Goal: Task Accomplishment & Management: Use online tool/utility

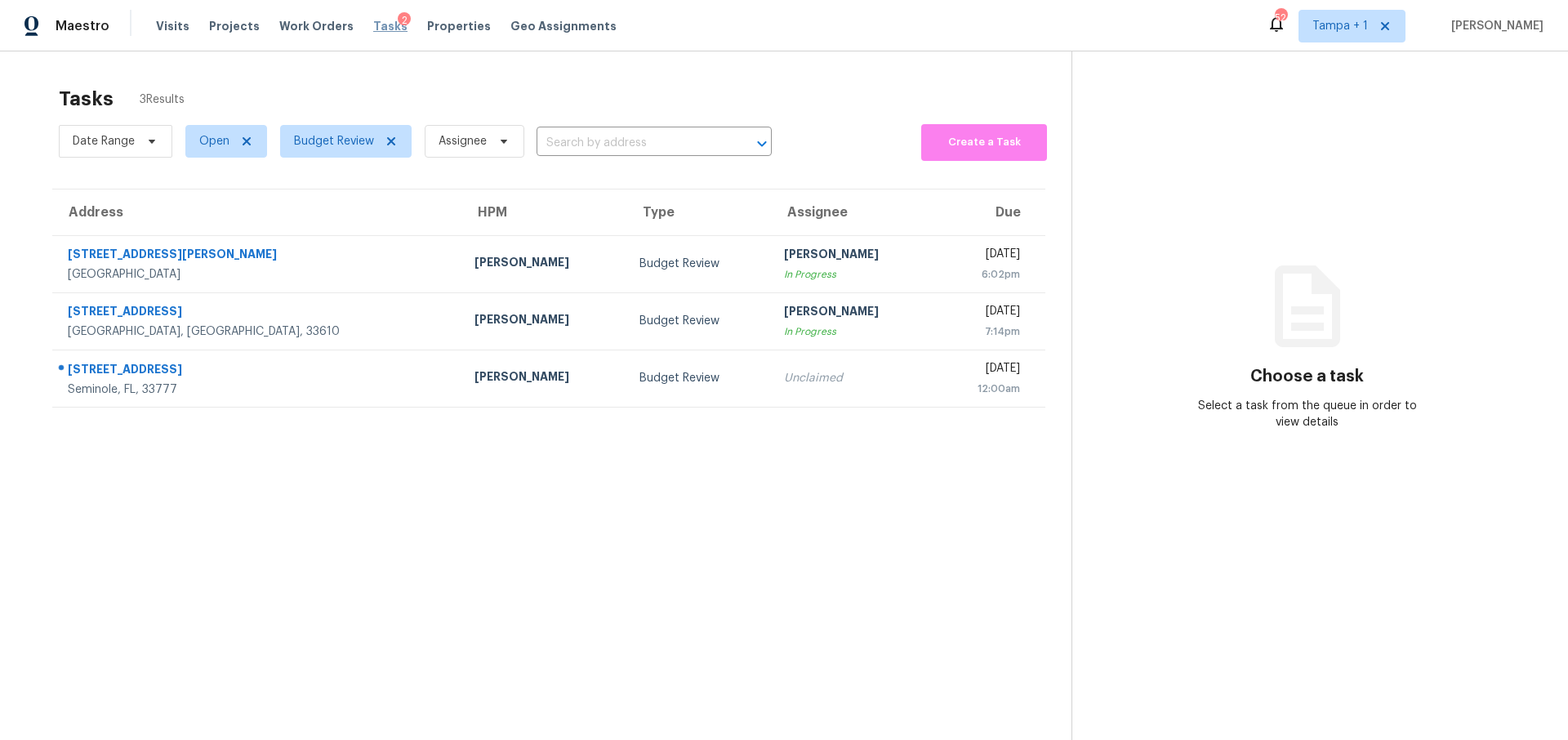
click at [373, 24] on span "Tasks" at bounding box center [390, 25] width 34 height 11
click at [321, 25] on span "Work Orders" at bounding box center [316, 26] width 74 height 17
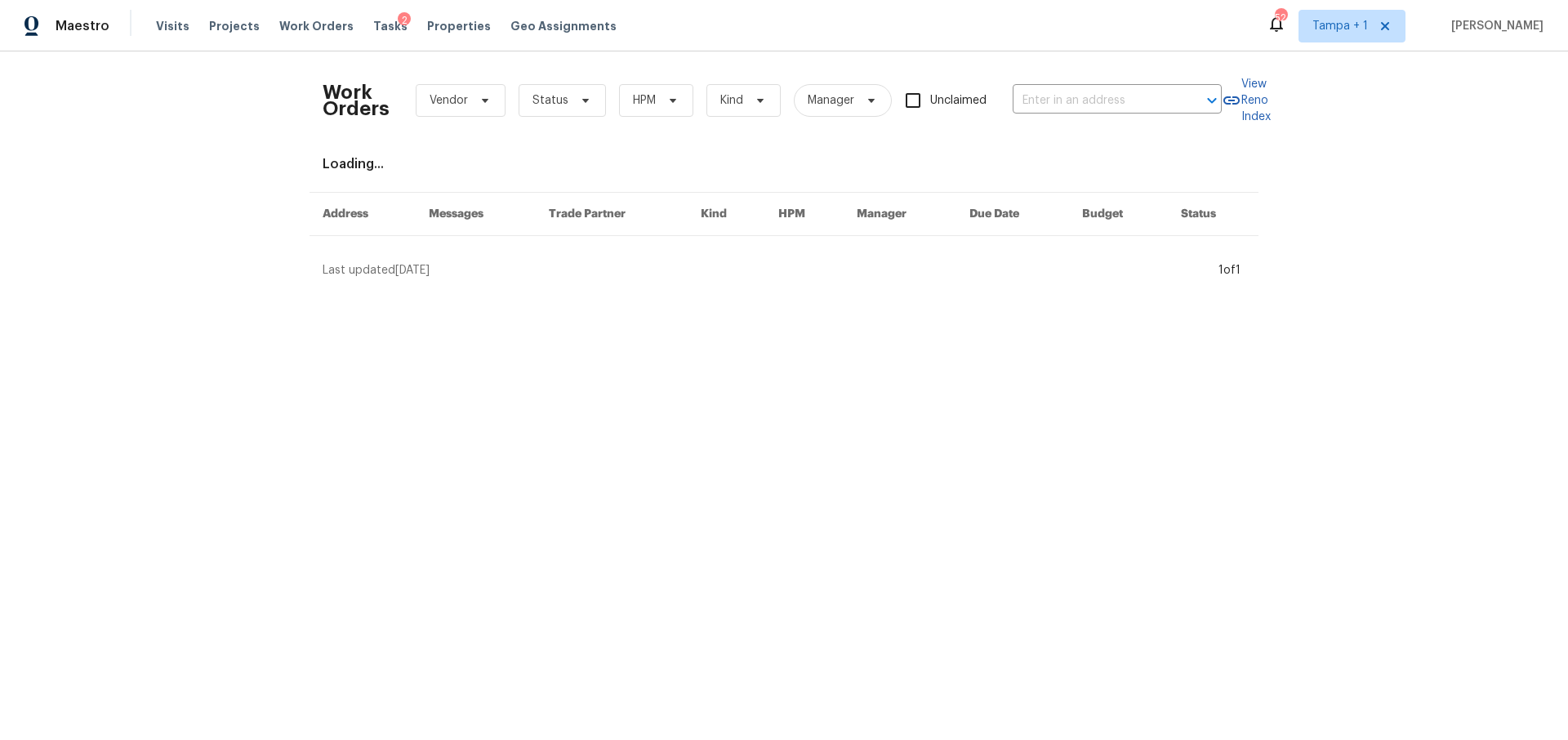
click at [432, 39] on div "Visits Projects Work Orders Tasks 2 Properties Geo Assignments" at bounding box center [396, 25] width 480 height 32
click at [441, 27] on span "Properties" at bounding box center [459, 26] width 64 height 17
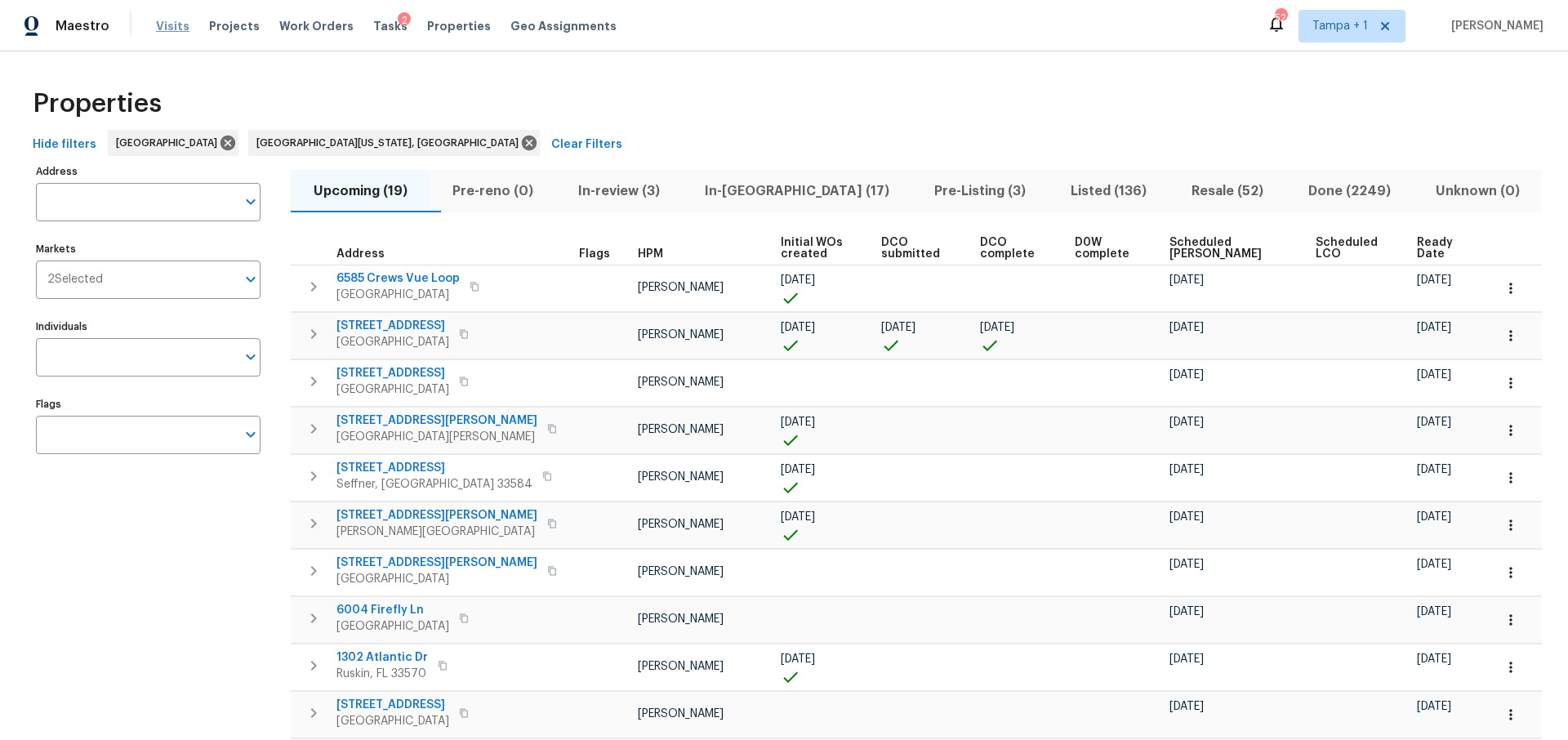
click at [172, 28] on span "Visits" at bounding box center [172, 26] width 33 height 17
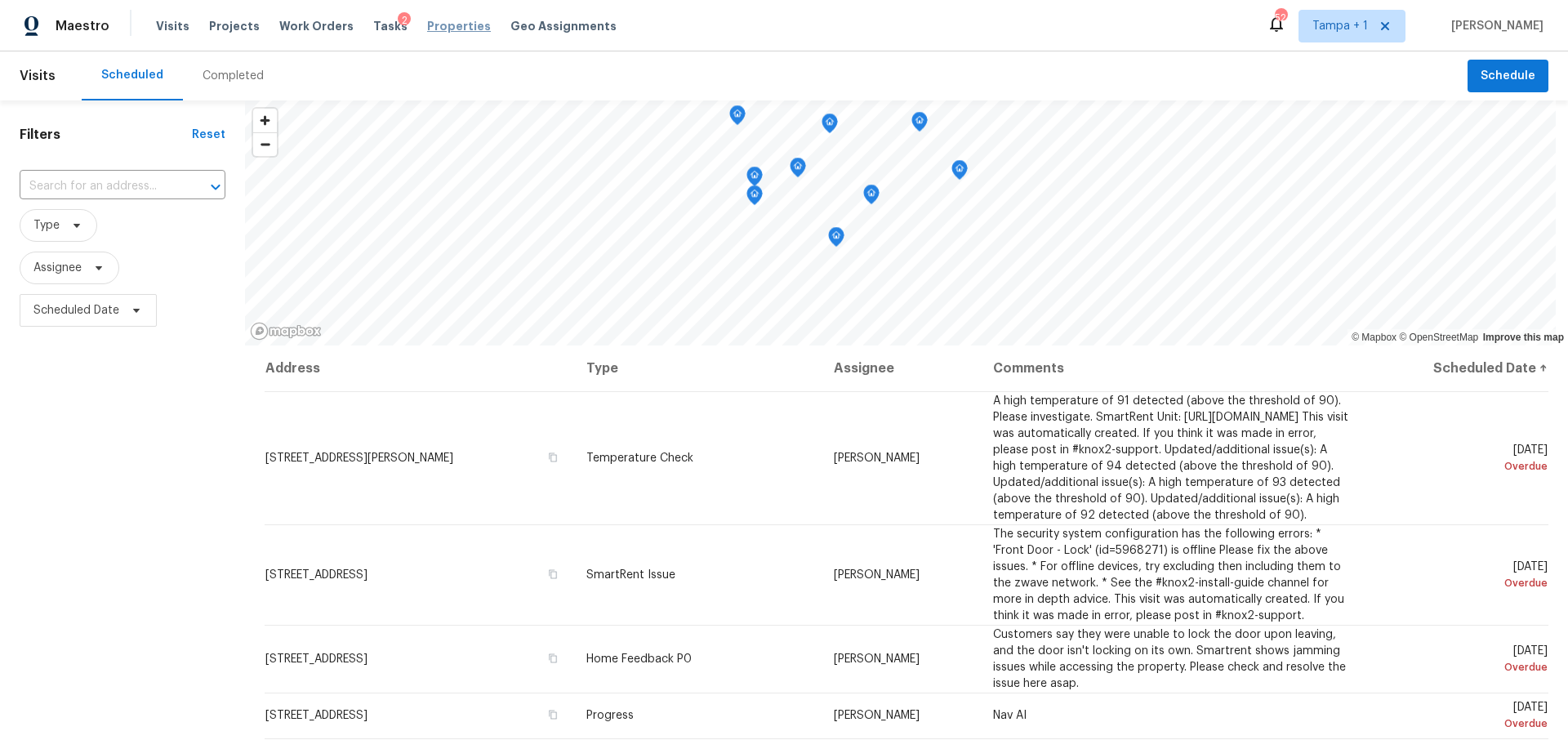
click at [439, 23] on span "Properties" at bounding box center [459, 26] width 64 height 17
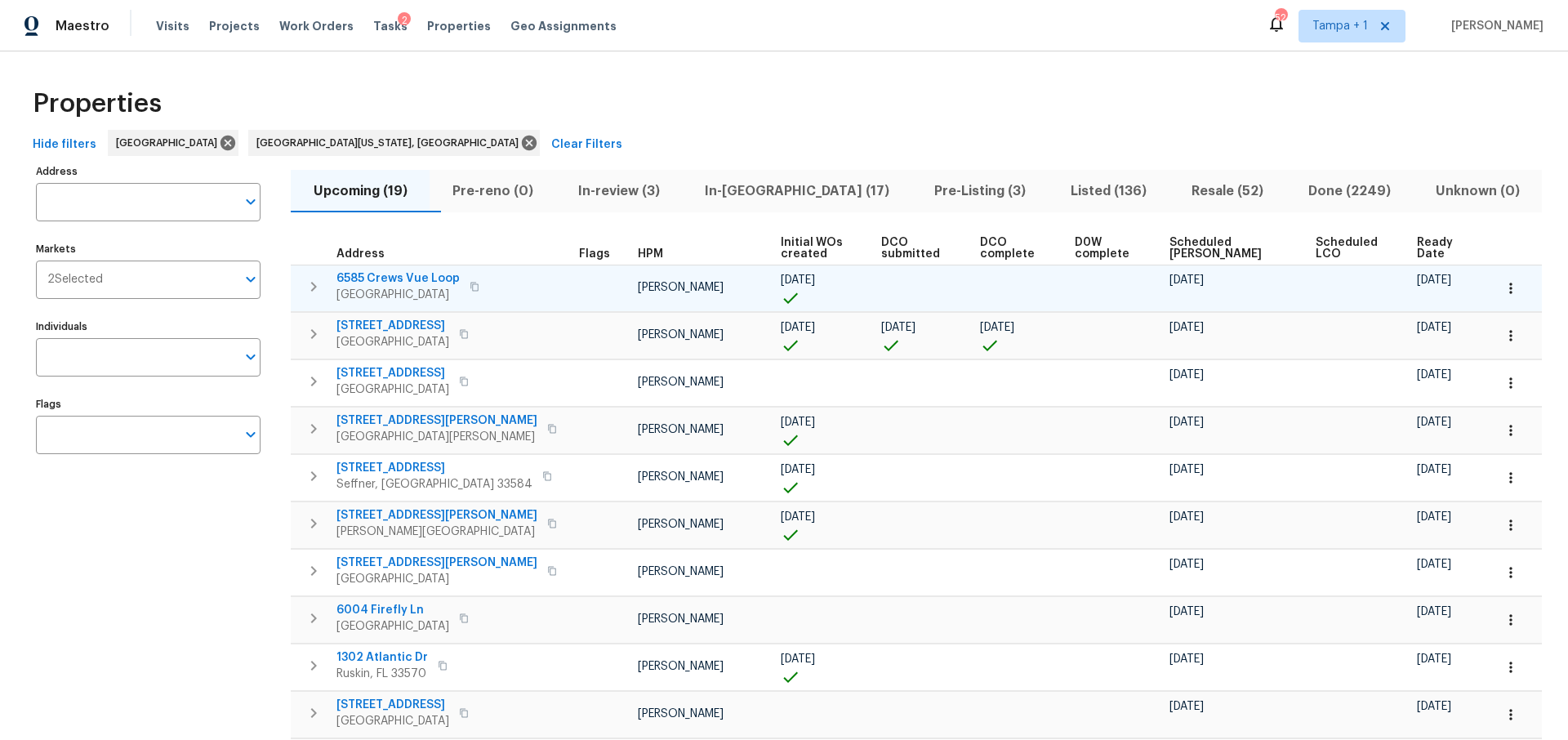
click at [491, 285] on div "6585 Crews Vue Loop Lakeland, FL 33813" at bounding box center [428, 286] width 184 height 32
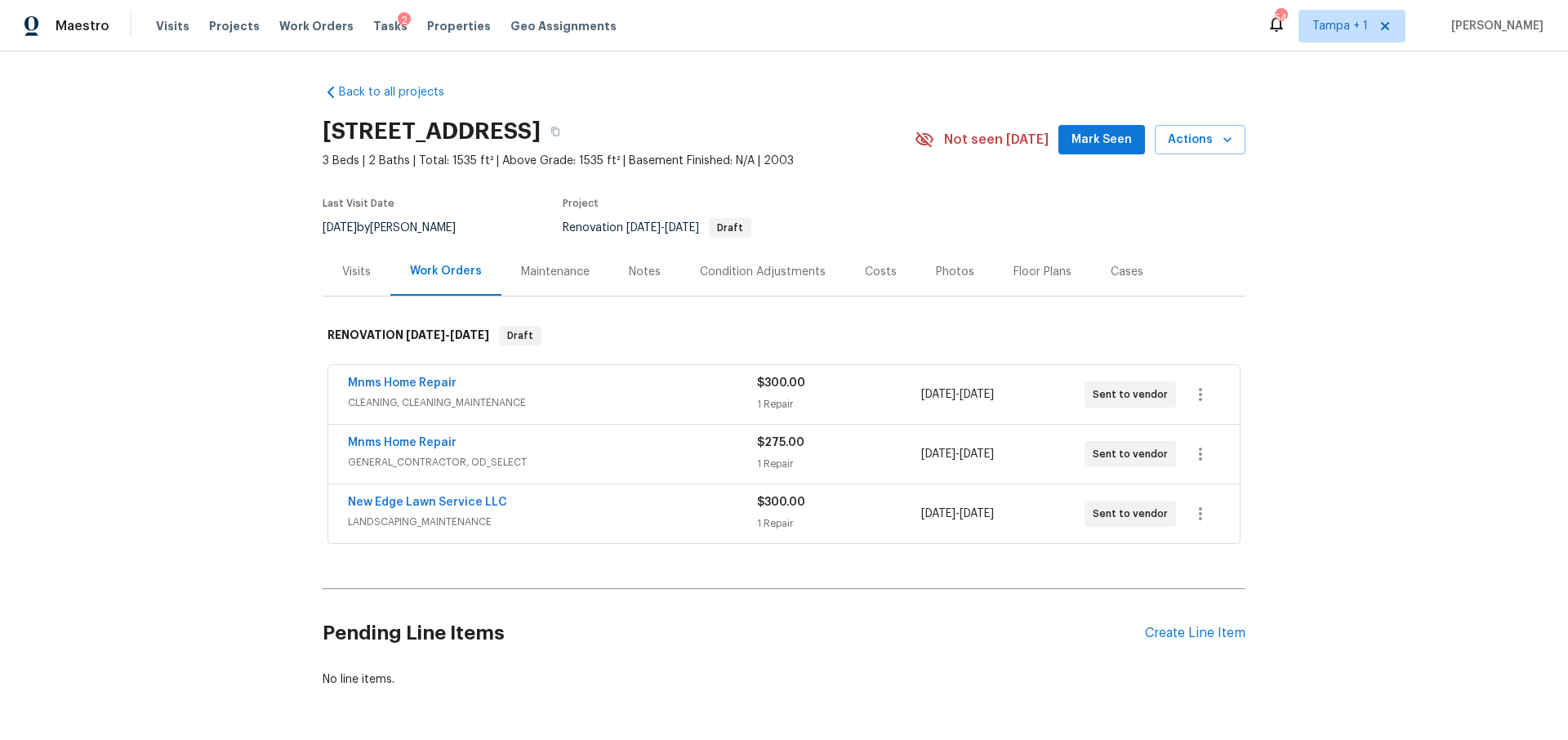
click at [865, 270] on div "Costs" at bounding box center [881, 271] width 32 height 17
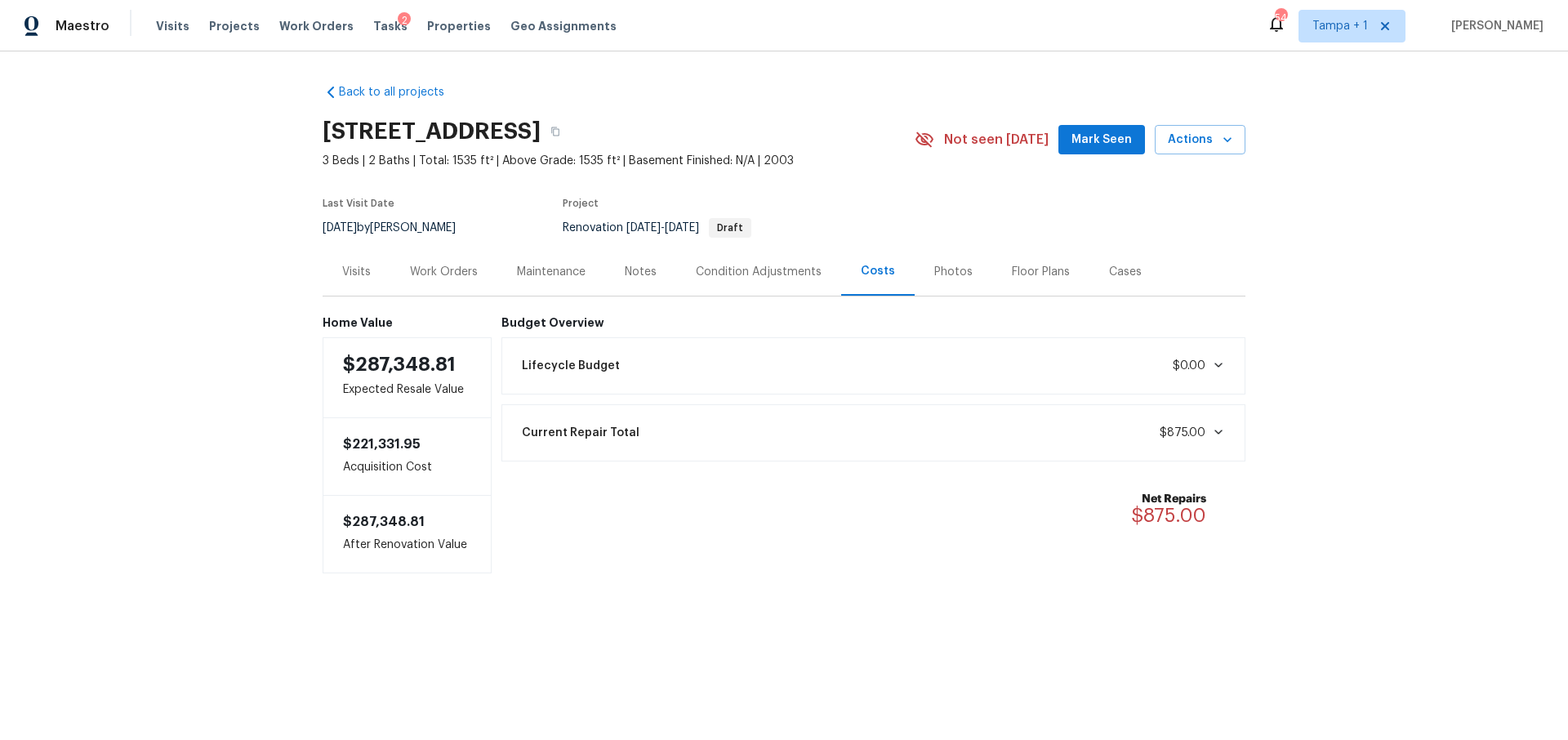
click at [761, 279] on div "Condition Adjustments" at bounding box center [759, 271] width 126 height 17
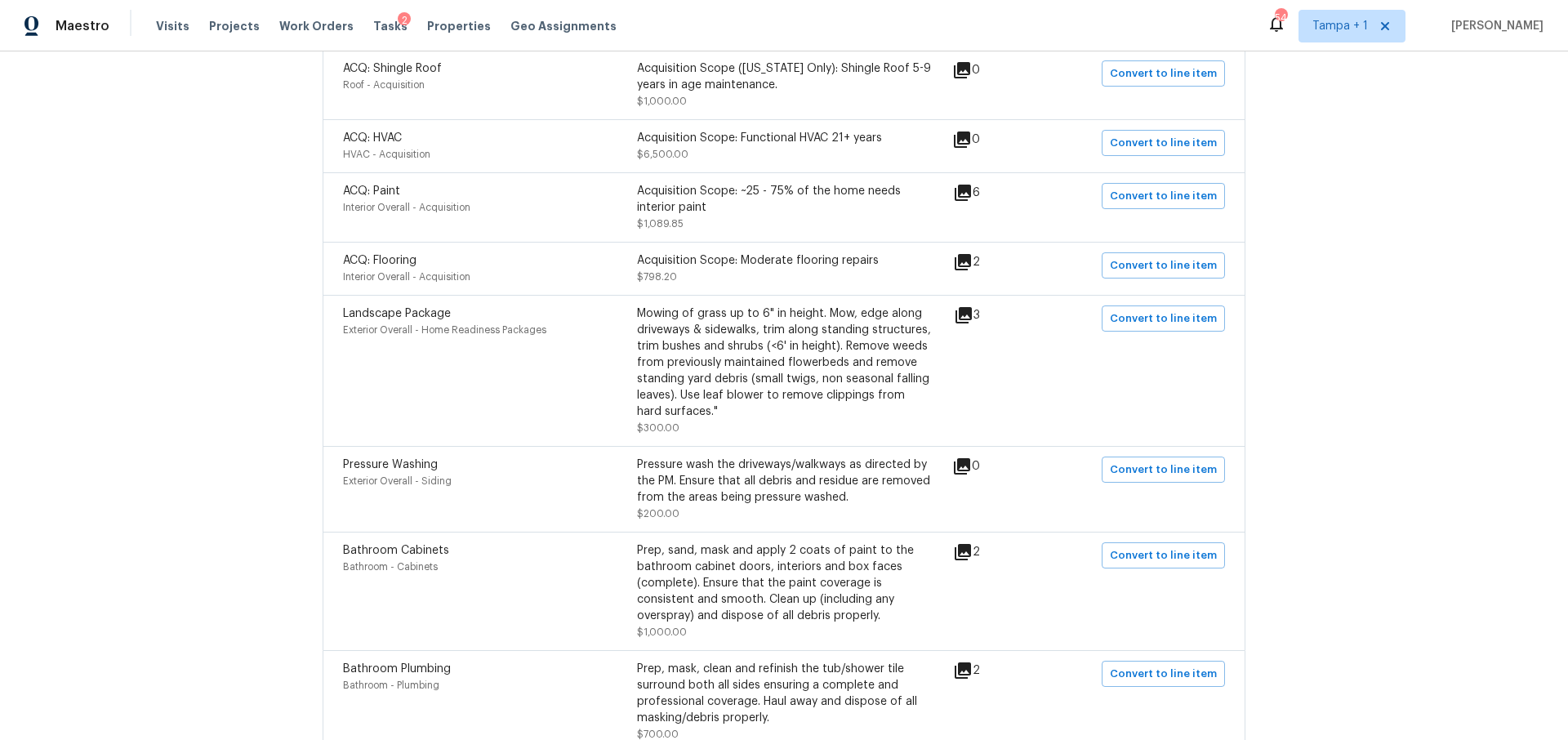
scroll to position [67, 0]
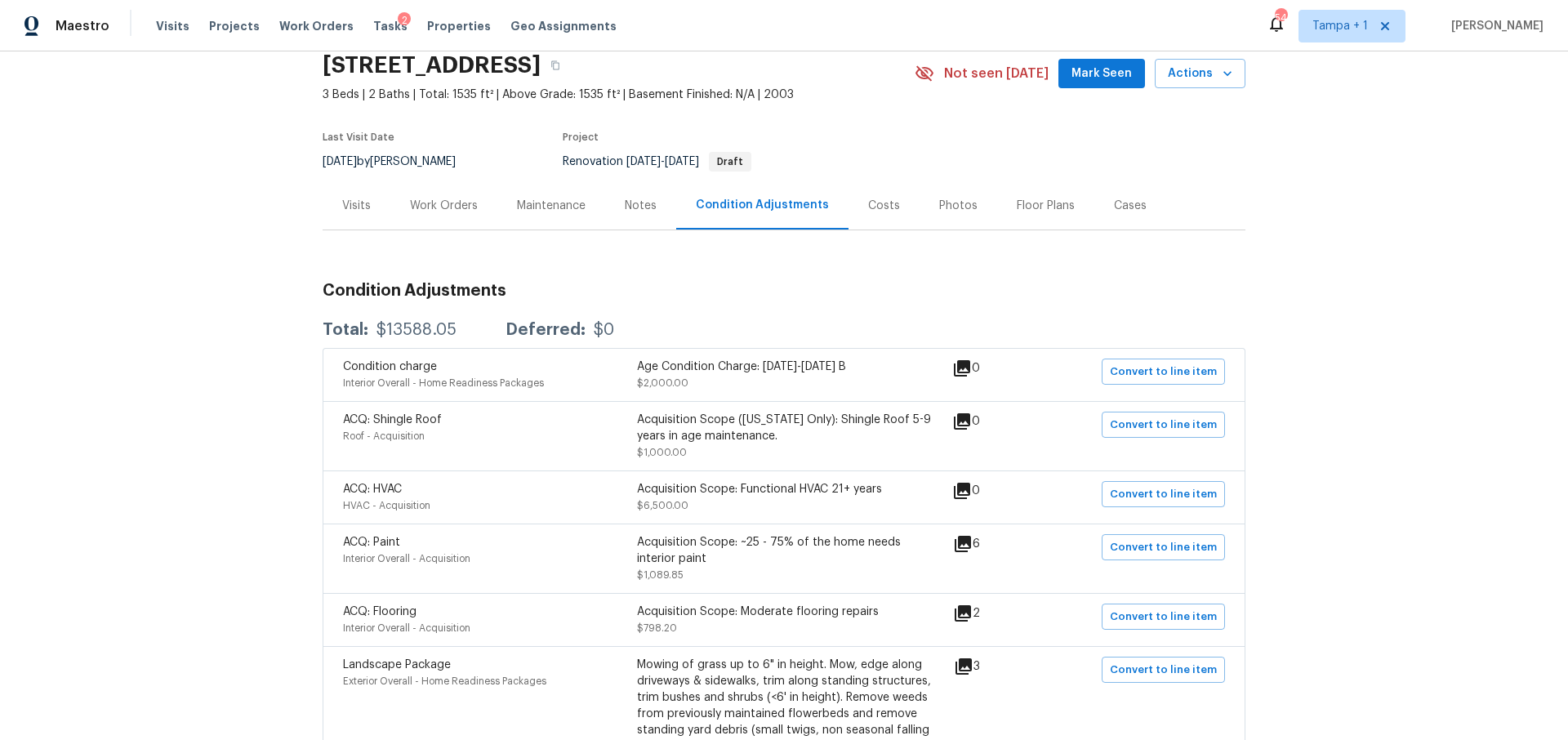
click at [848, 221] on div "Costs" at bounding box center [883, 205] width 71 height 48
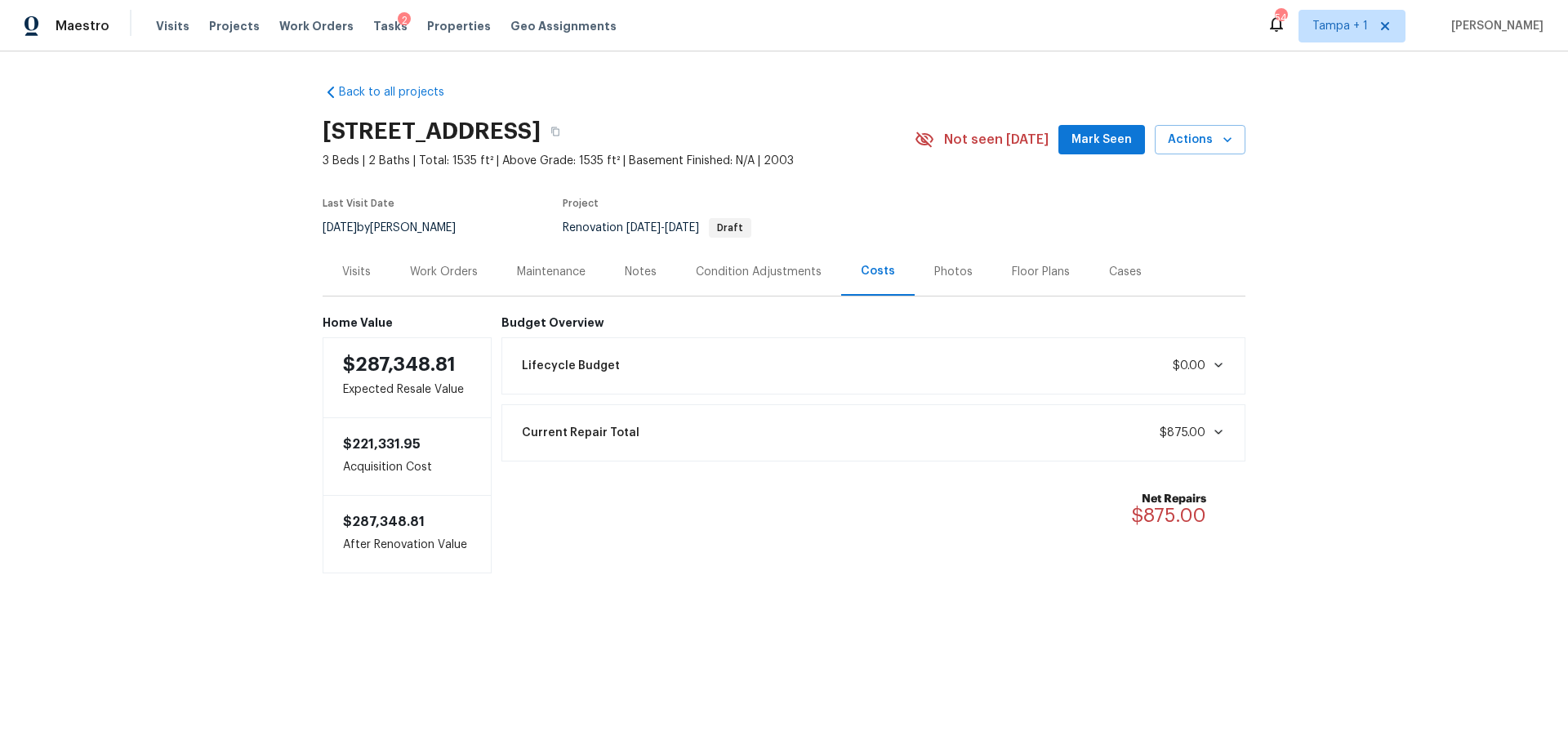
click at [782, 264] on div "Condition Adjustments" at bounding box center [759, 271] width 126 height 17
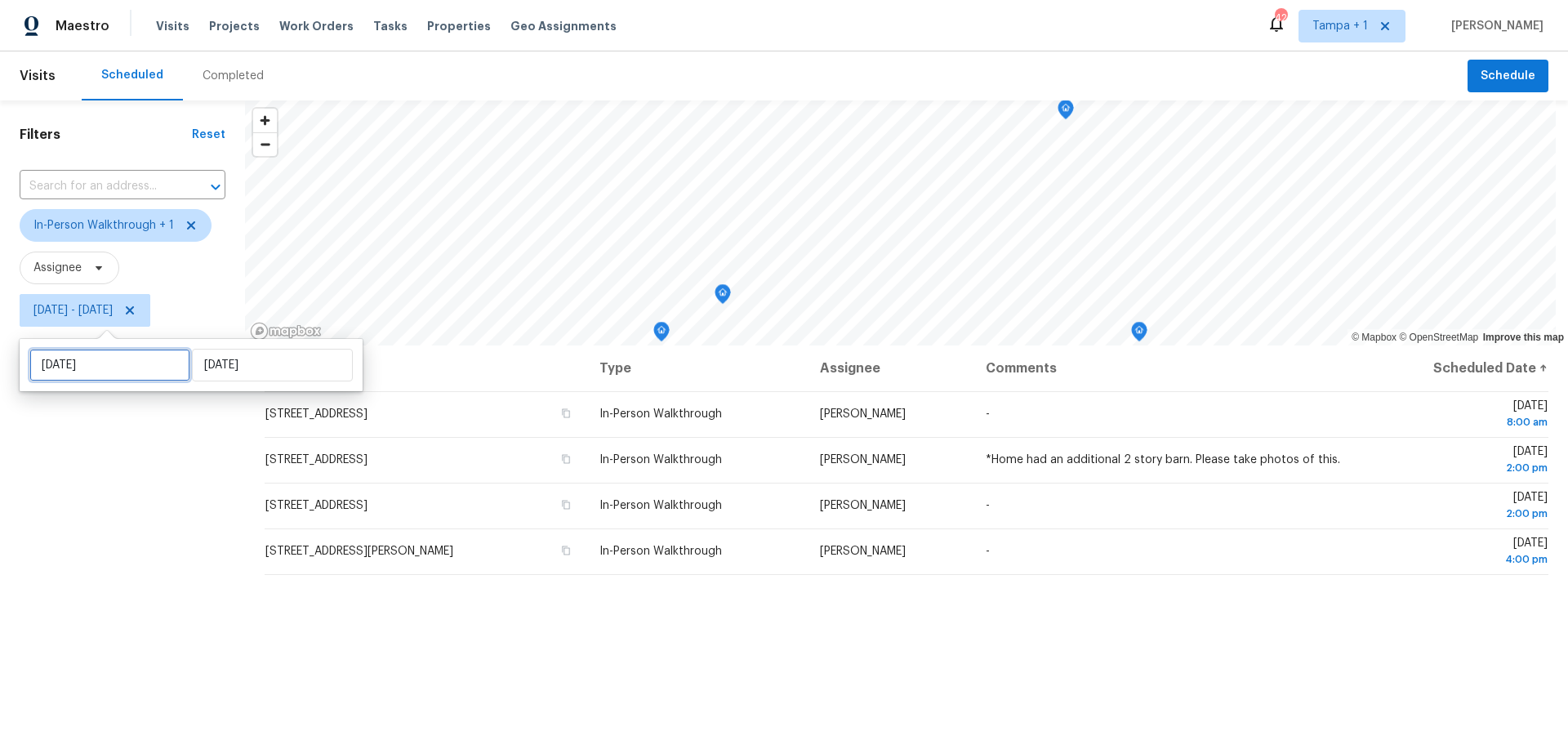
click at [111, 371] on input "Fri, Aug 22" at bounding box center [110, 364] width 161 height 32
select select "7"
select select "2025"
select select "8"
select select "2025"
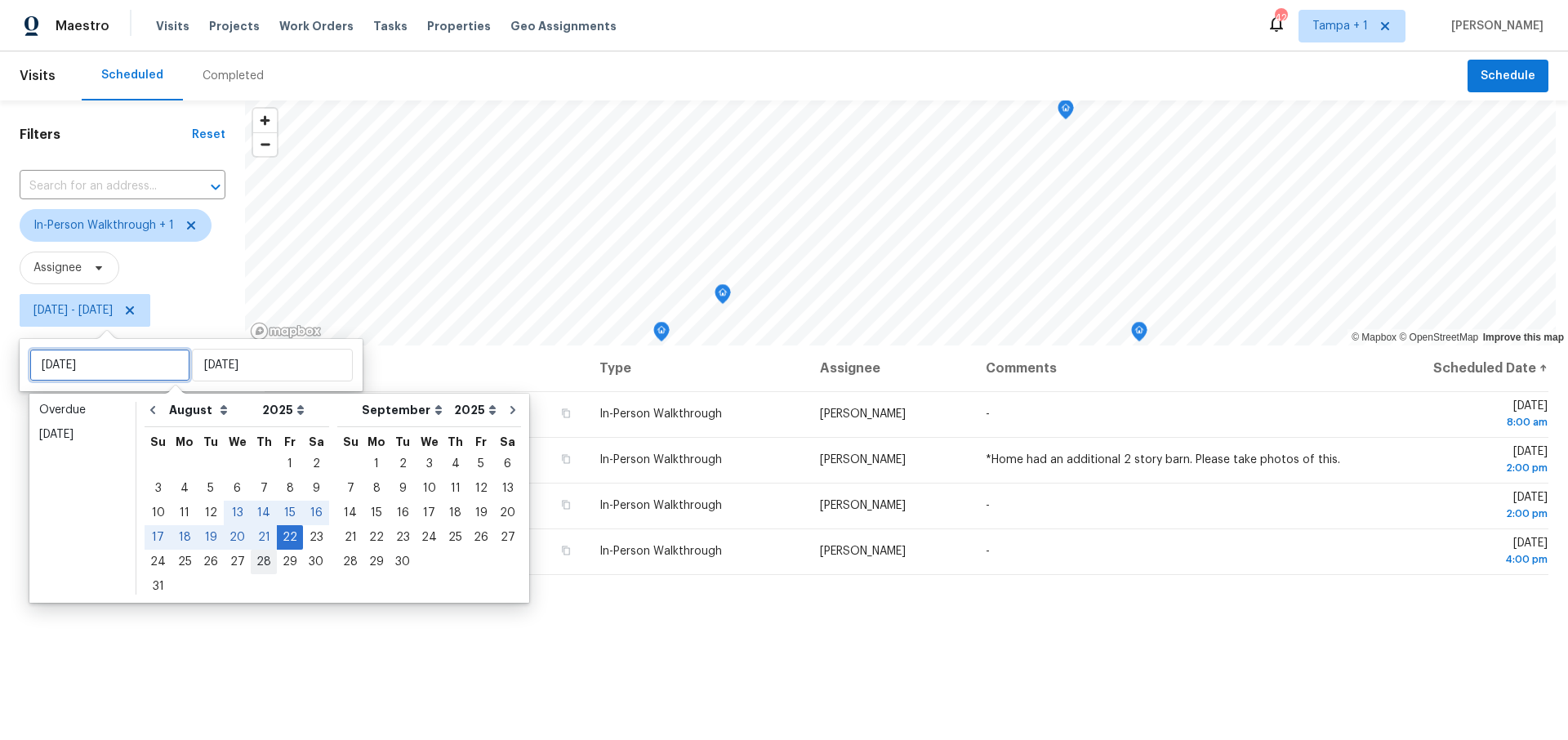
type input "Wed, Aug 27"
type input "Tue, Aug 19"
type input "Fri, Aug 22"
click at [198, 539] on div "19" at bounding box center [211, 538] width 26 height 23
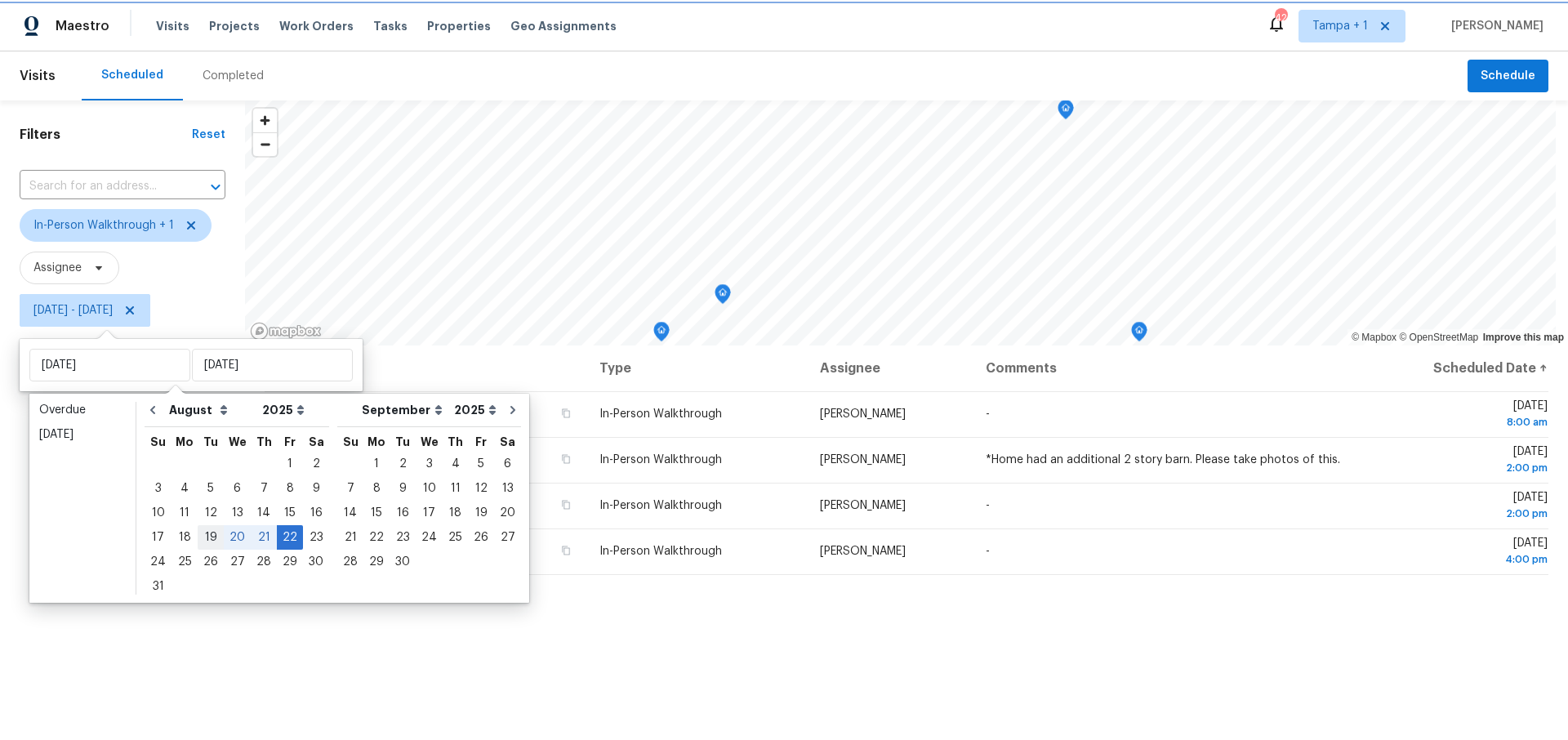
type input "Tue, Aug 19"
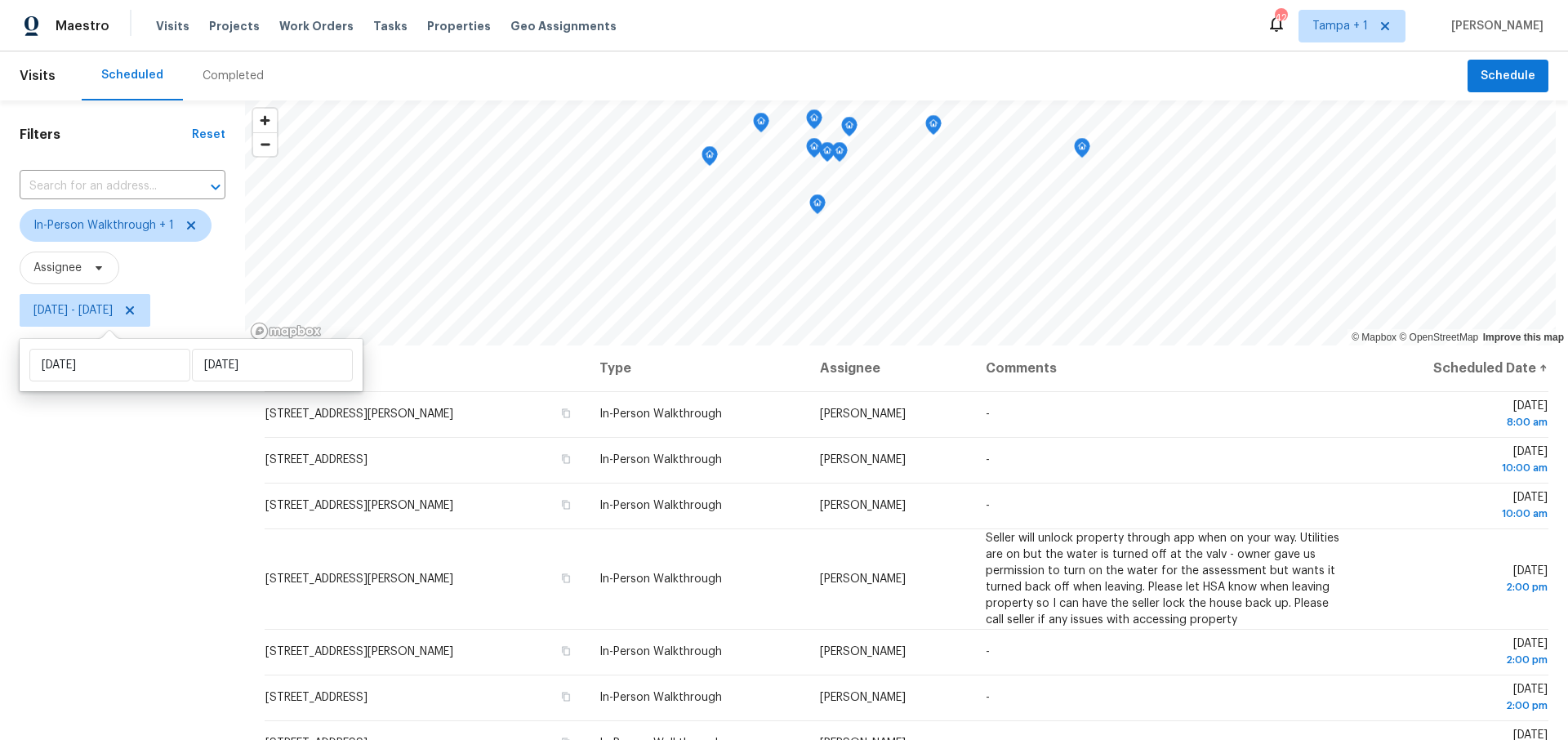
click at [212, 382] on div "Tue, Aug 19 Fri, Aug 22" at bounding box center [191, 365] width 343 height 53
click at [219, 372] on input "Fri, Aug 22" at bounding box center [272, 364] width 161 height 32
select select "7"
select select "2025"
select select "8"
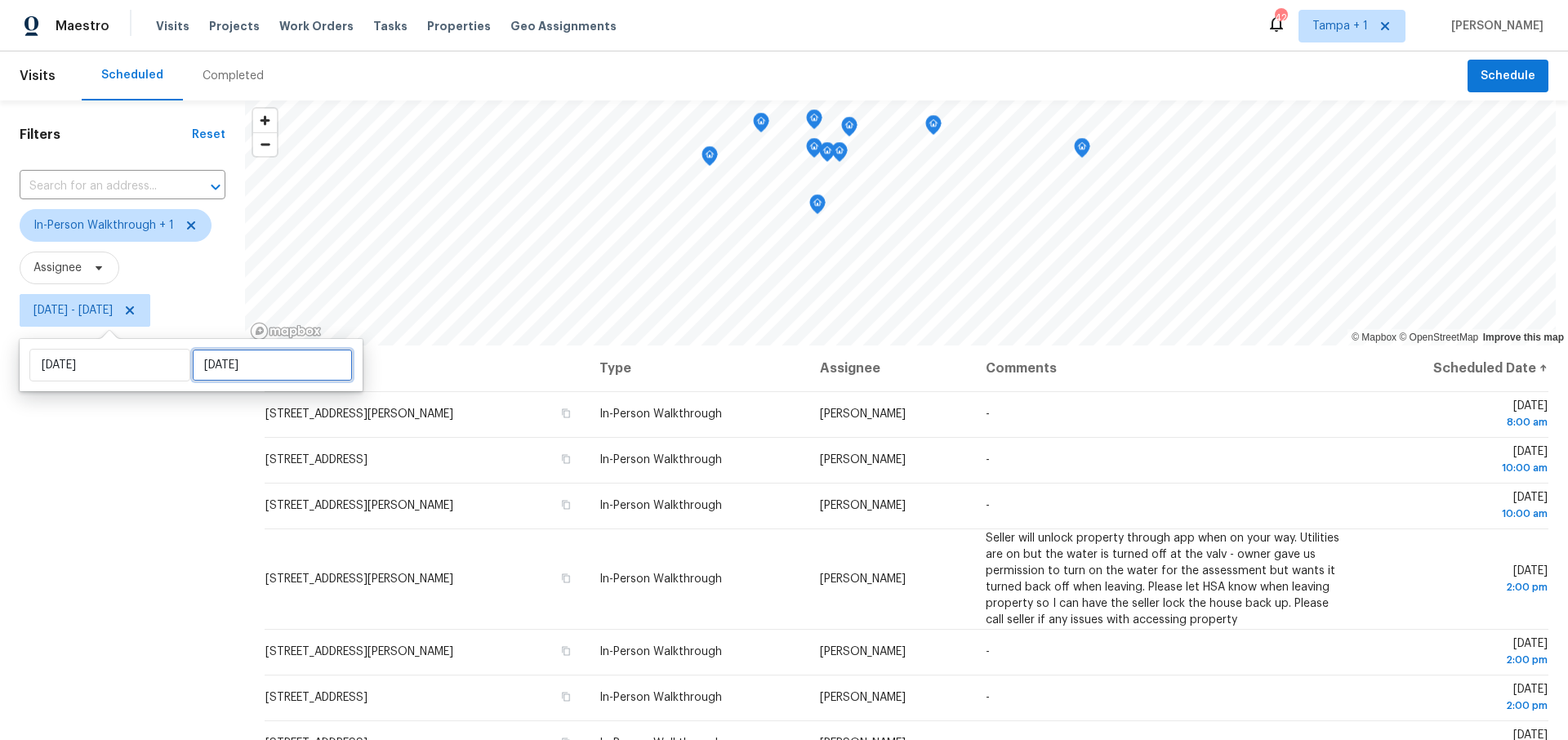
select select "2025"
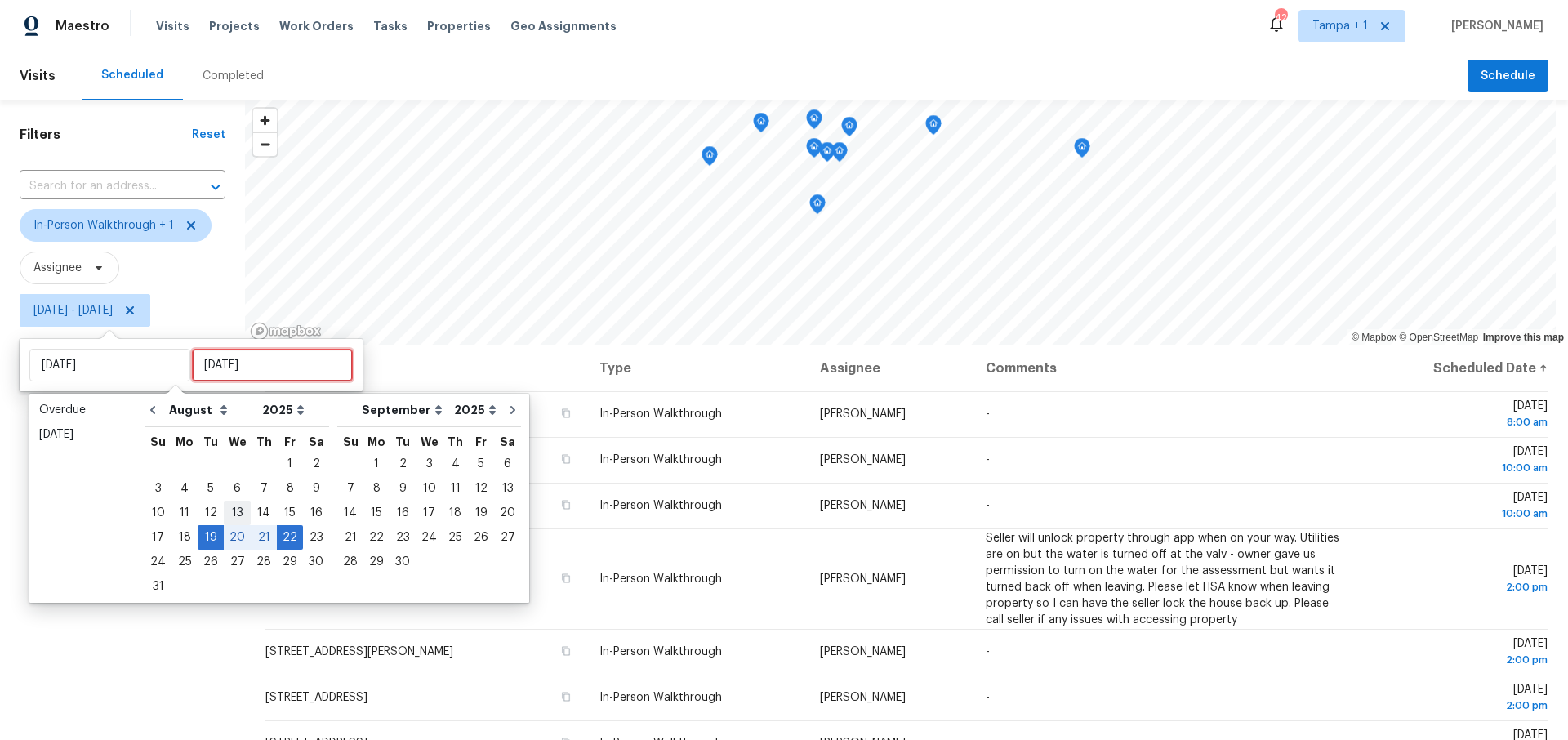
type input "Wed, Aug 13"
type input "Tue, Aug 19"
click at [211, 539] on div "19" at bounding box center [211, 538] width 26 height 23
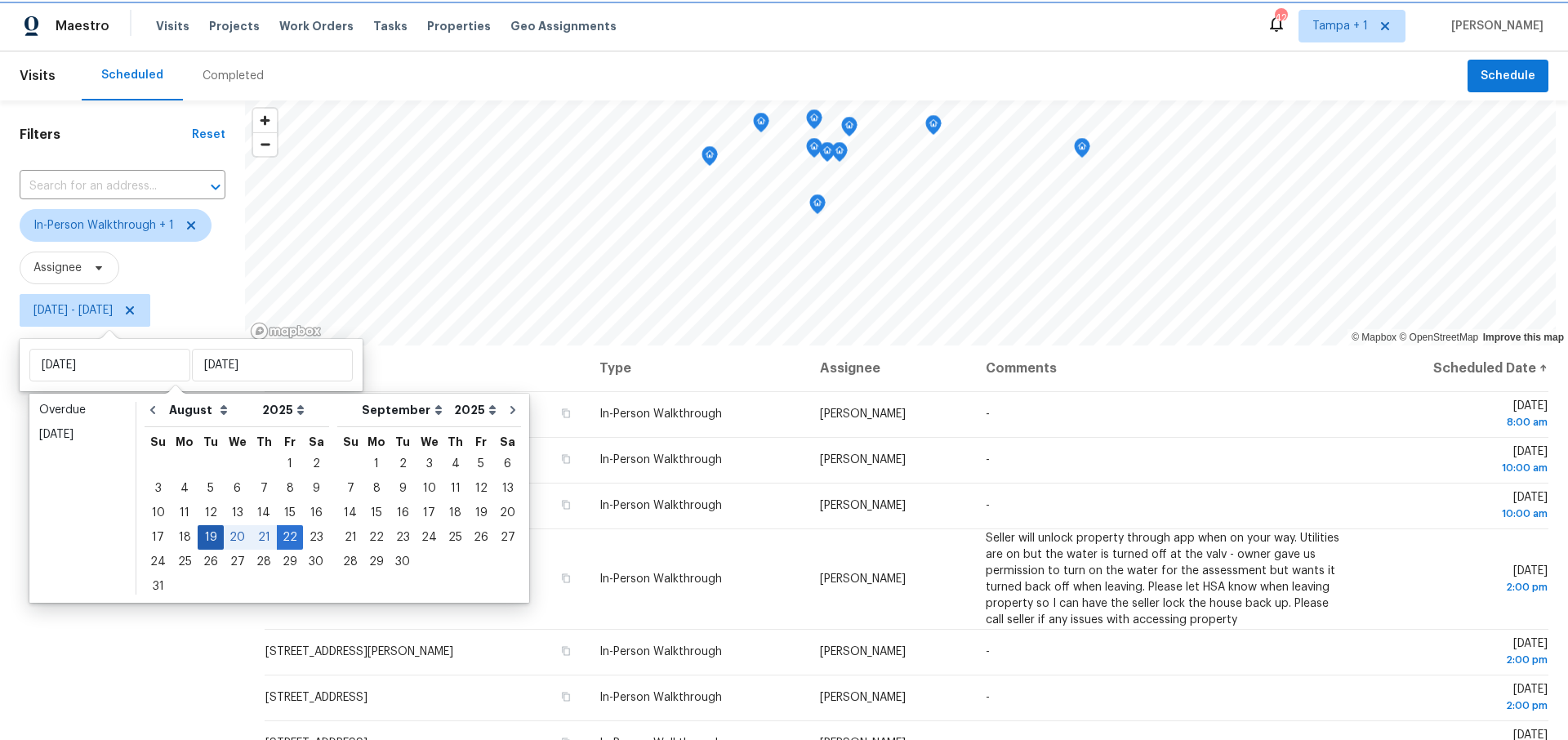
type input "Tue, Aug 19"
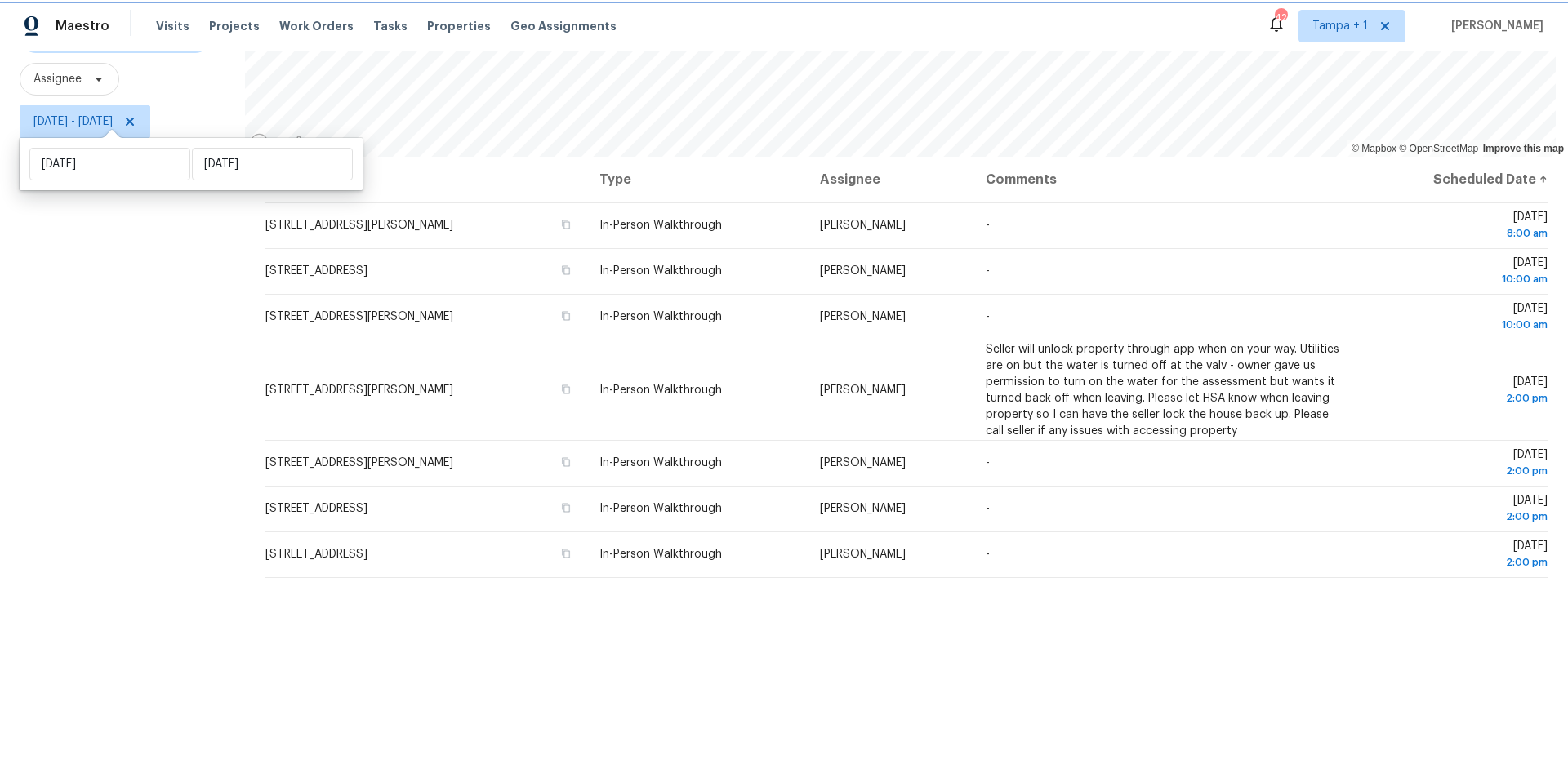
scroll to position [201, 0]
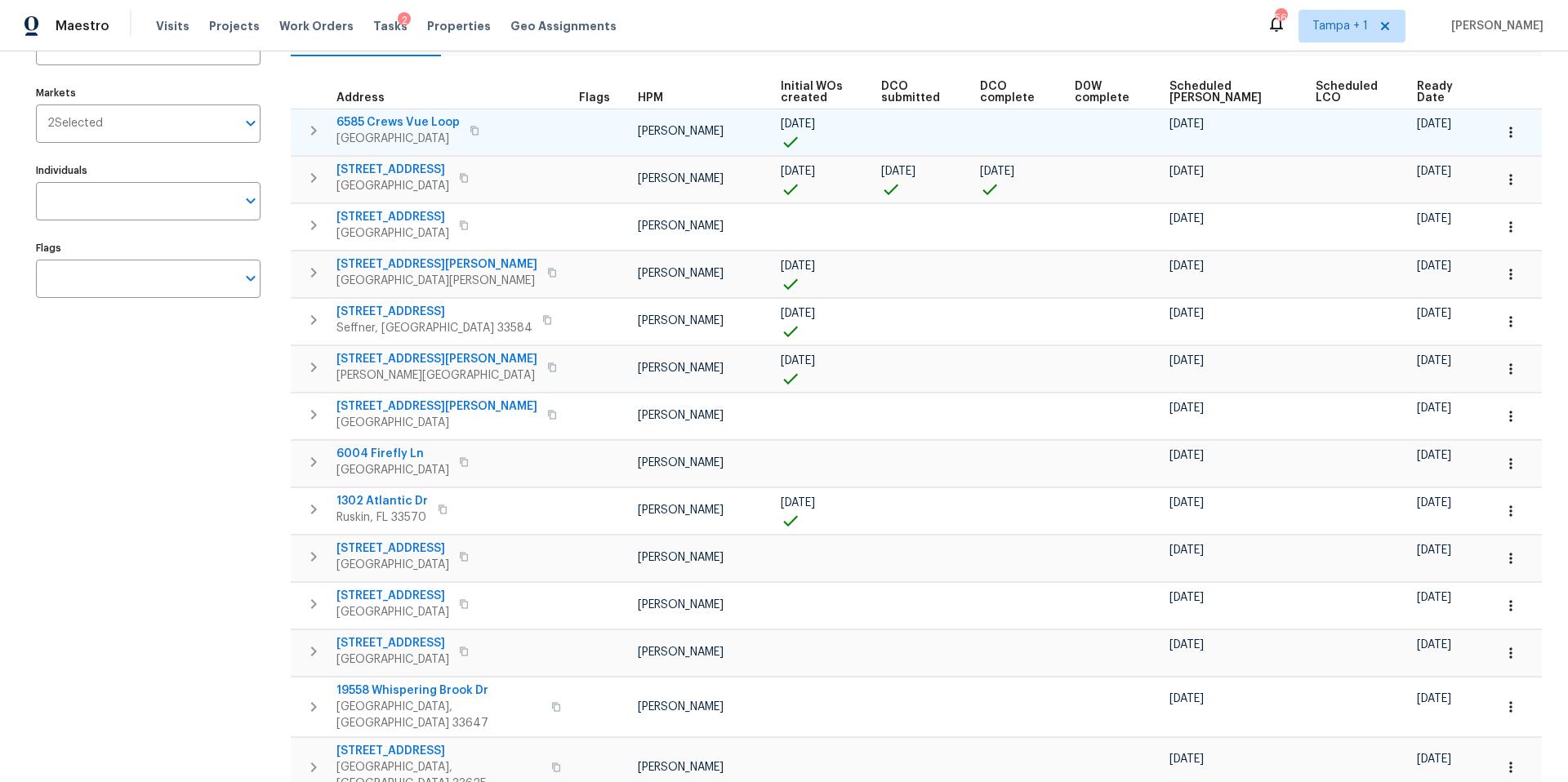
scroll to position [111, 0]
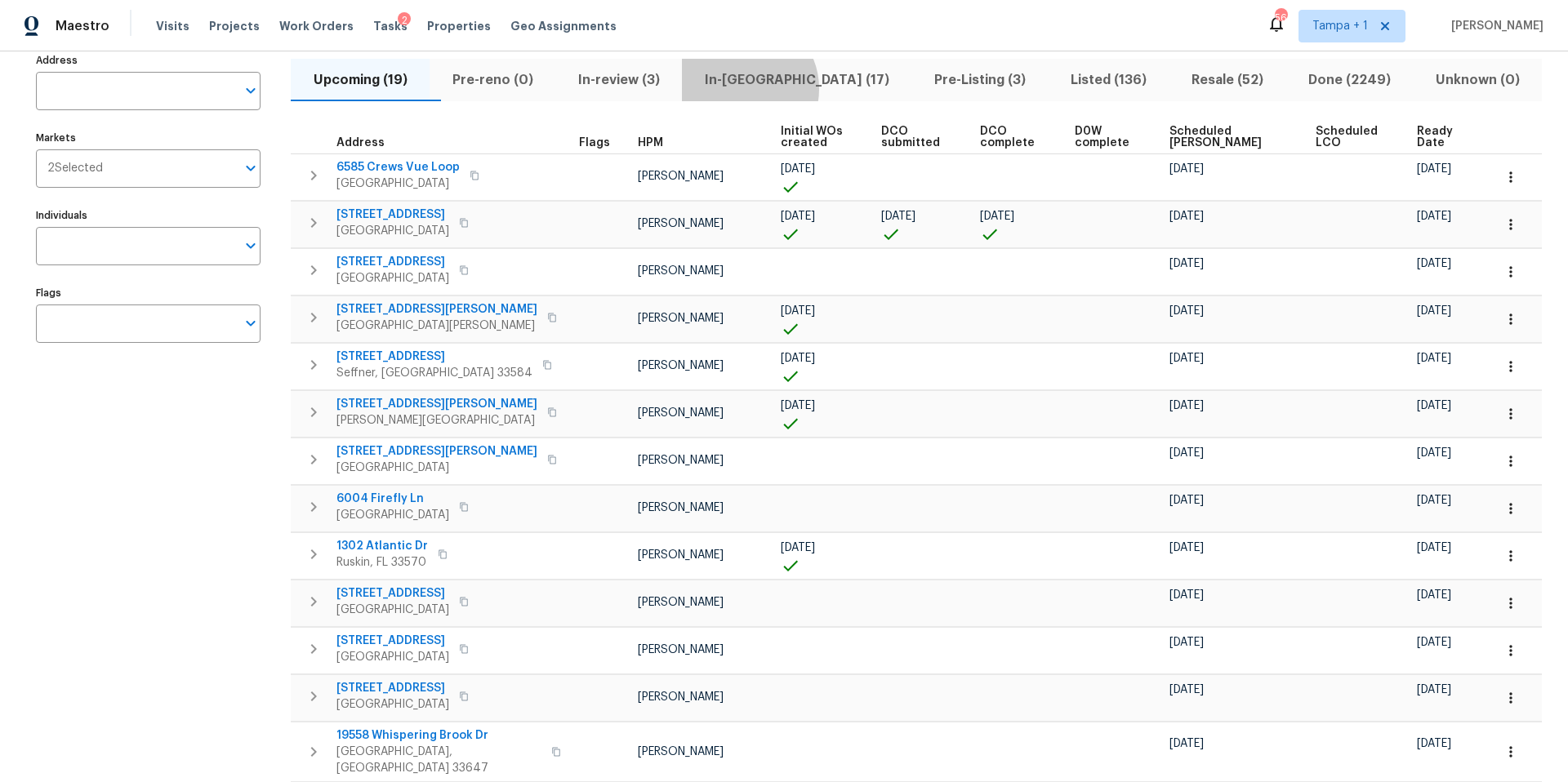
drag, startPoint x: 776, startPoint y: 88, endPoint x: 753, endPoint y: 104, distance: 28.0
click at [776, 88] on span "In-reno (17)" at bounding box center [797, 80] width 210 height 23
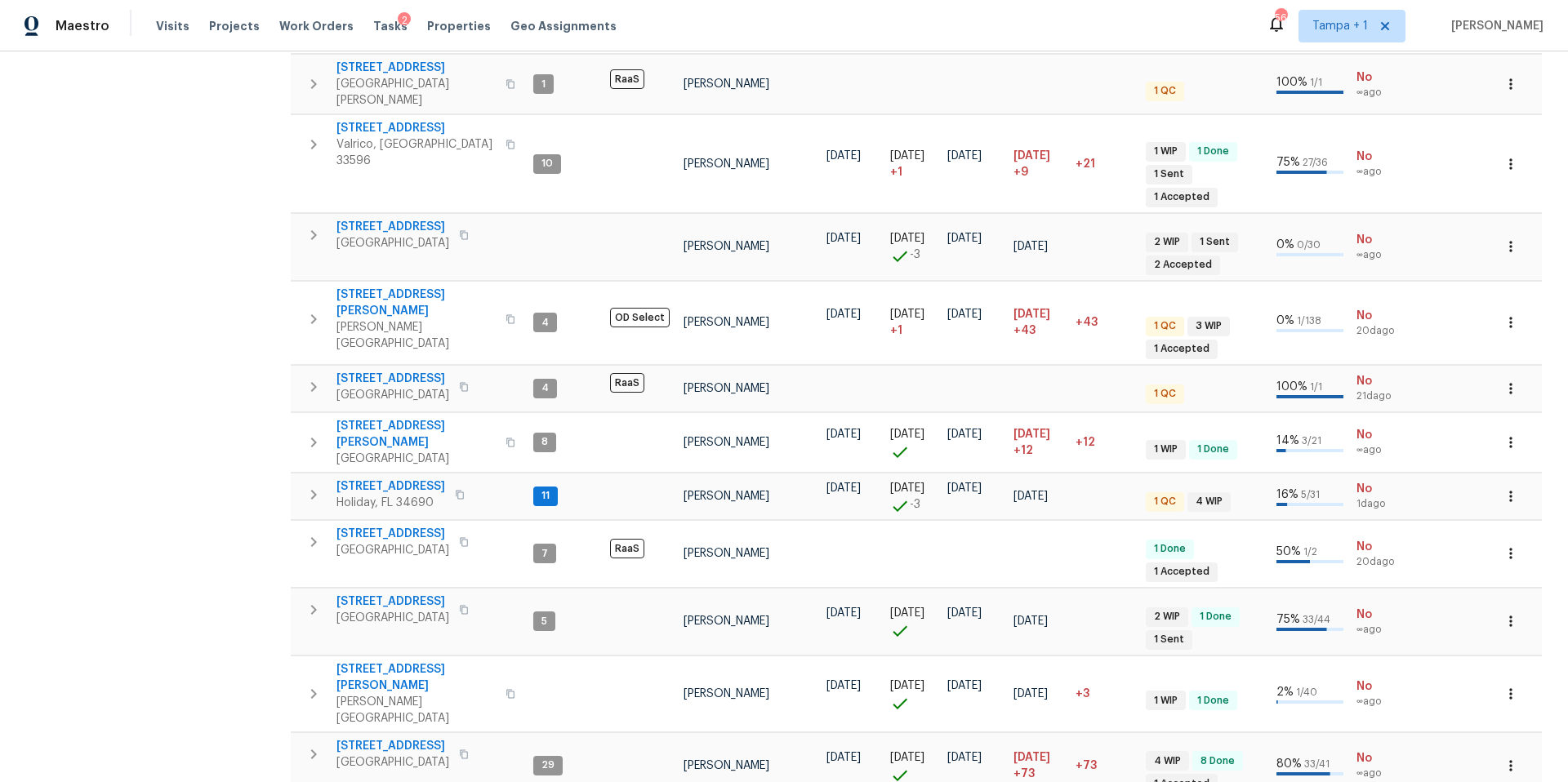
scroll to position [626, 0]
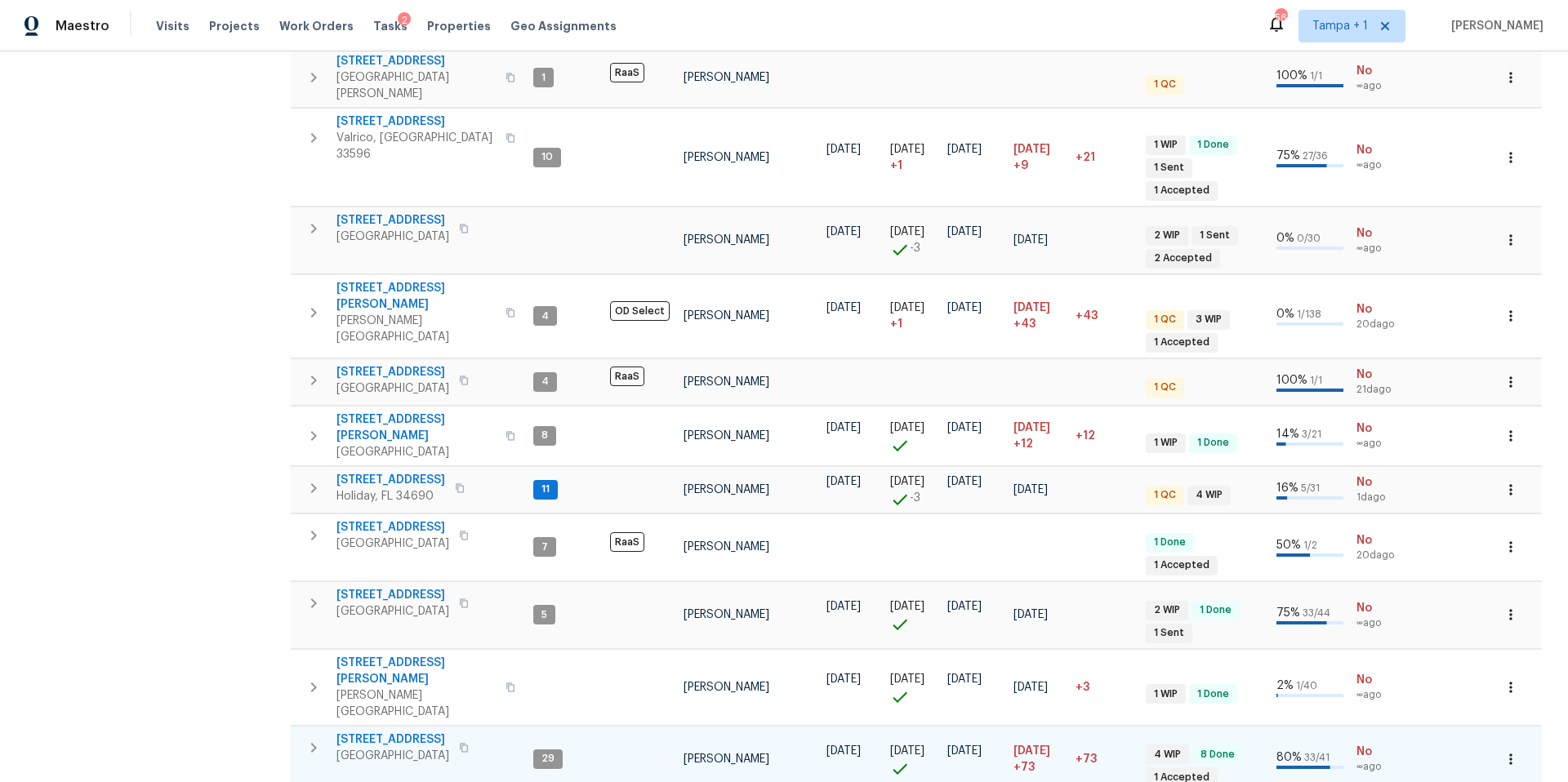
click at [398, 732] on span "10216 Woodborne Pl" at bounding box center [392, 740] width 113 height 17
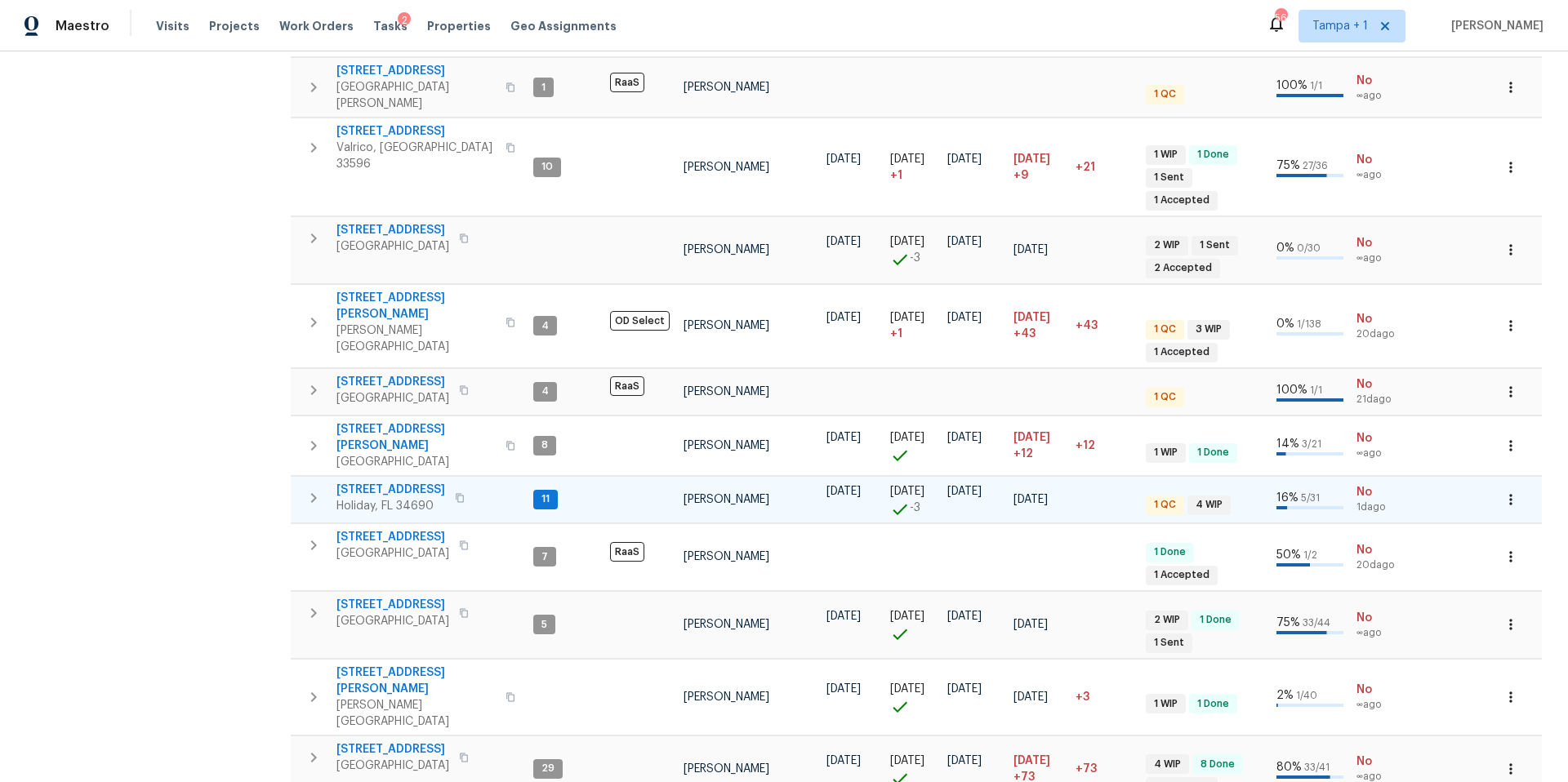
scroll to position [613, 0]
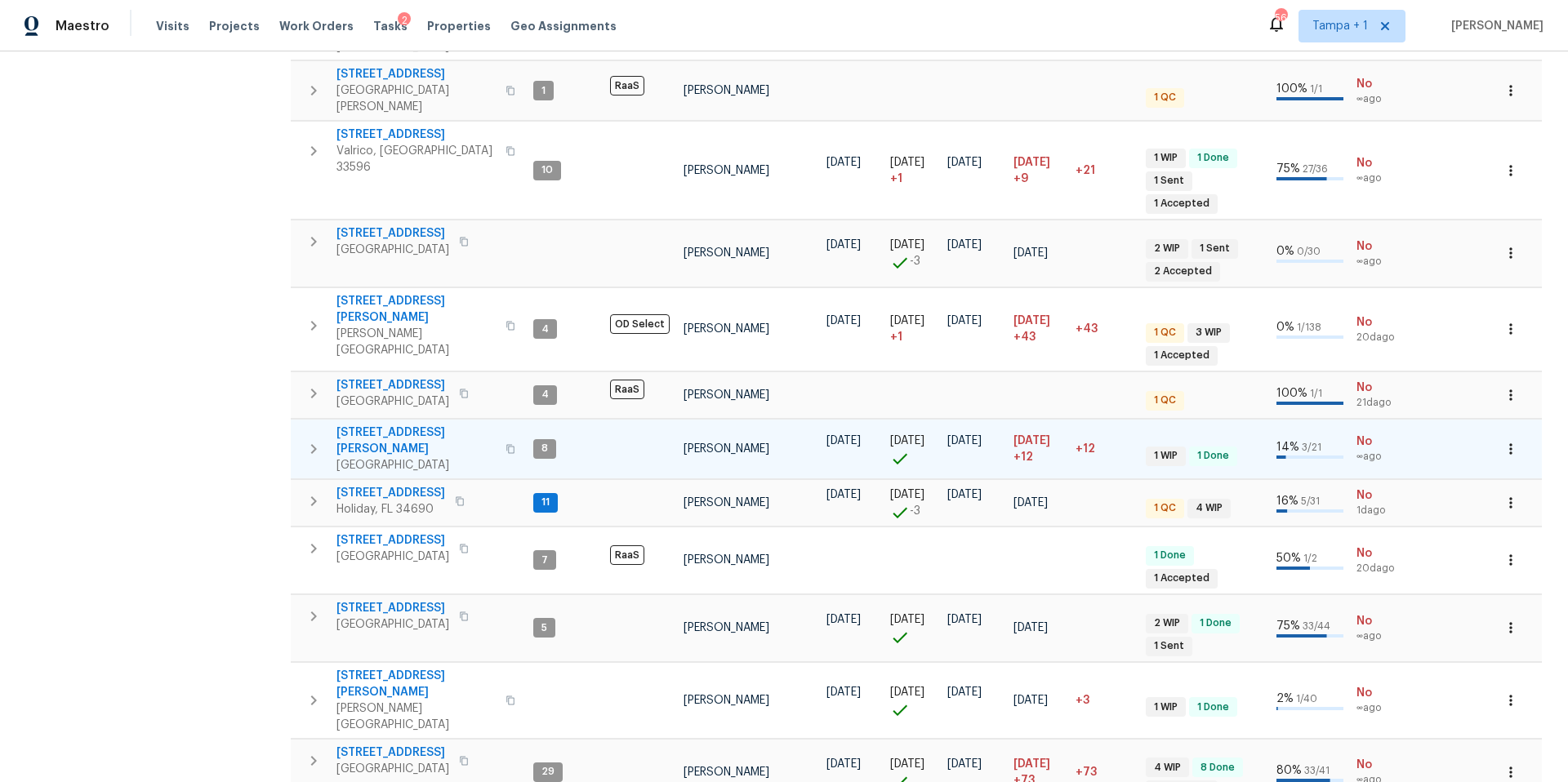
click at [343, 457] on span "Sarasota, FL 34233" at bounding box center [416, 465] width 159 height 17
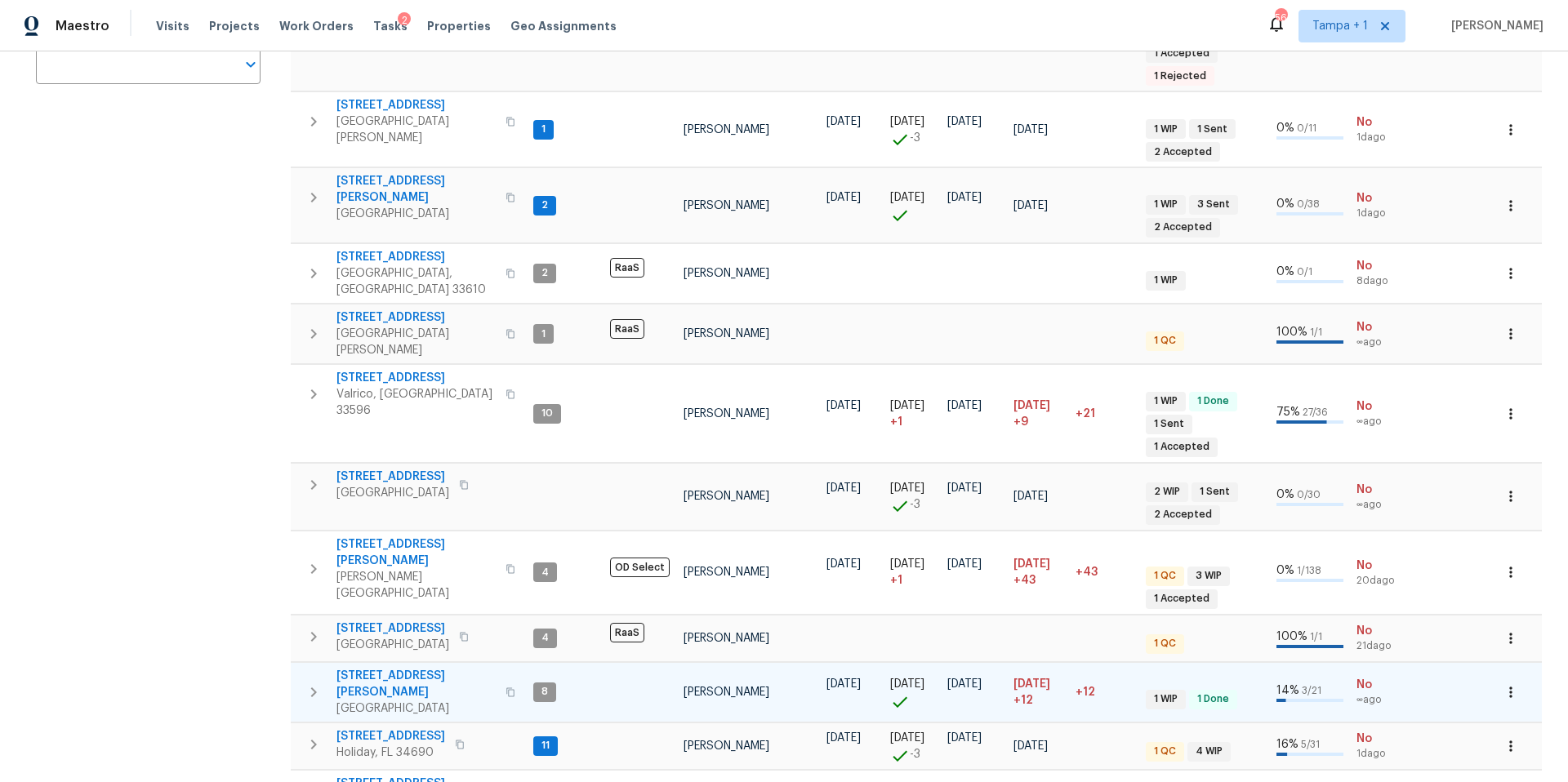
scroll to position [476, 0]
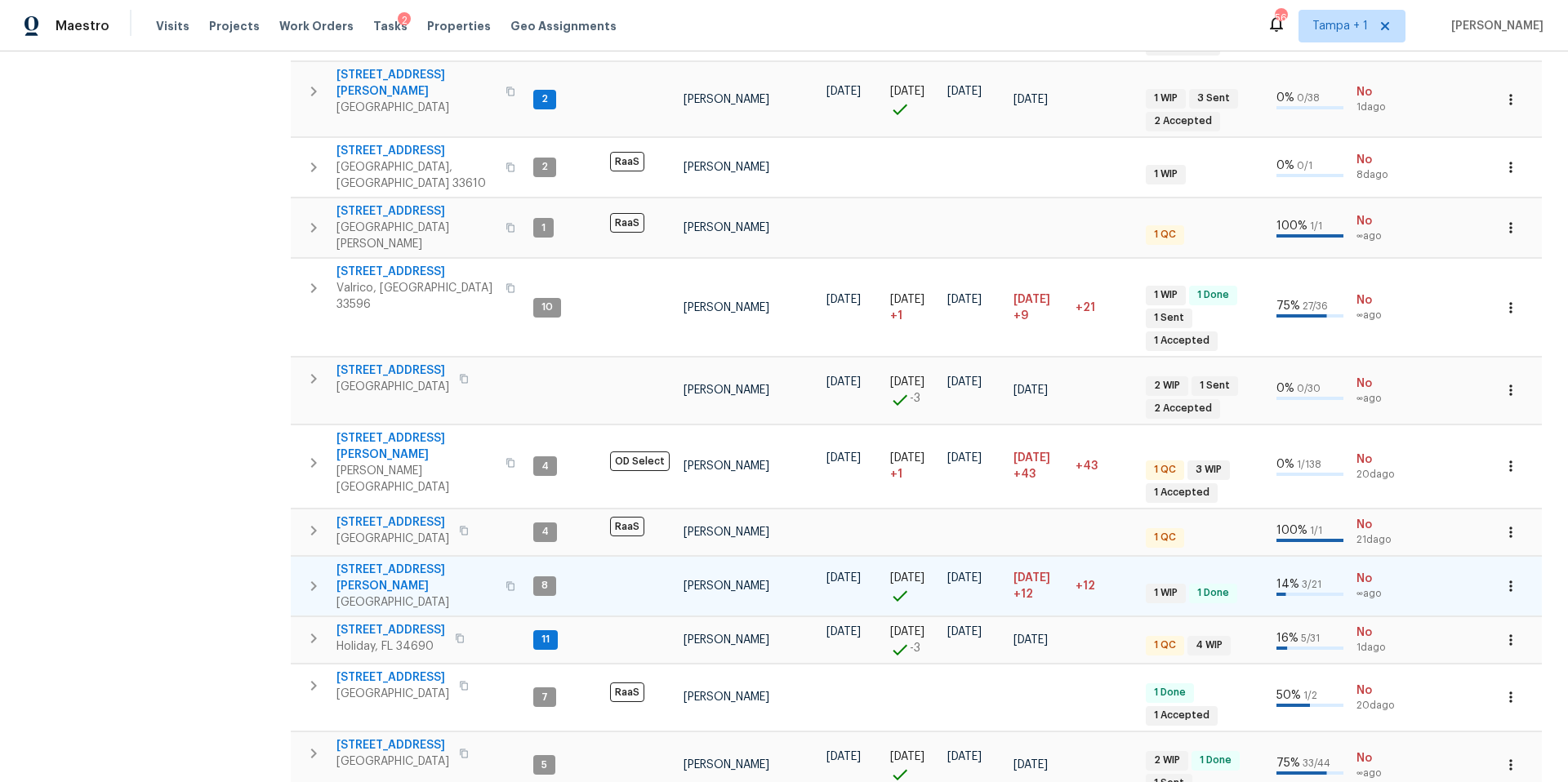
click at [318, 576] on icon "button" at bounding box center [313, 586] width 19 height 19
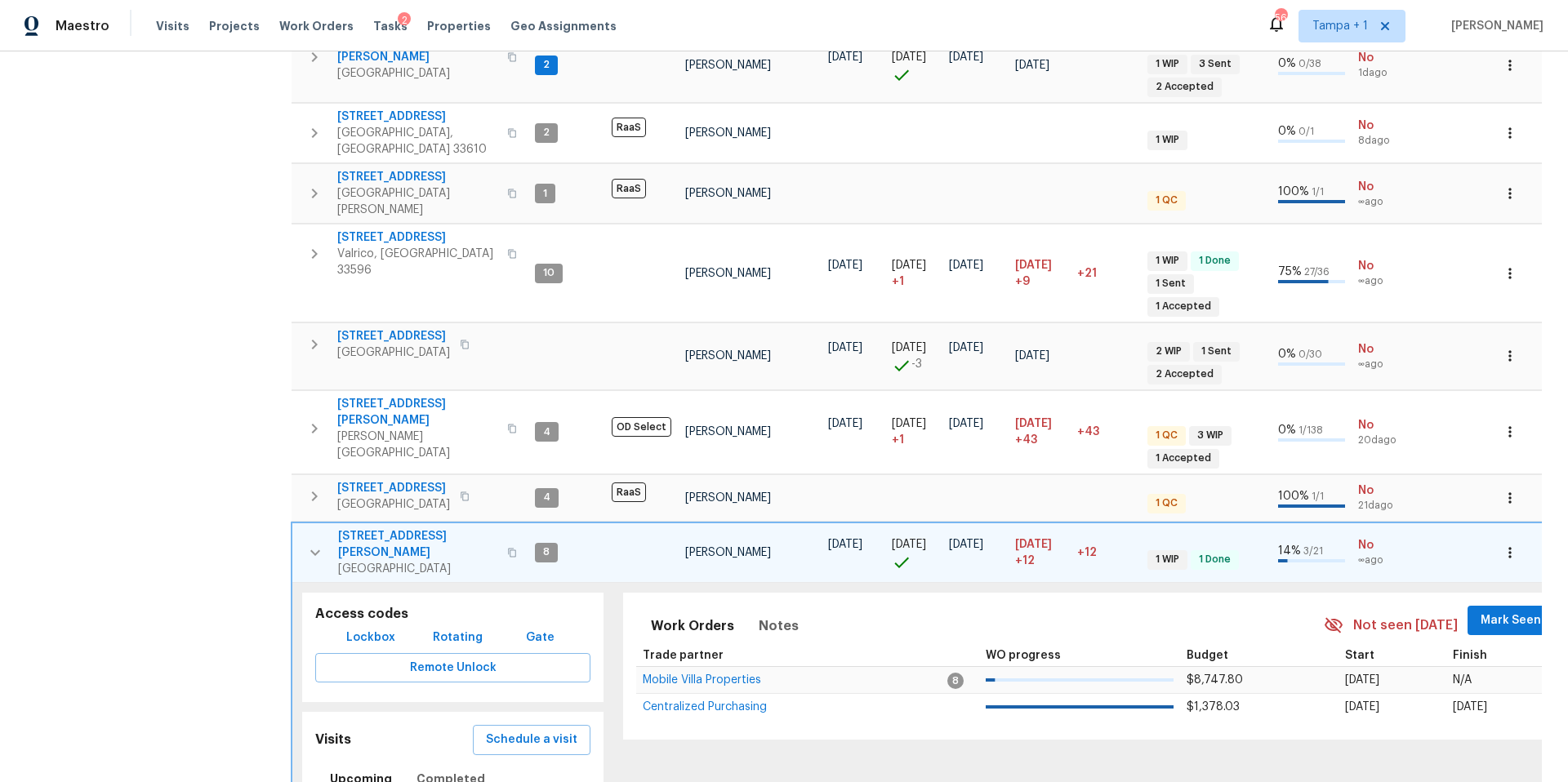
scroll to position [579, 0]
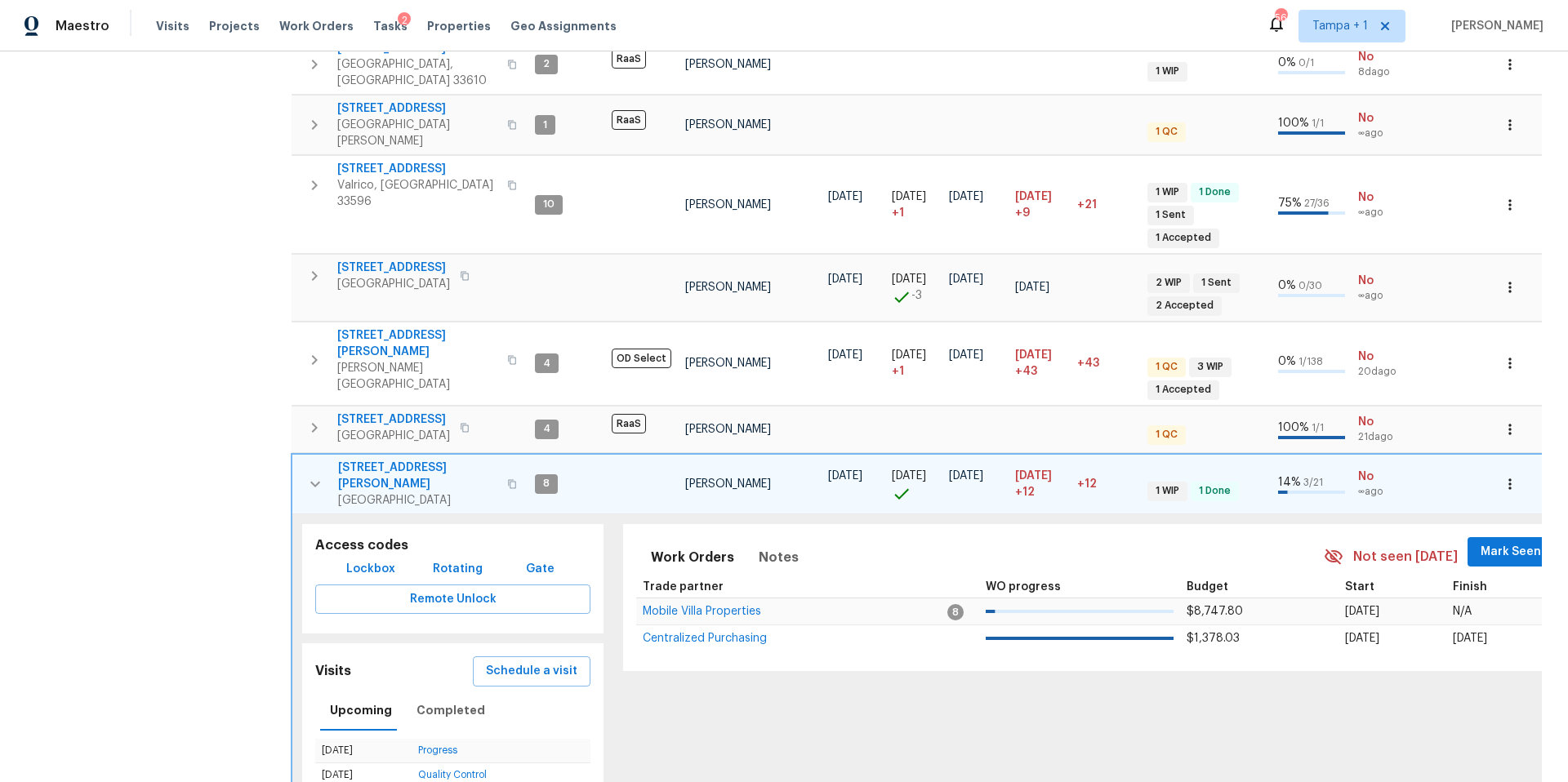
click at [326, 460] on button "button" at bounding box center [314, 484] width 32 height 49
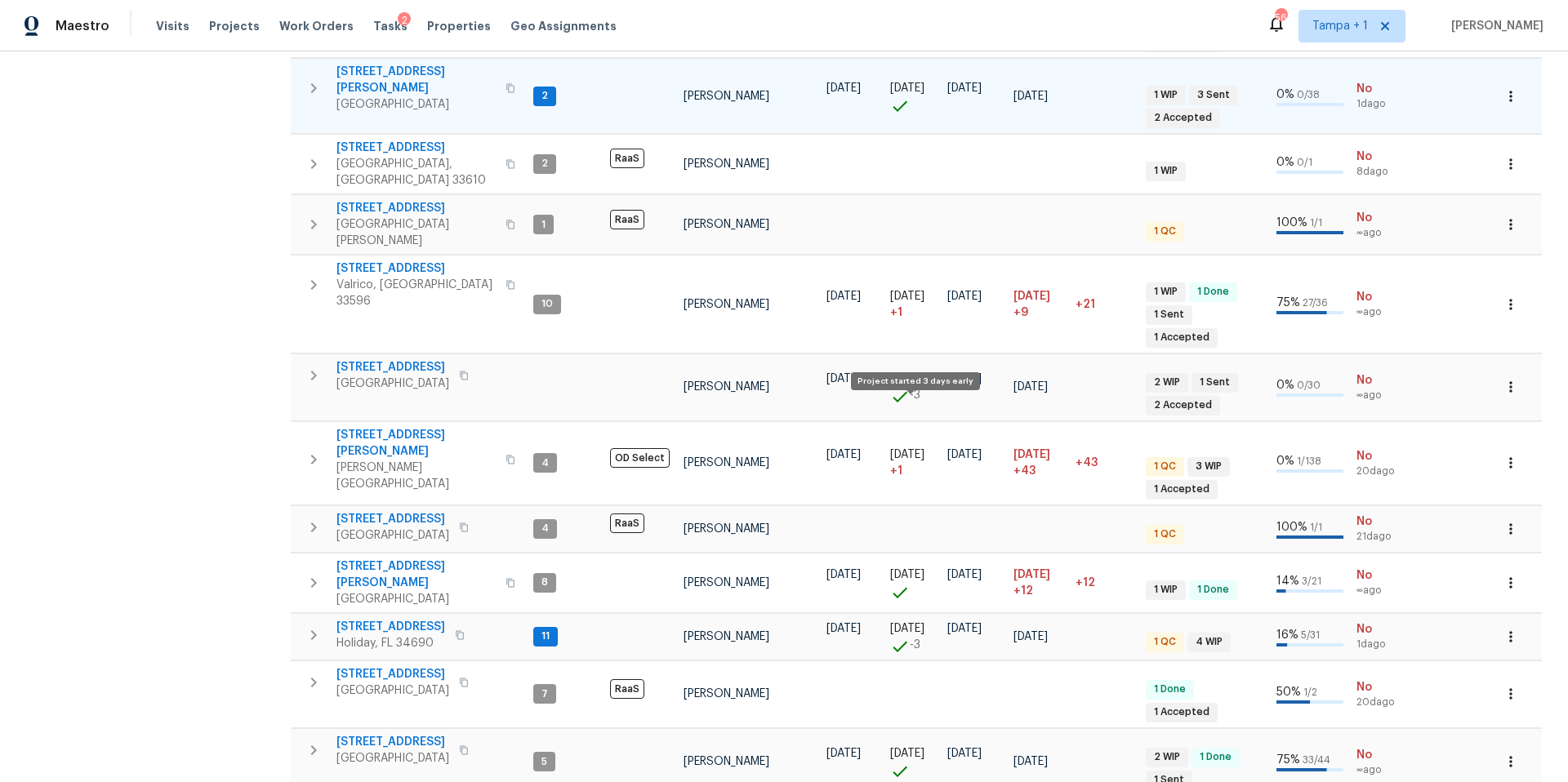
scroll to position [626, 0]
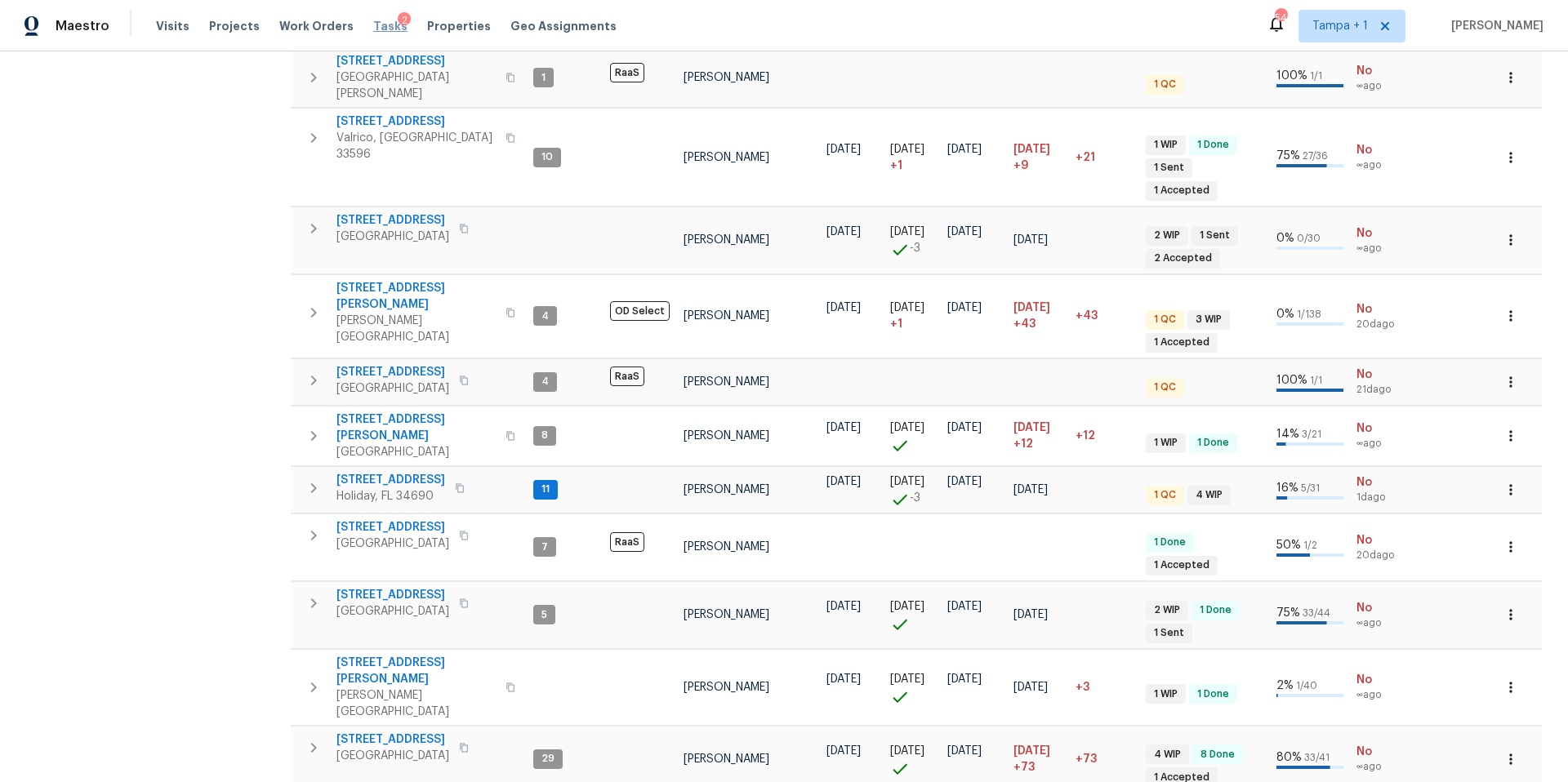
click at [373, 29] on span "Tasks" at bounding box center [390, 25] width 34 height 11
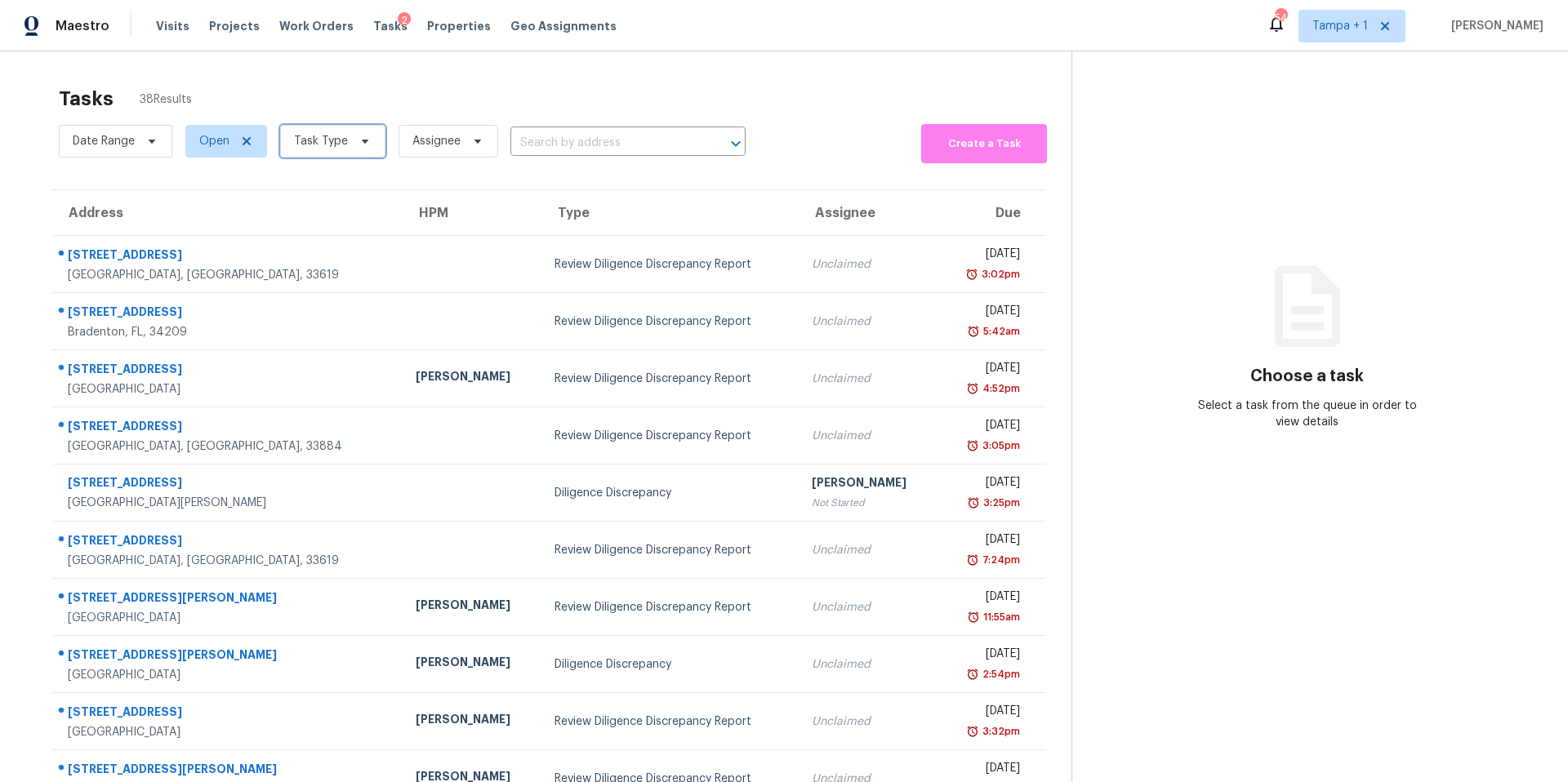
click at [339, 144] on span "Task Type" at bounding box center [321, 141] width 54 height 17
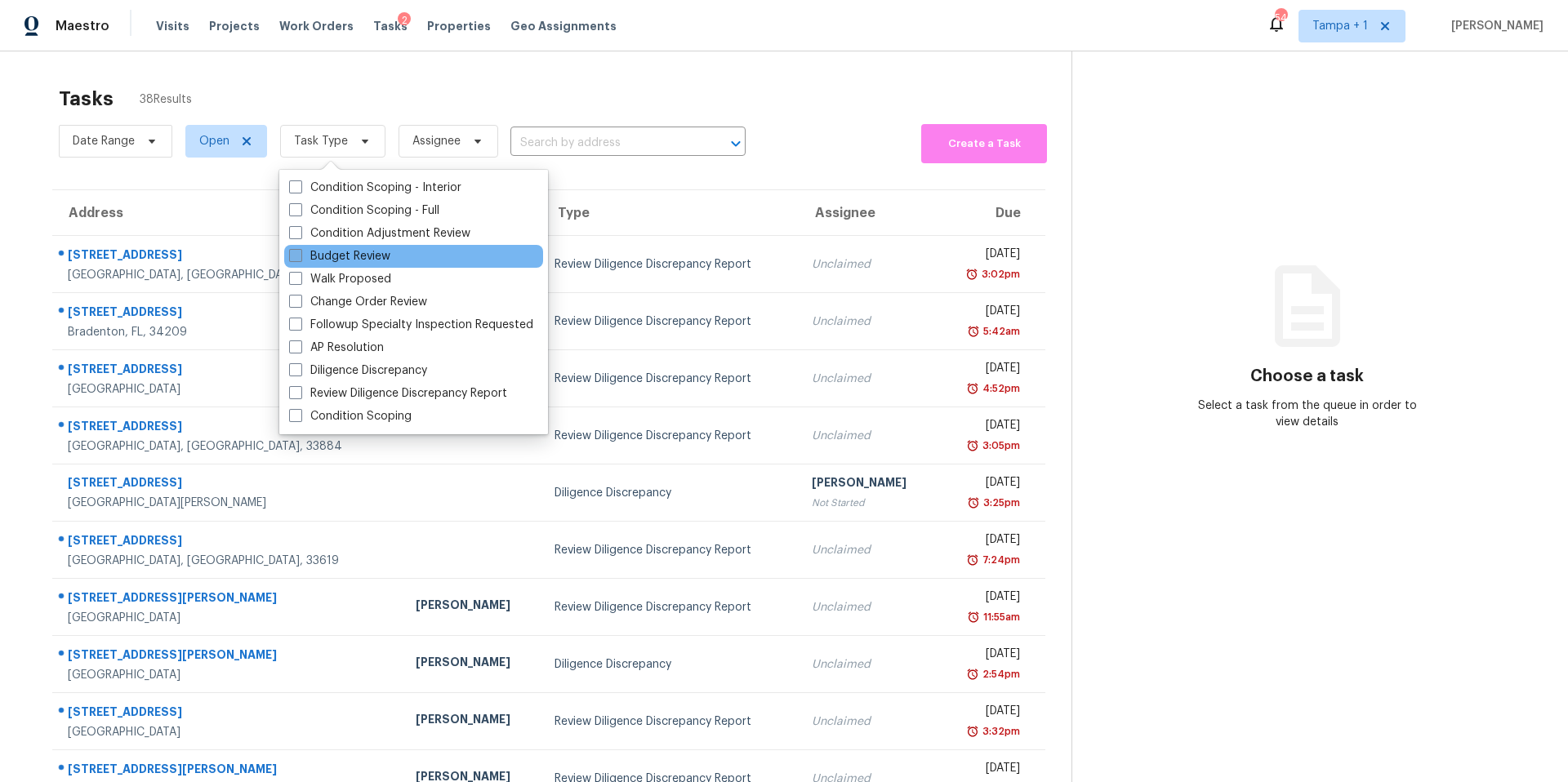
click at [319, 258] on label "Budget Review" at bounding box center [340, 257] width 102 height 17
click at [299, 258] on input "Budget Review" at bounding box center [294, 254] width 11 height 11
checkbox input "true"
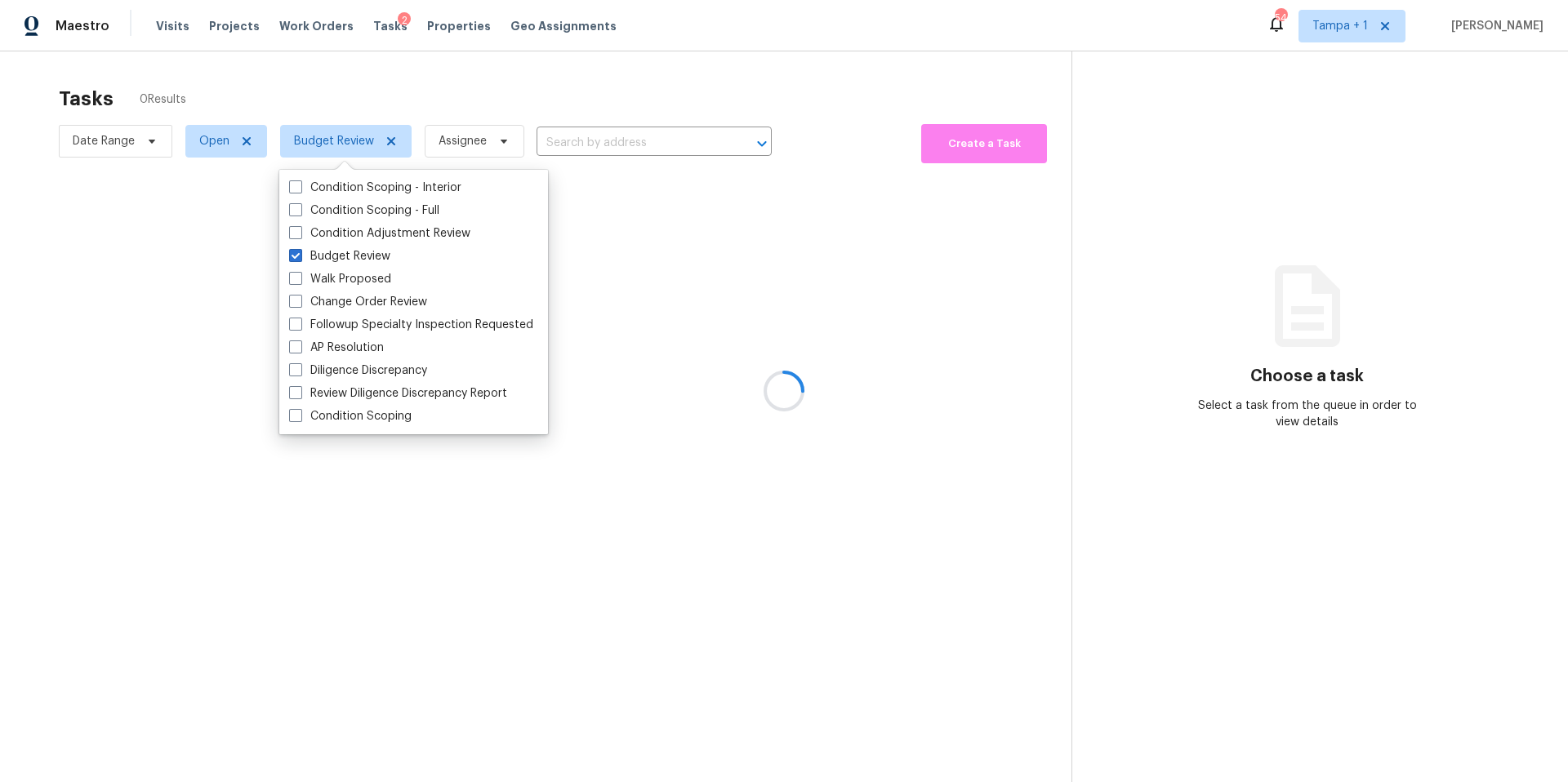
click at [503, 71] on div at bounding box center [784, 391] width 1568 height 782
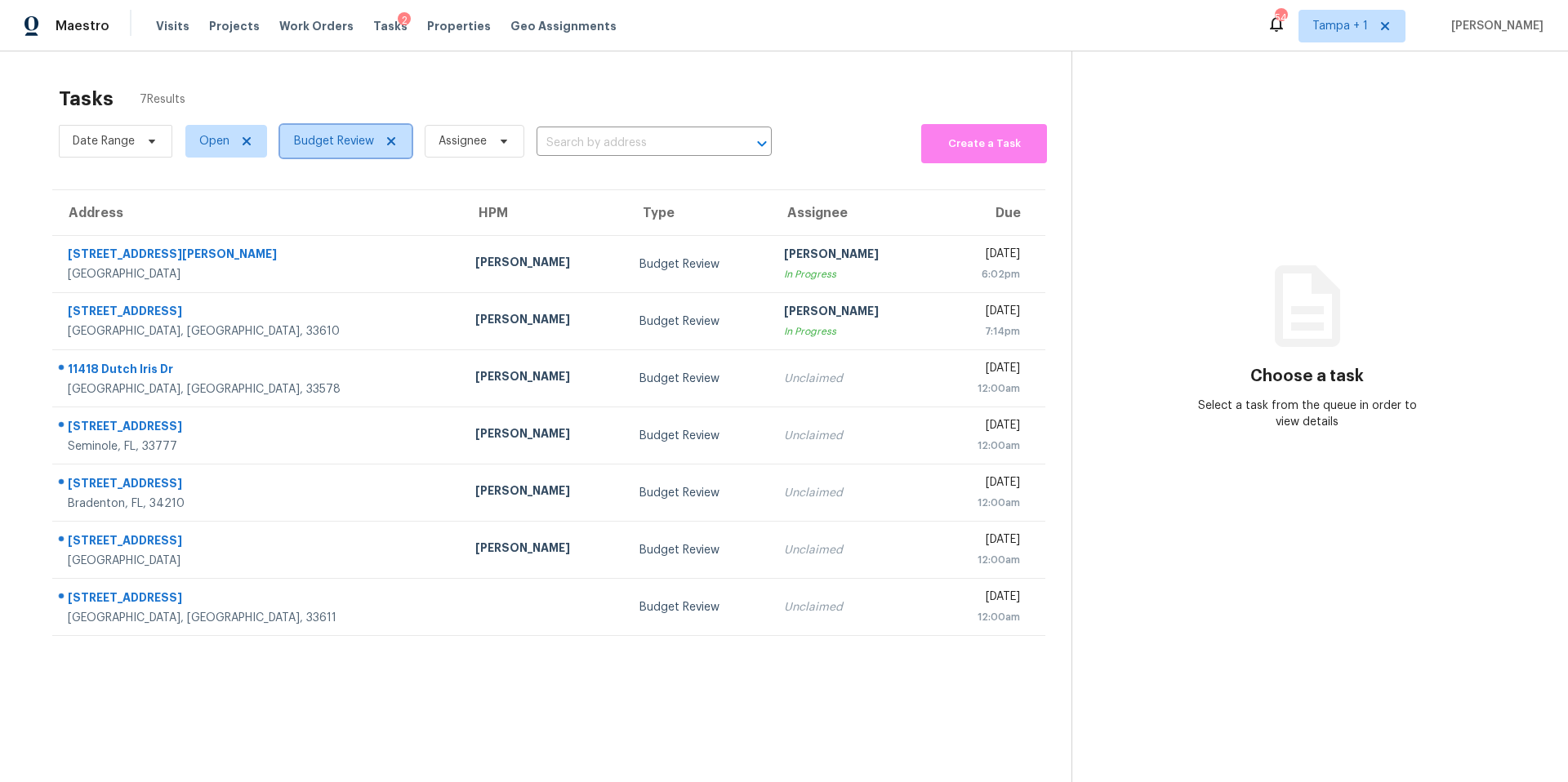
click at [336, 143] on span "Budget Review" at bounding box center [334, 141] width 80 height 17
click at [382, 107] on div "Tasks 7 Results" at bounding box center [565, 99] width 1012 height 42
click at [299, 141] on span "Budget Review" at bounding box center [334, 141] width 80 height 17
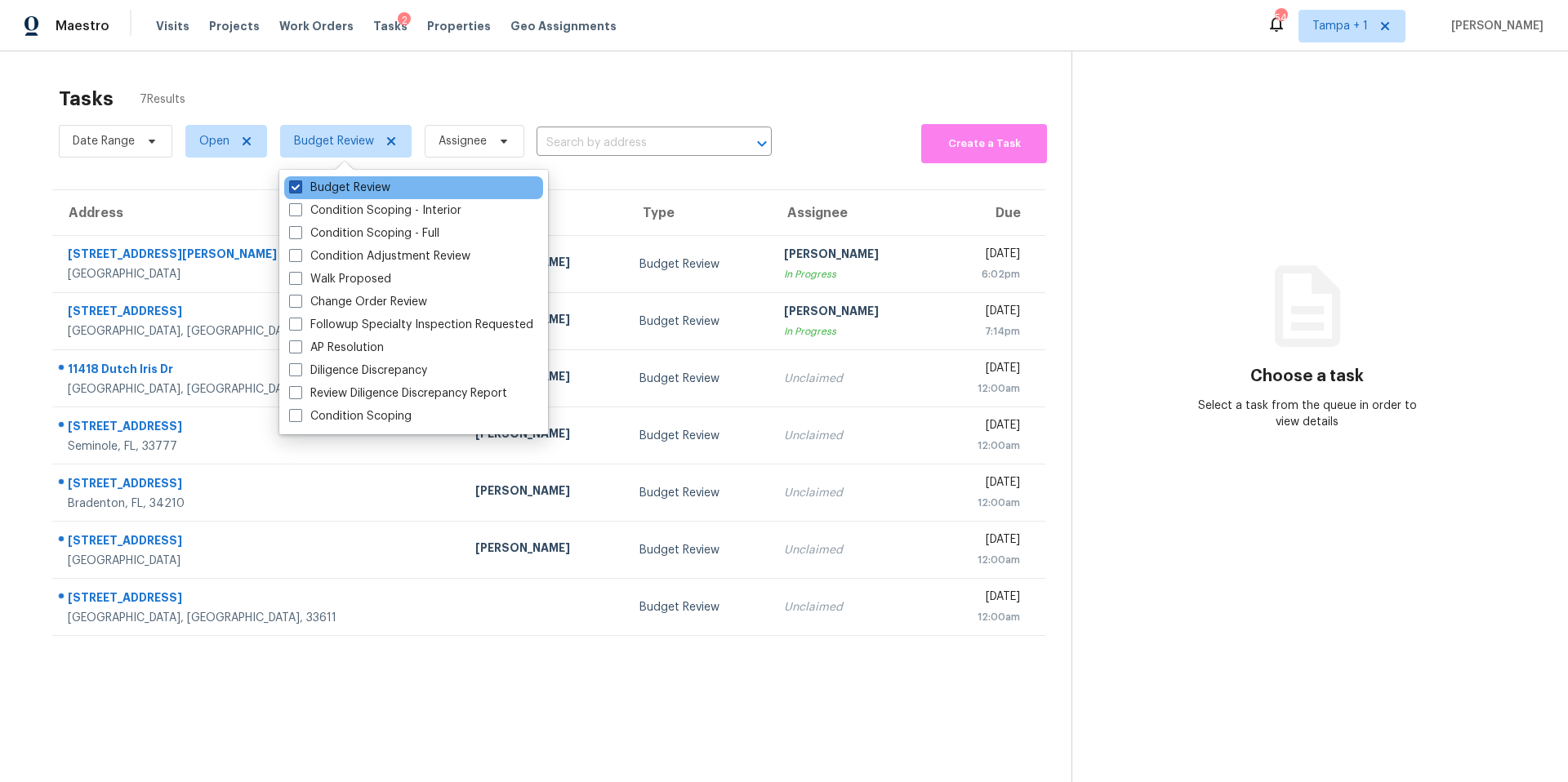
click at [302, 185] on label "Budget Review" at bounding box center [340, 187] width 102 height 17
click at [299, 185] on input "Budget Review" at bounding box center [294, 185] width 11 height 11
checkbox input "false"
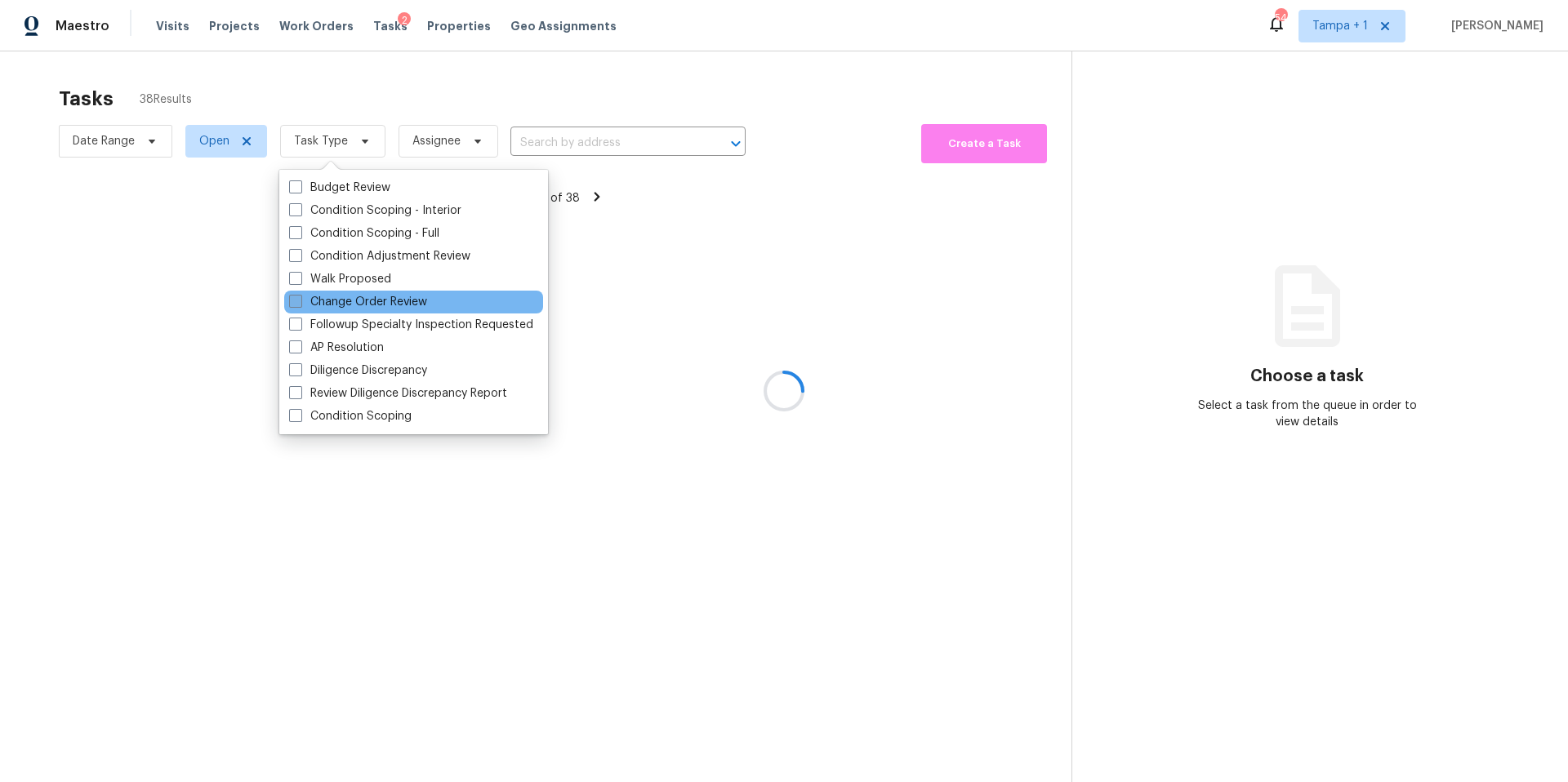
click at [314, 297] on label "Change Order Review" at bounding box center [358, 302] width 138 height 17
click at [299, 297] on input "Change Order Review" at bounding box center [294, 299] width 11 height 11
checkbox input "true"
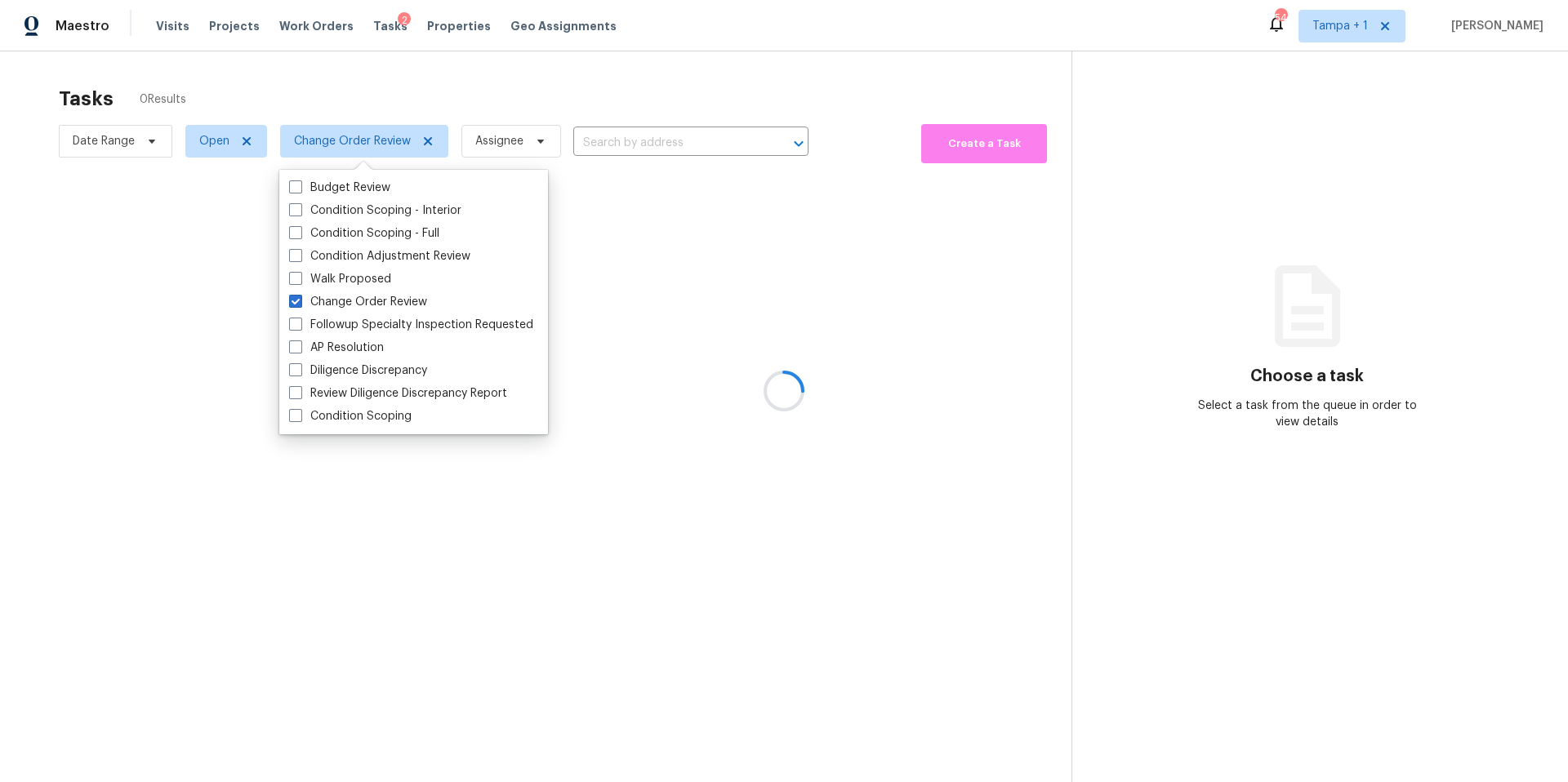
click at [498, 79] on div at bounding box center [784, 391] width 1568 height 782
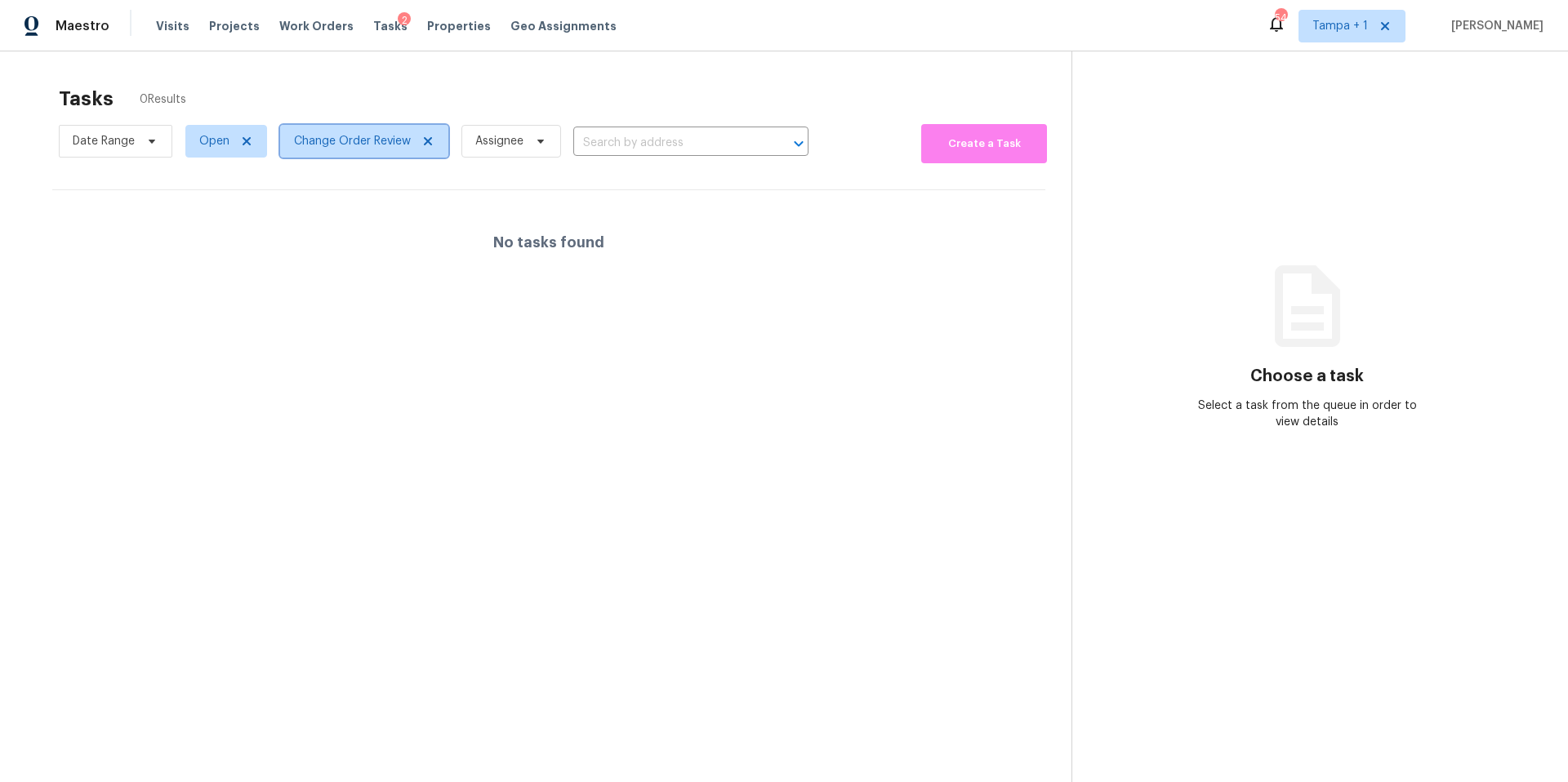
click at [352, 144] on span "Change Order Review" at bounding box center [352, 141] width 116 height 17
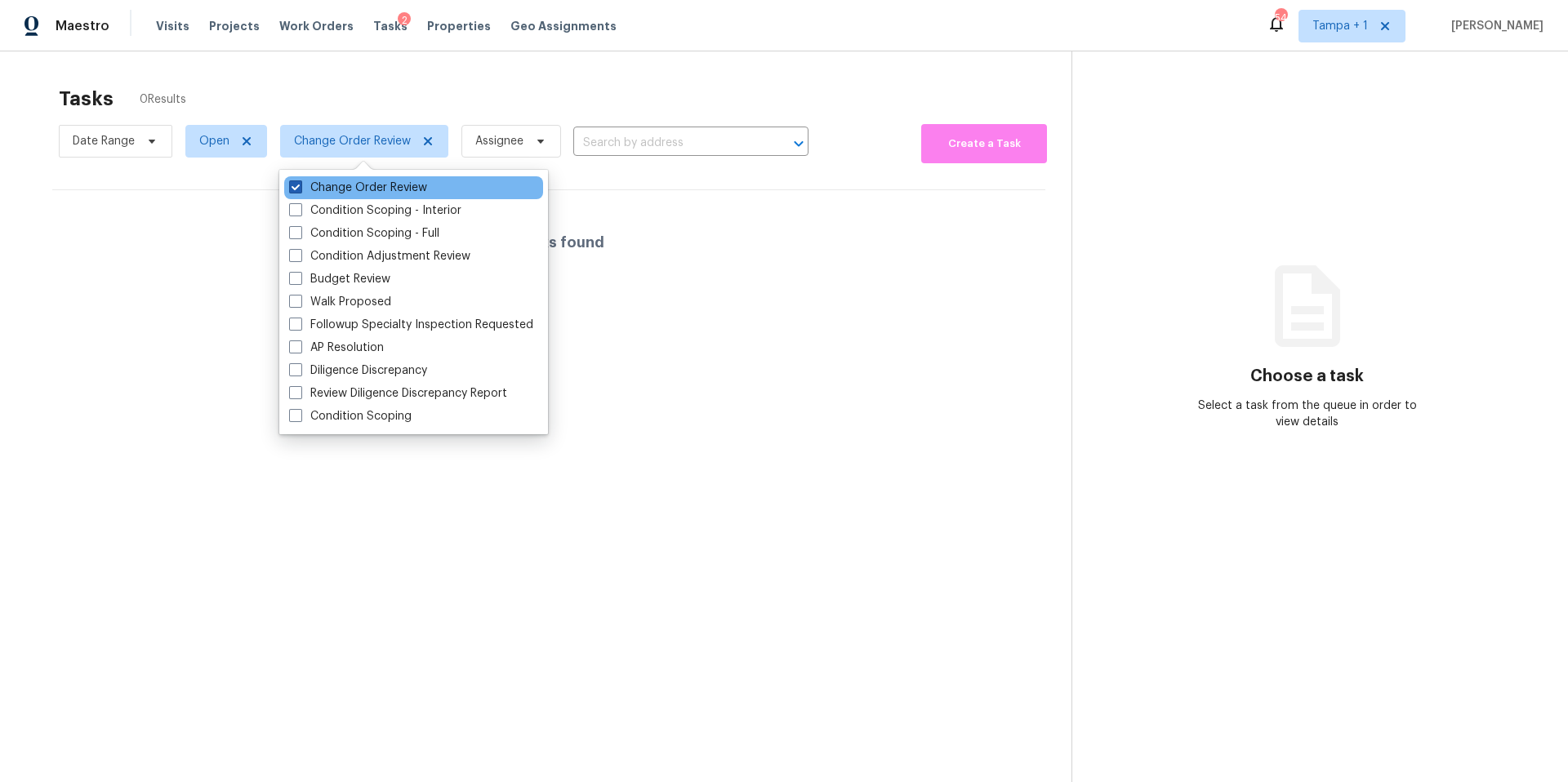
click at [335, 189] on label "Change Order Review" at bounding box center [358, 187] width 138 height 17
click at [299, 189] on input "Change Order Review" at bounding box center [294, 185] width 11 height 11
checkbox input "false"
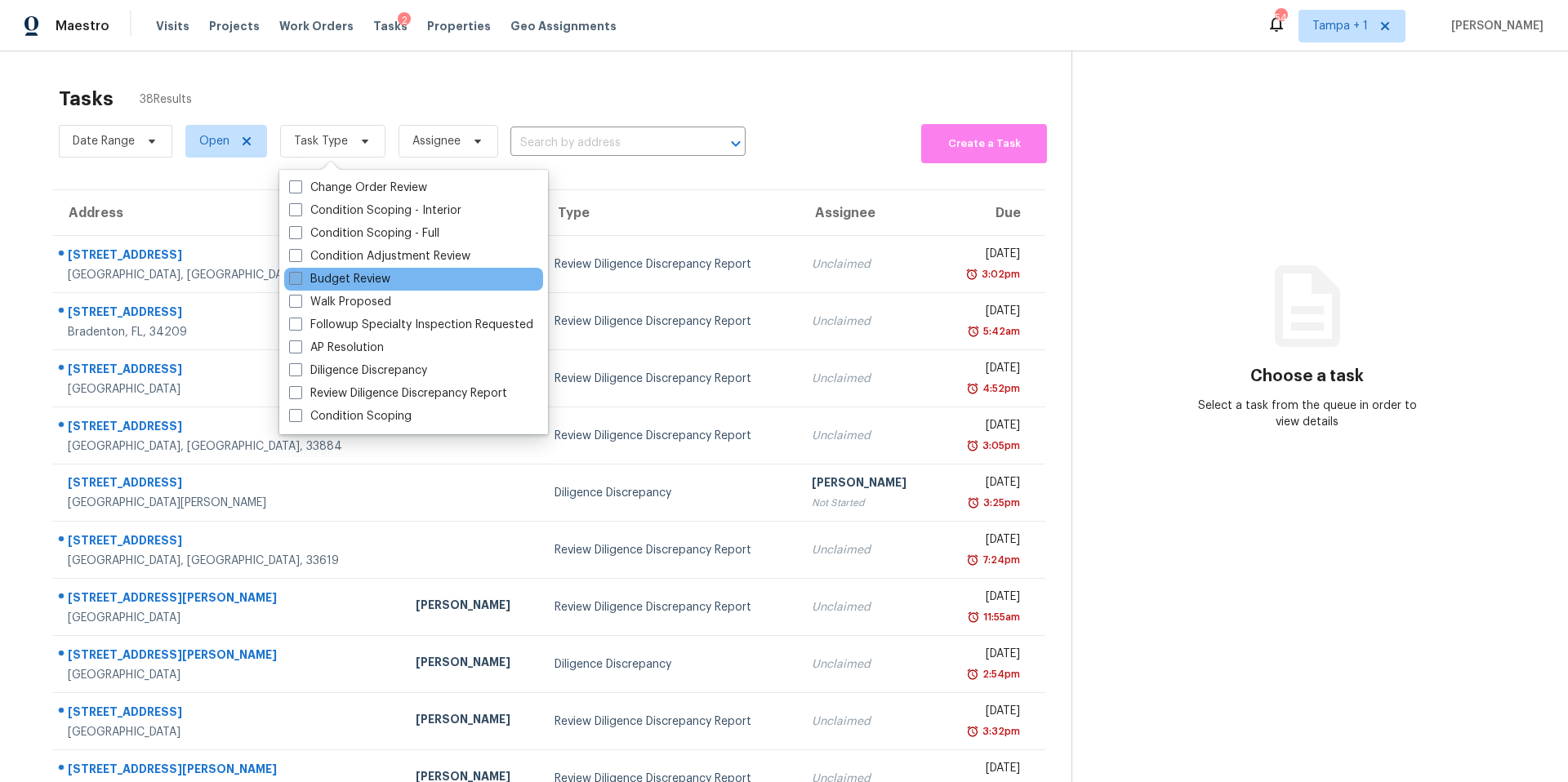
click at [331, 274] on label "Budget Review" at bounding box center [340, 279] width 102 height 17
click at [299, 274] on input "Budget Review" at bounding box center [294, 277] width 11 height 11
checkbox input "true"
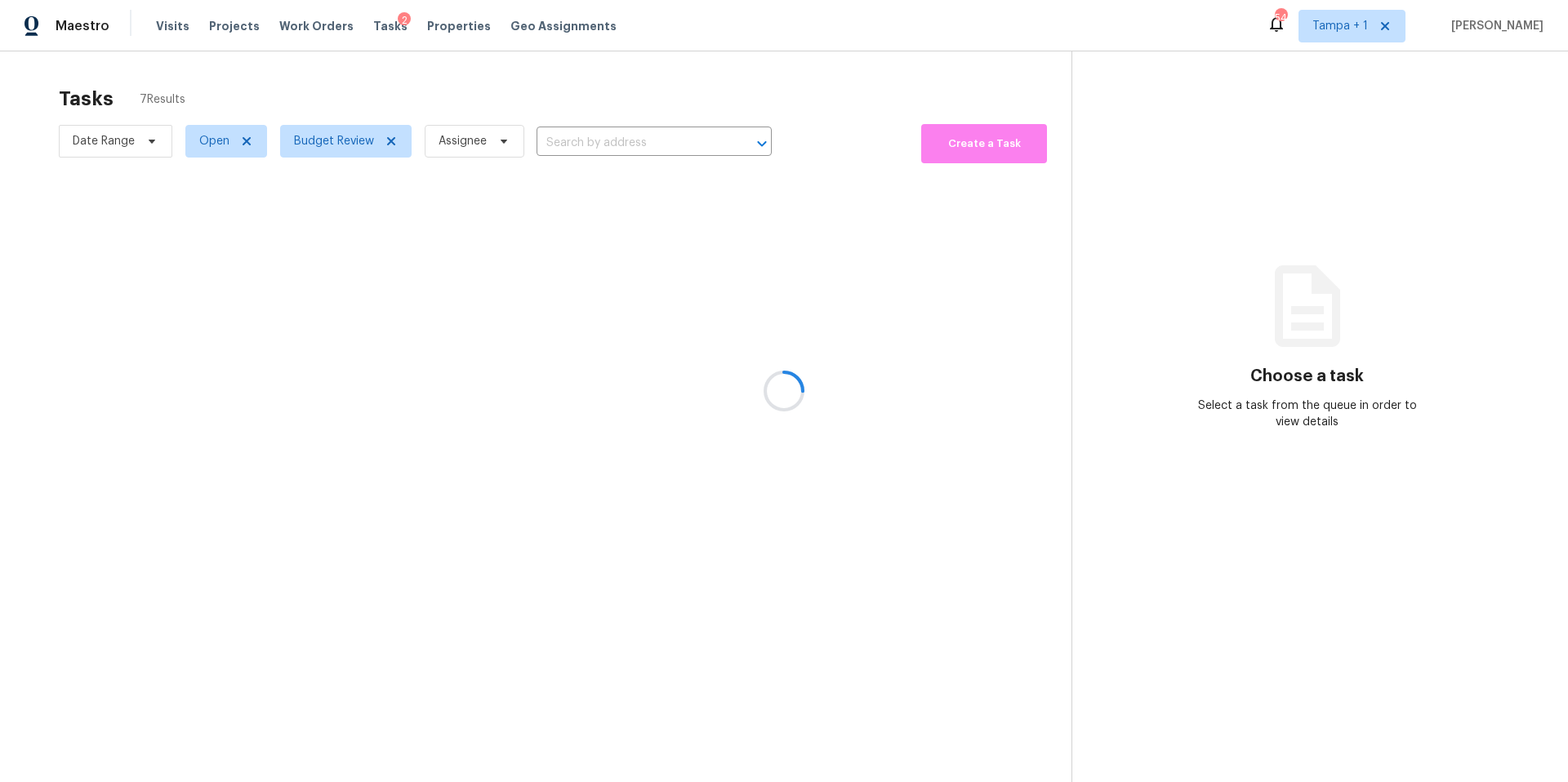
click at [441, 107] on div at bounding box center [784, 391] width 1568 height 782
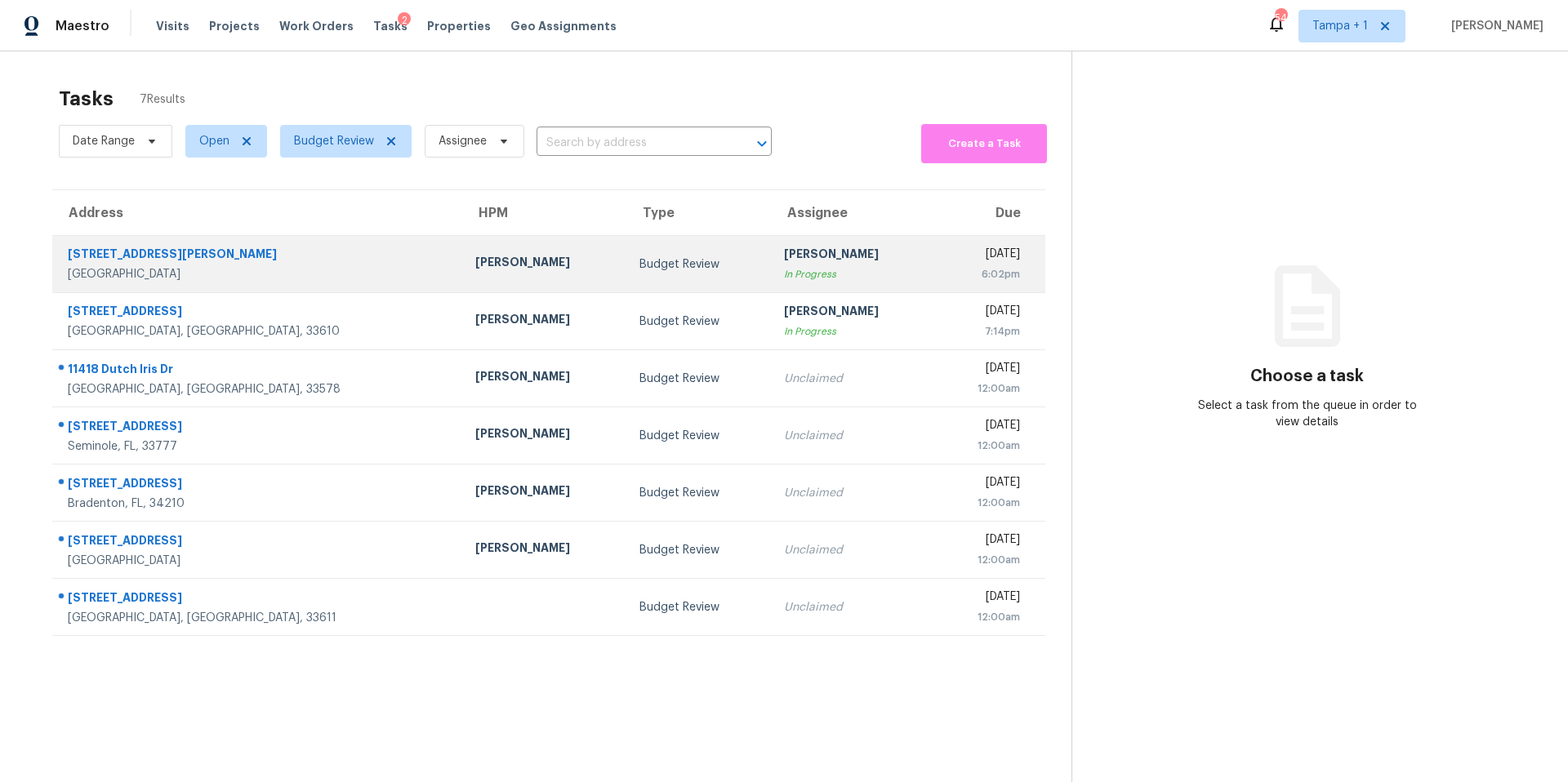
click at [469, 263] on td "[PERSON_NAME]" at bounding box center [544, 264] width 164 height 57
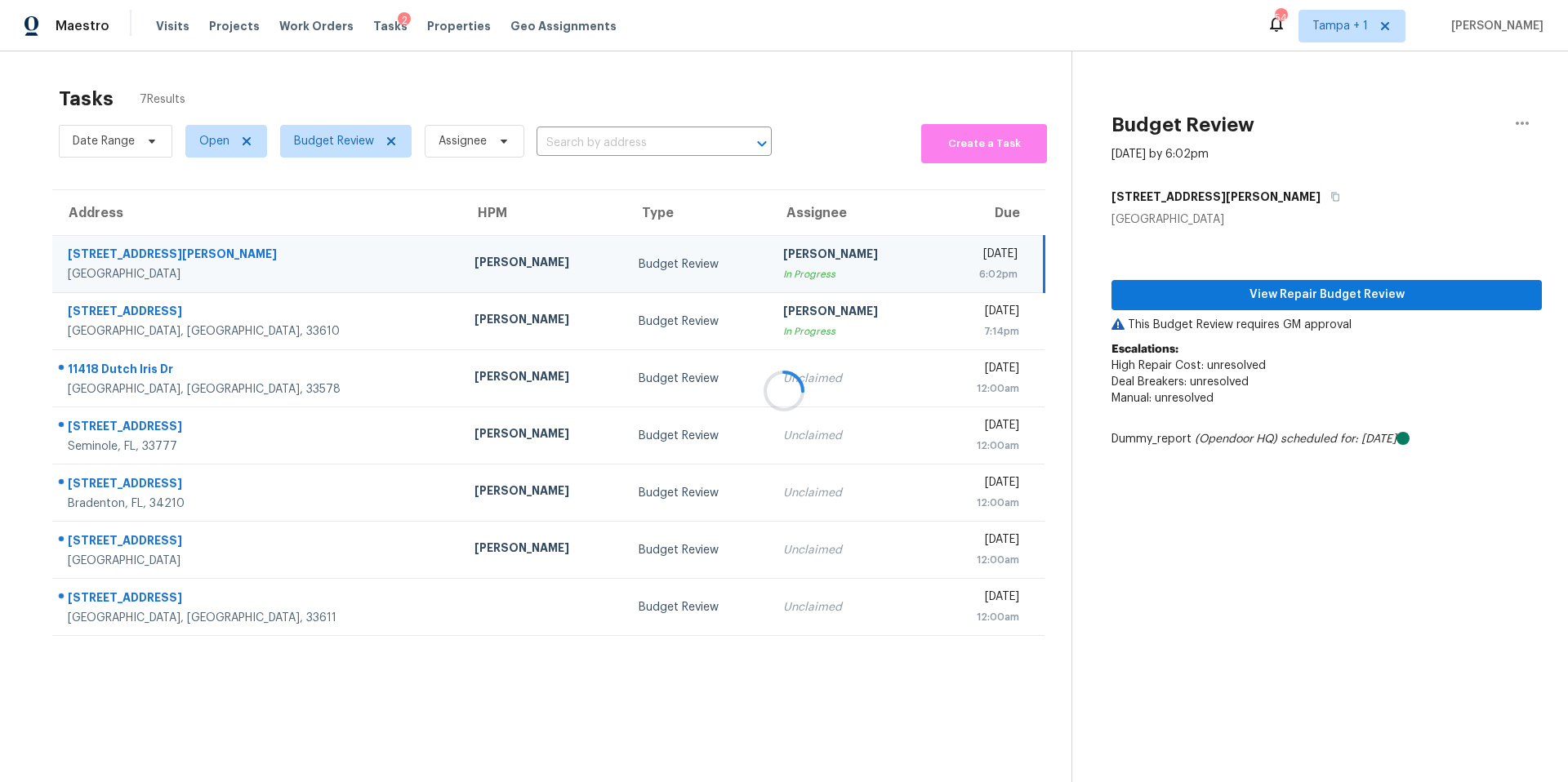
click at [1171, 305] on div at bounding box center [784, 391] width 1568 height 782
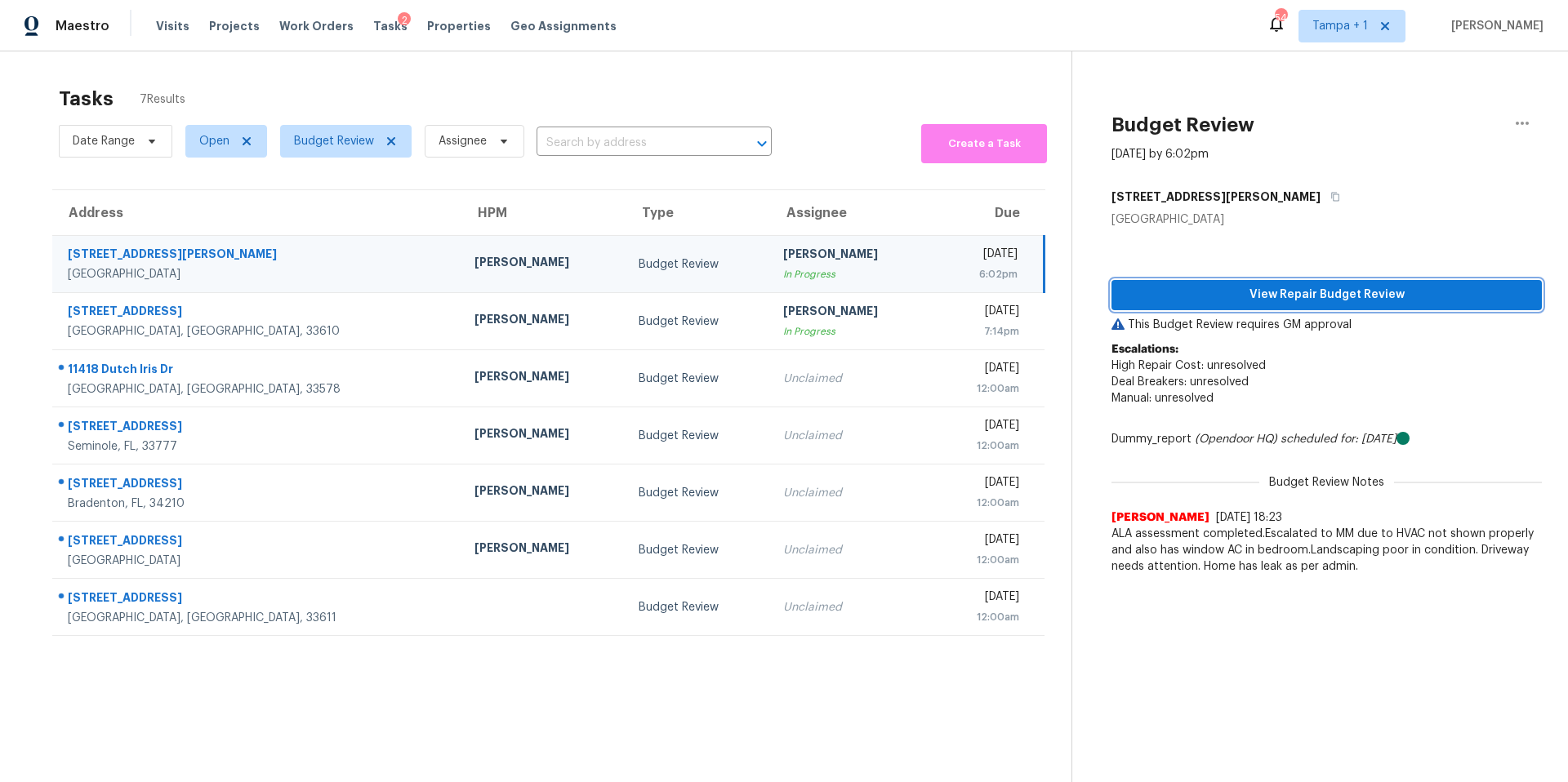
click at [1187, 292] on span "View Repair Budget Review" at bounding box center [1326, 294] width 404 height 20
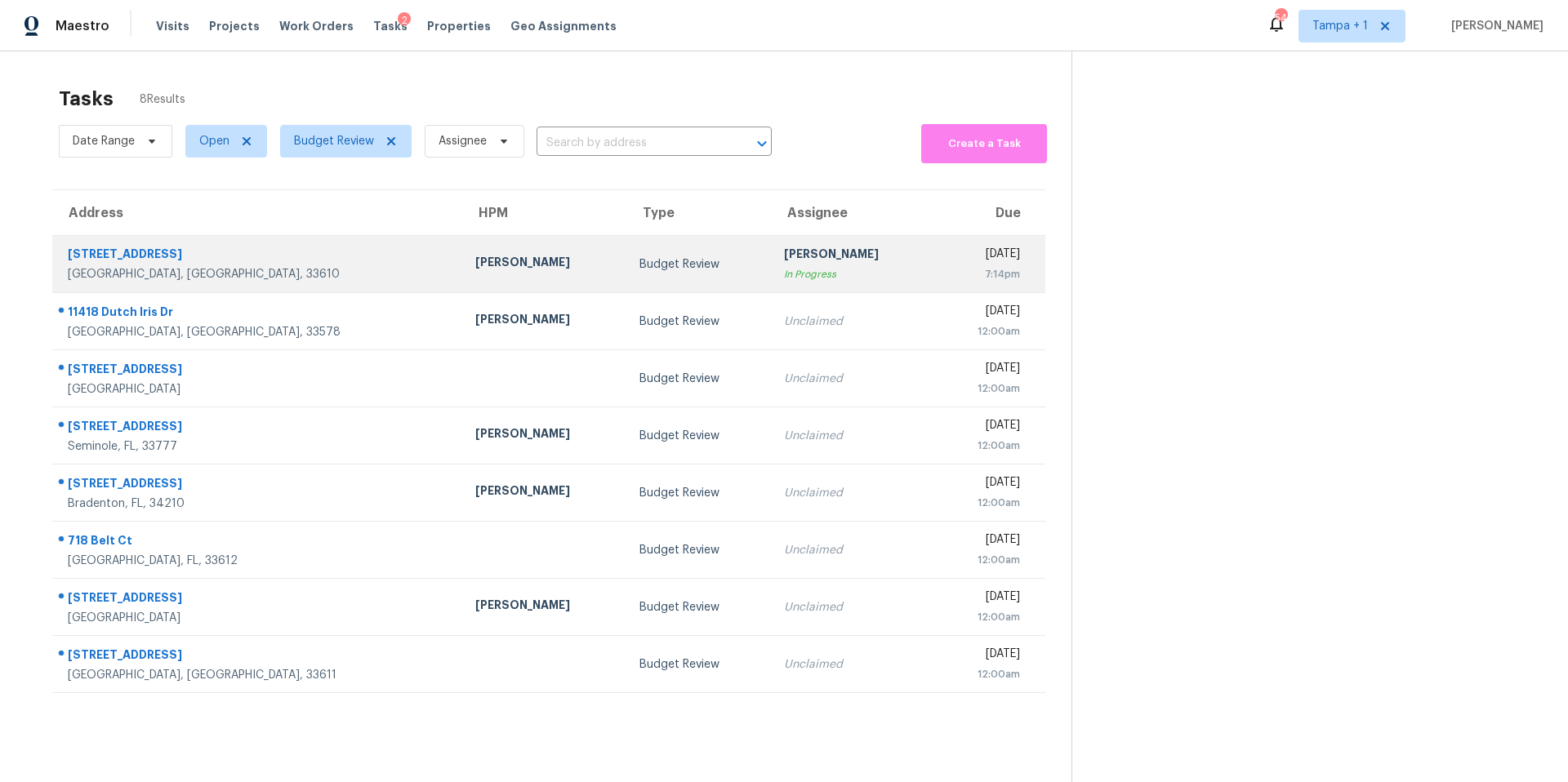
click at [626, 254] on td "Budget Review" at bounding box center [698, 264] width 144 height 57
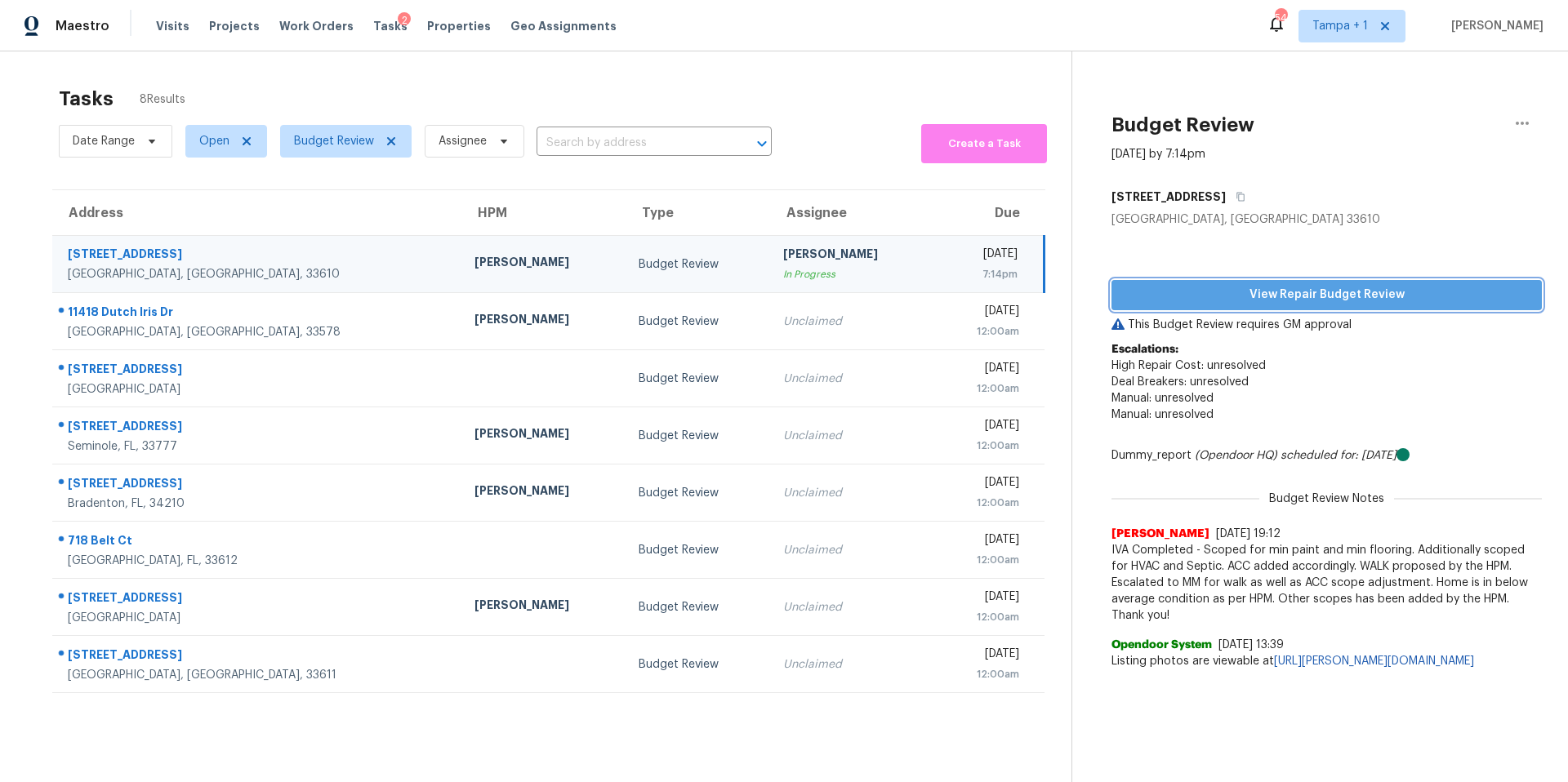
click at [1250, 285] on span "View Repair Budget Review" at bounding box center [1326, 294] width 404 height 20
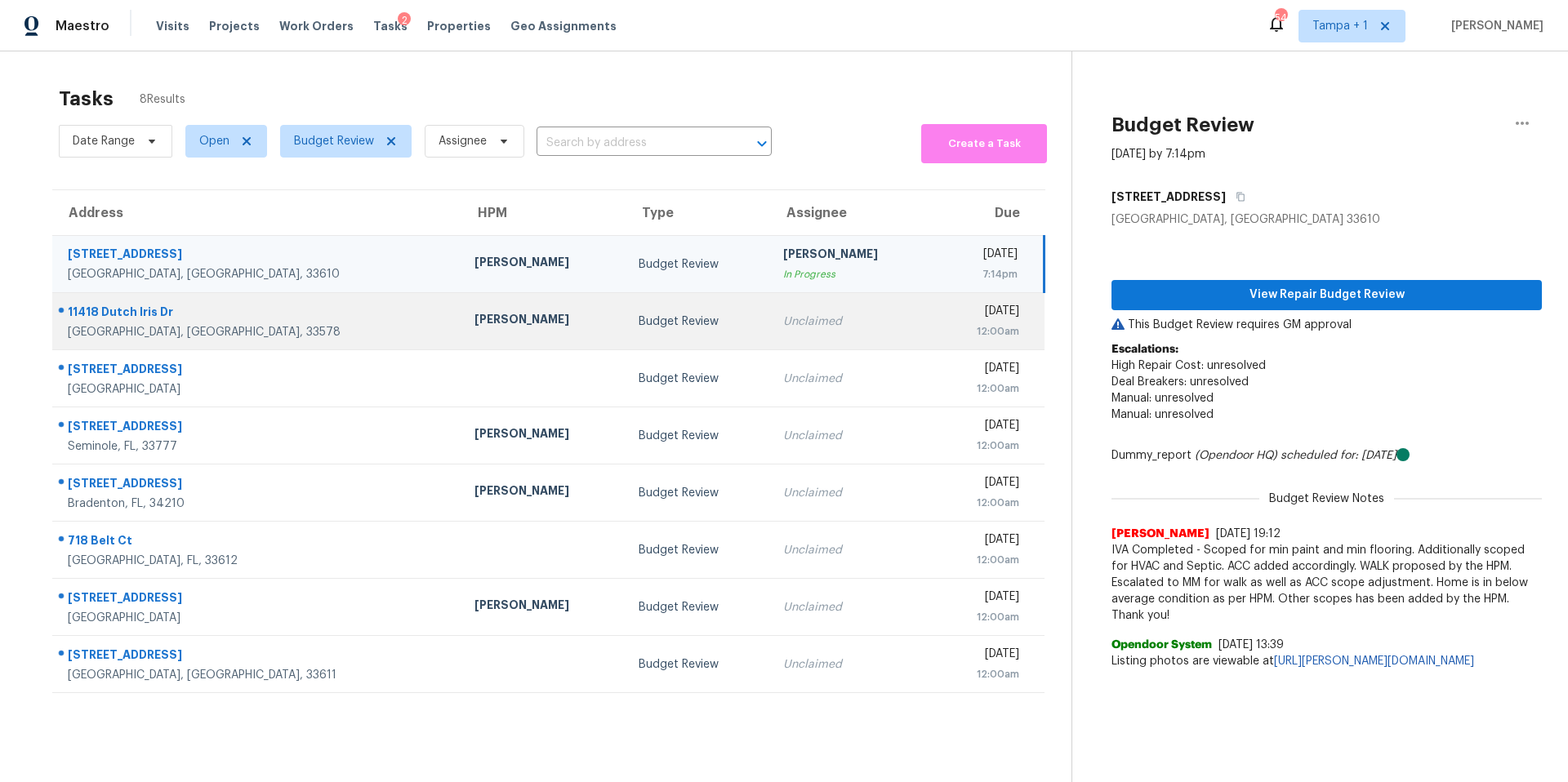
click at [482, 315] on td "Paul Springer" at bounding box center [543, 321] width 164 height 57
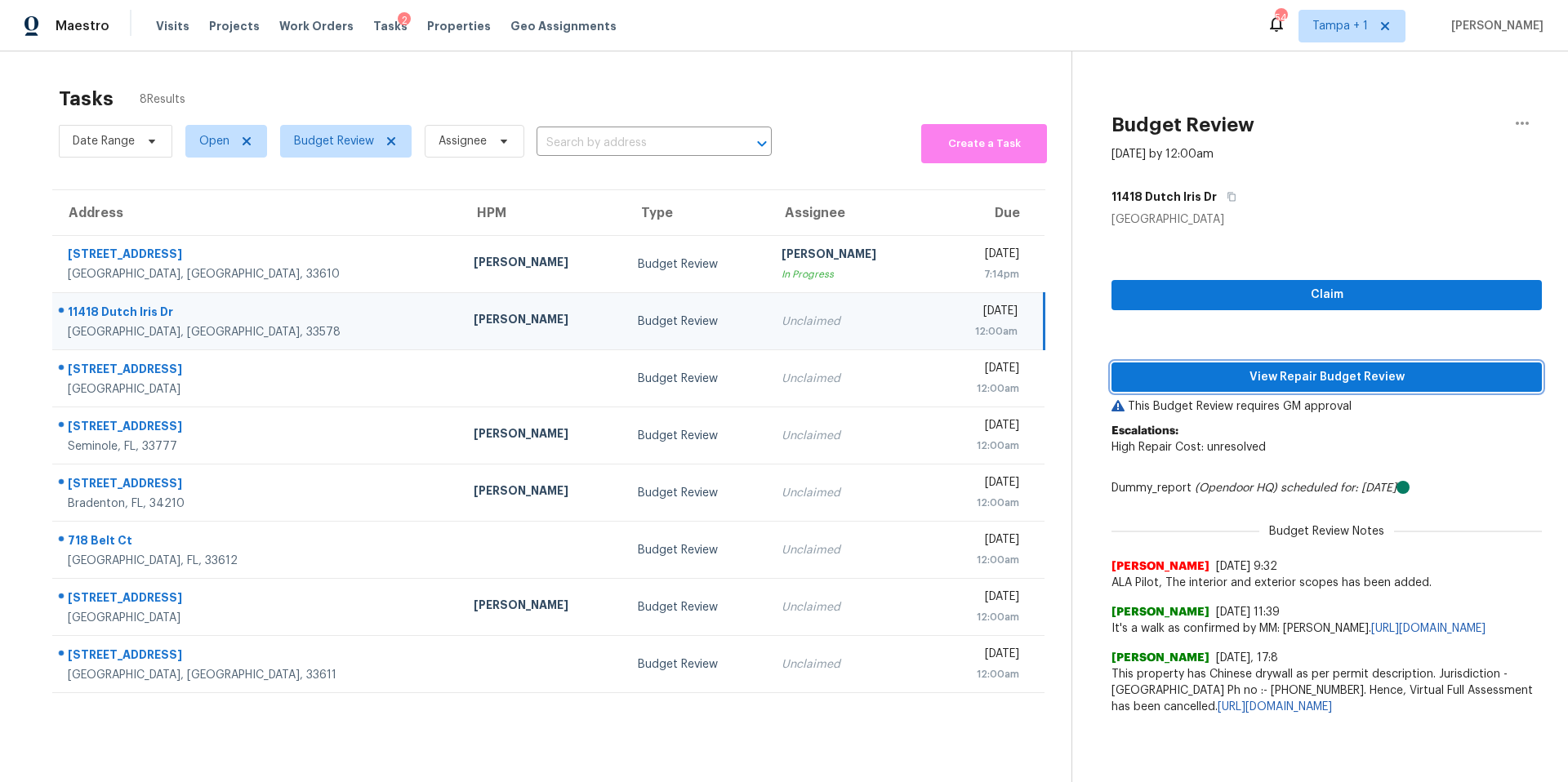
click at [1157, 368] on span "View Repair Budget Review" at bounding box center [1326, 377] width 404 height 20
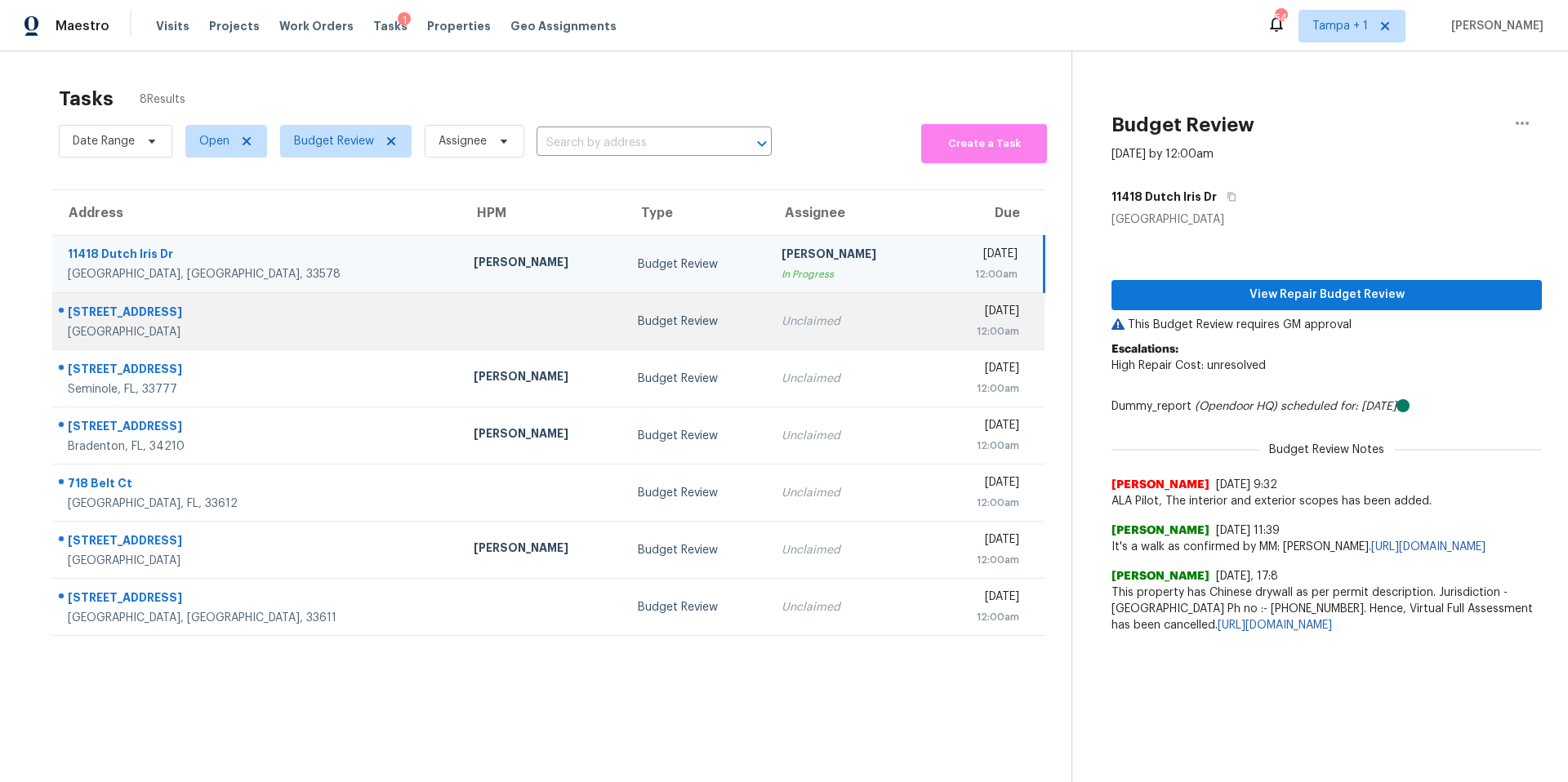
click at [479, 326] on td at bounding box center [542, 321] width 164 height 57
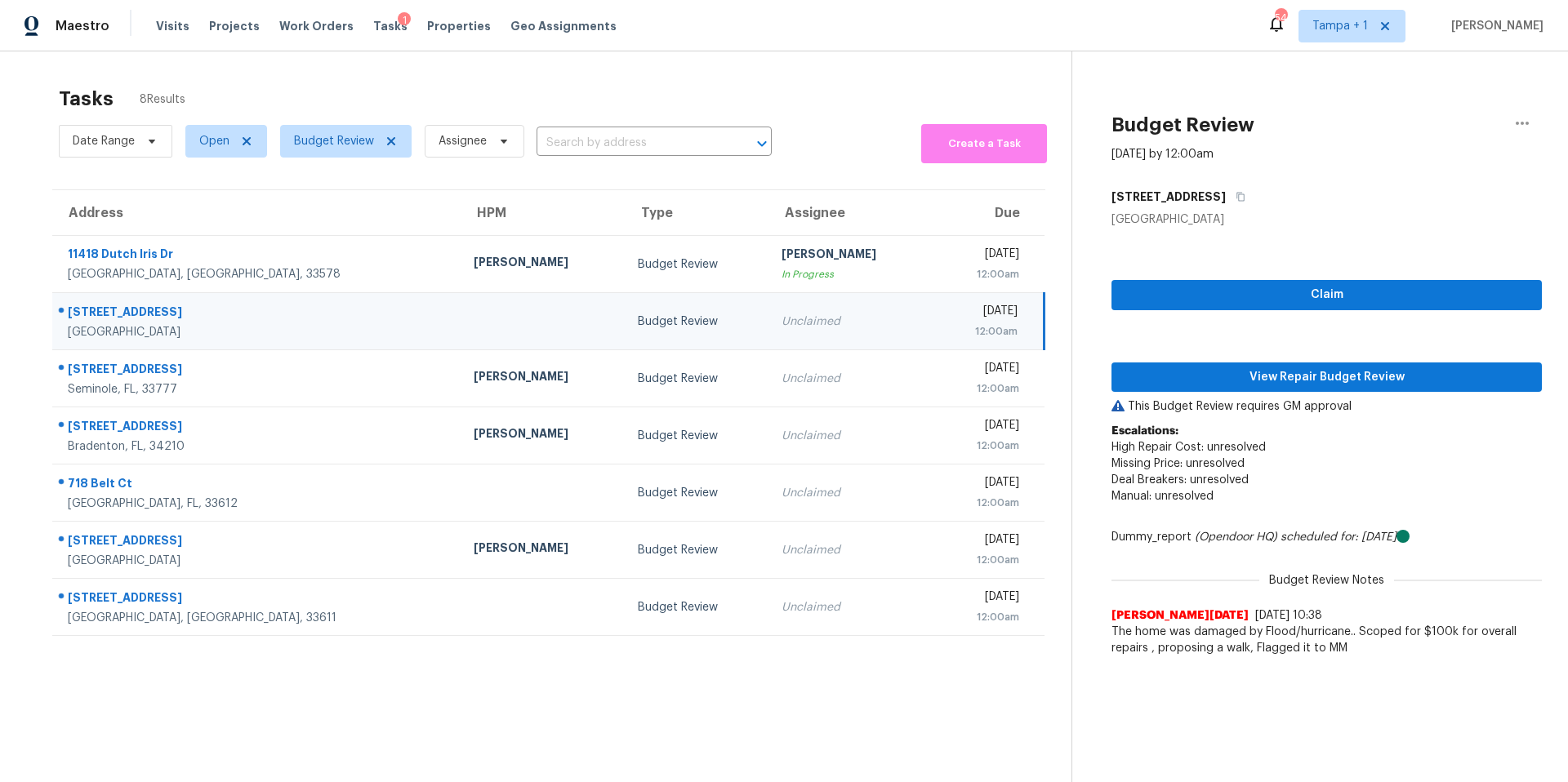
click at [1156, 361] on div "Claim View Repair Budget Review This Budget Review requires GM approval Escalat…" at bounding box center [1325, 446] width 430 height 437
click at [1153, 374] on span "View Repair Budget Review" at bounding box center [1326, 377] width 404 height 20
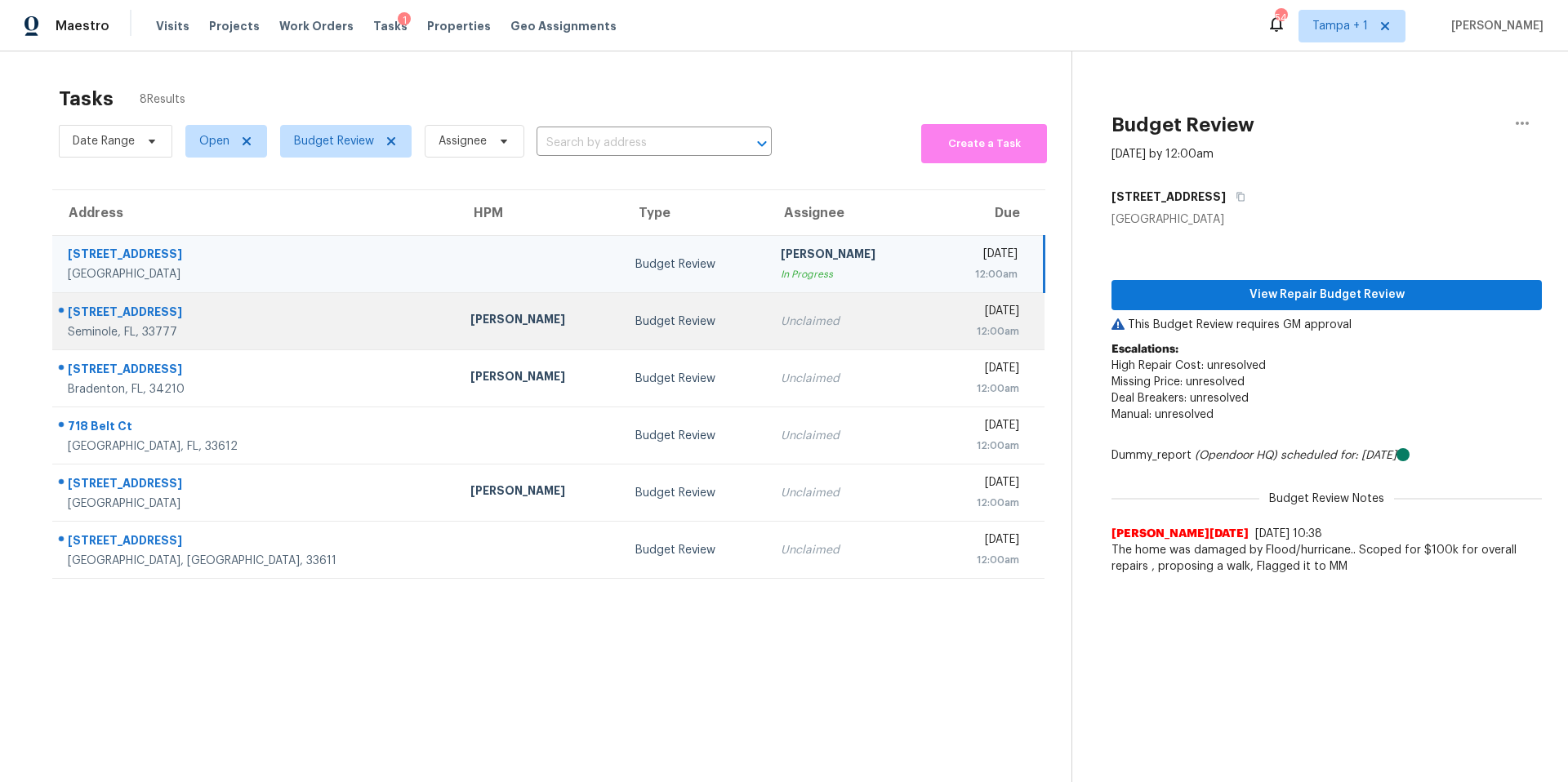
click at [476, 342] on td "Mat Smith" at bounding box center [539, 321] width 165 height 57
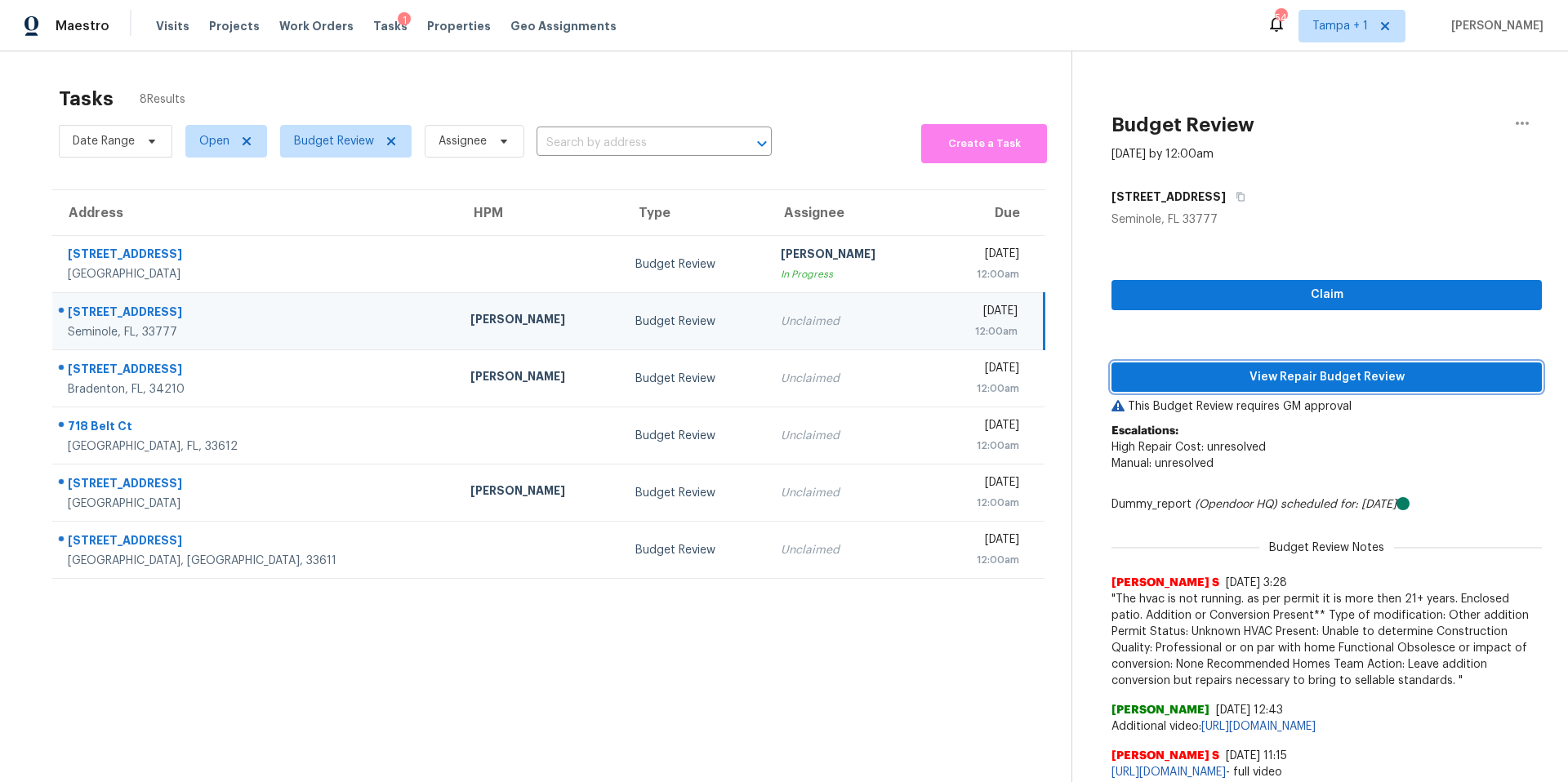
click at [1185, 377] on span "View Repair Budget Review" at bounding box center [1326, 377] width 404 height 20
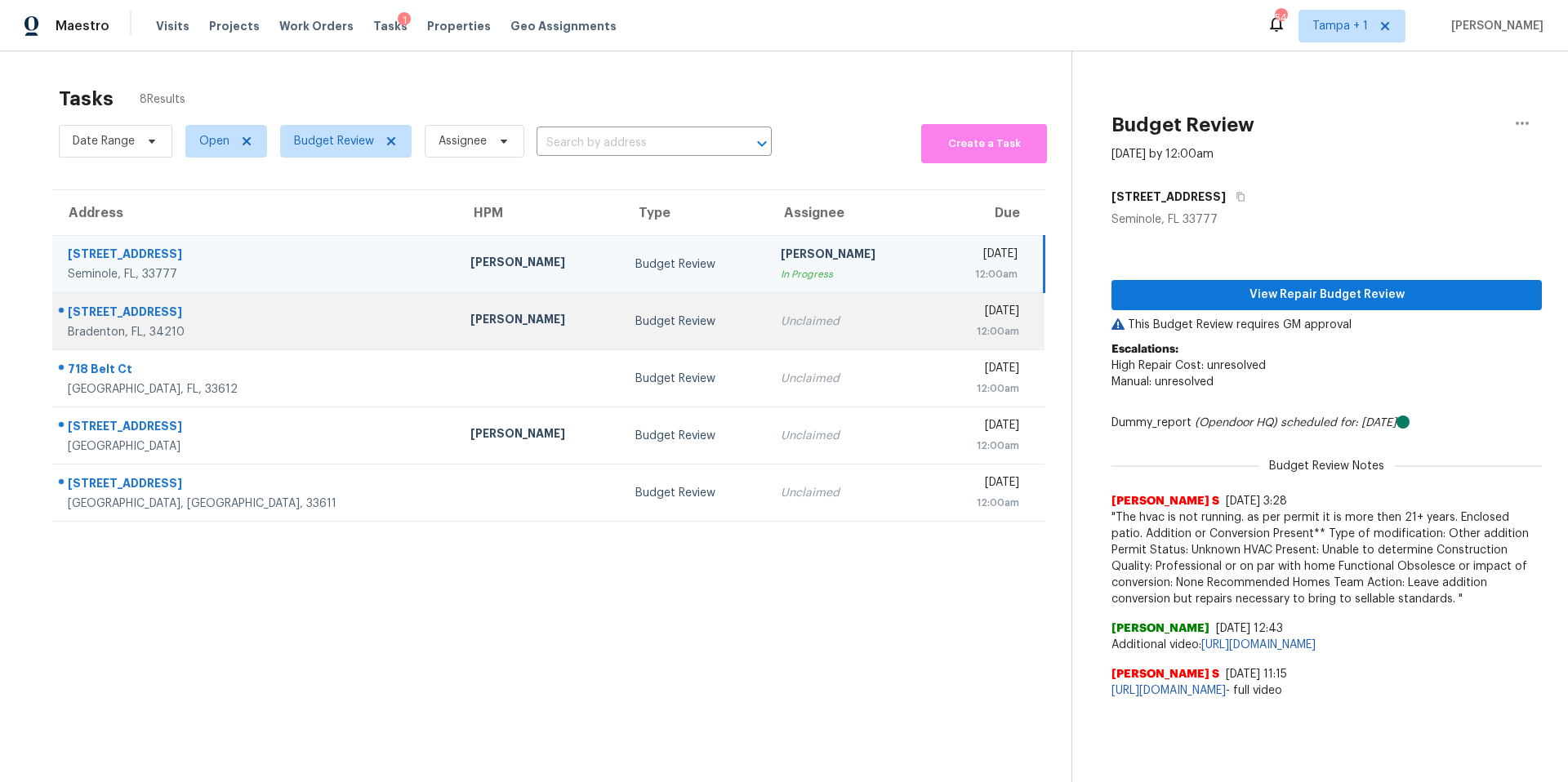
click at [470, 313] on div "Naomi Ferreira" at bounding box center [539, 321] width 139 height 20
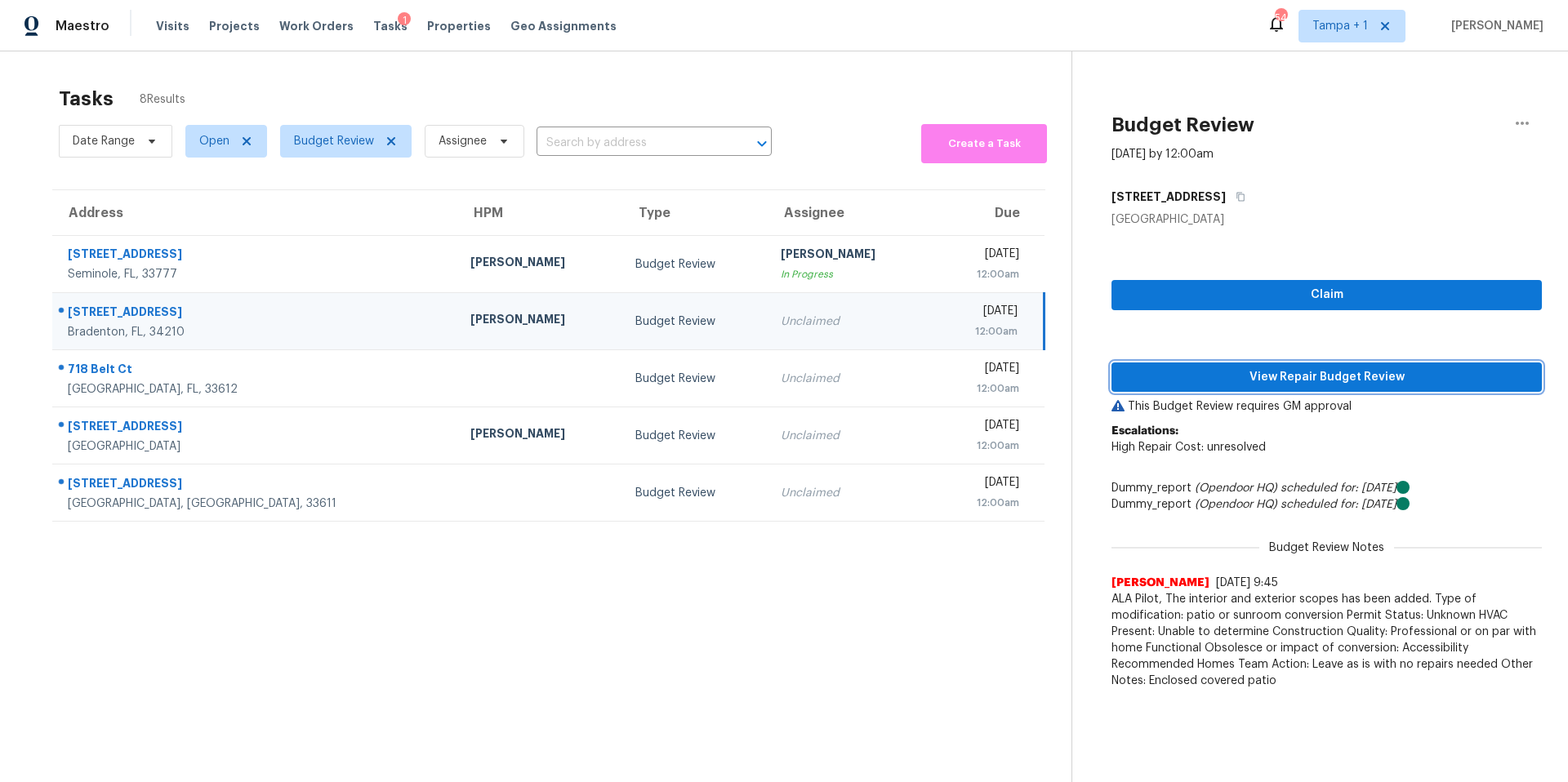
click at [1282, 383] on span "View Repair Budget Review" at bounding box center [1326, 377] width 404 height 20
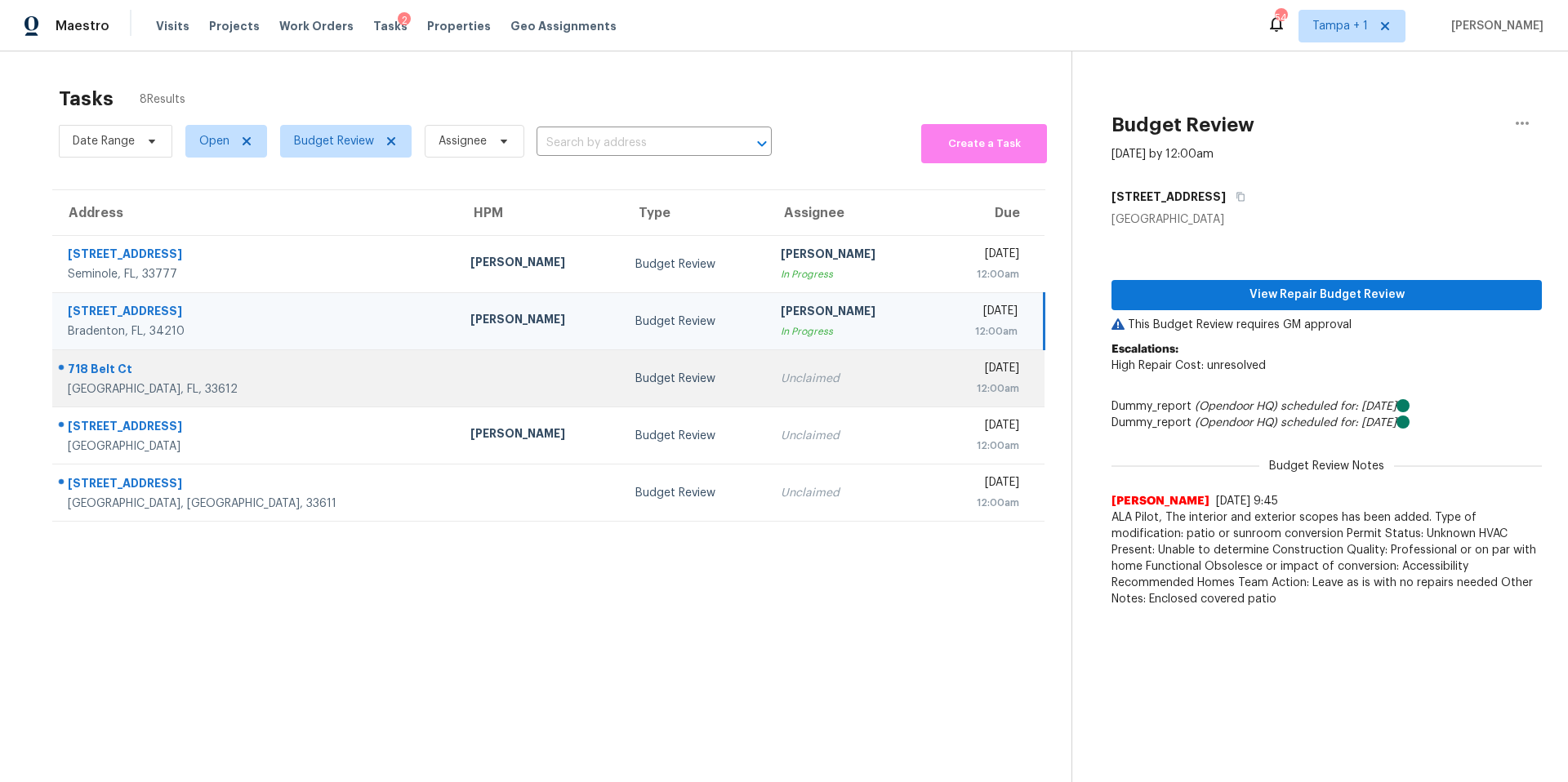
click at [457, 368] on td at bounding box center [539, 378] width 165 height 57
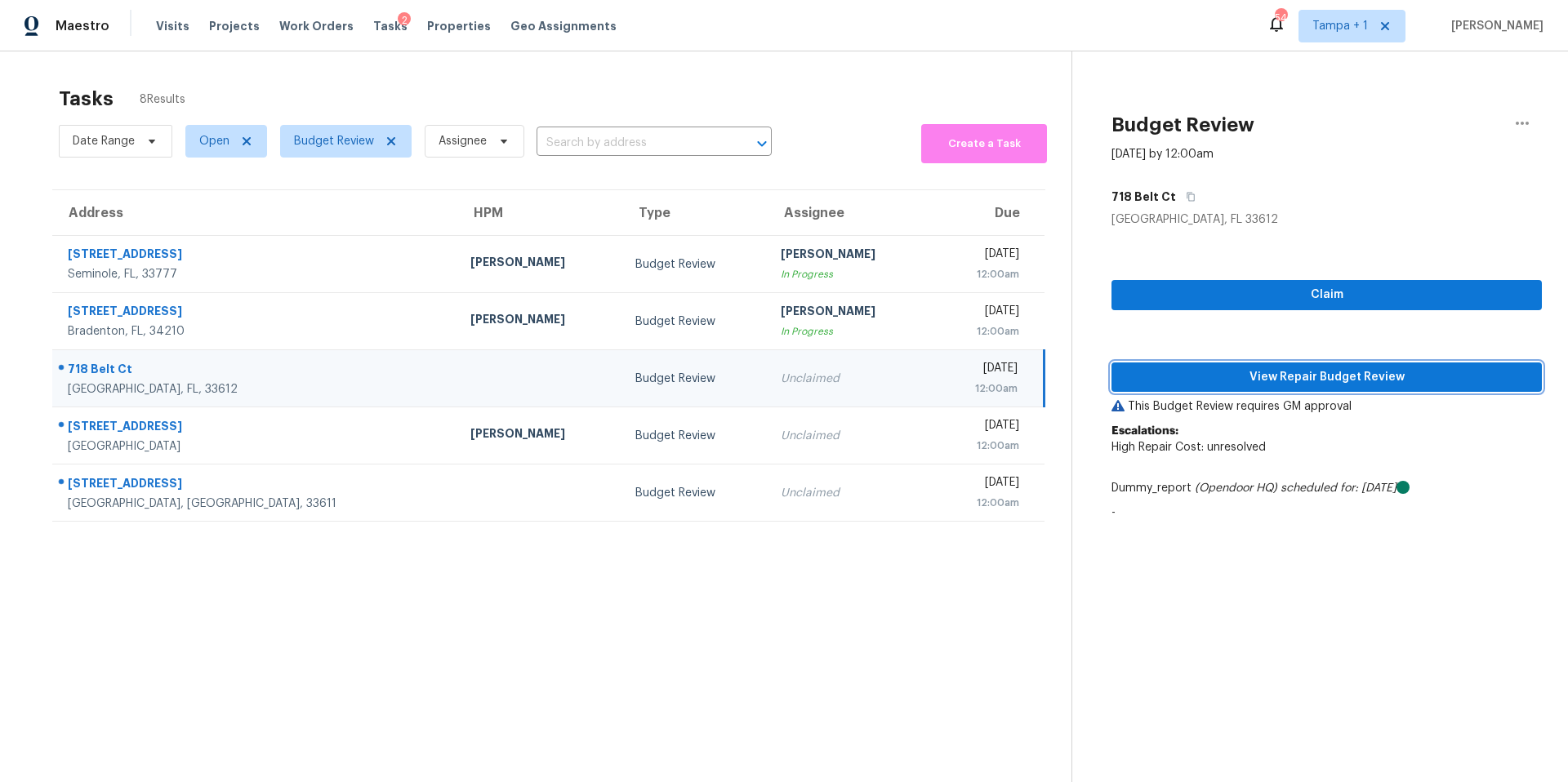
click at [1139, 384] on span "View Repair Budget Review" at bounding box center [1326, 377] width 404 height 20
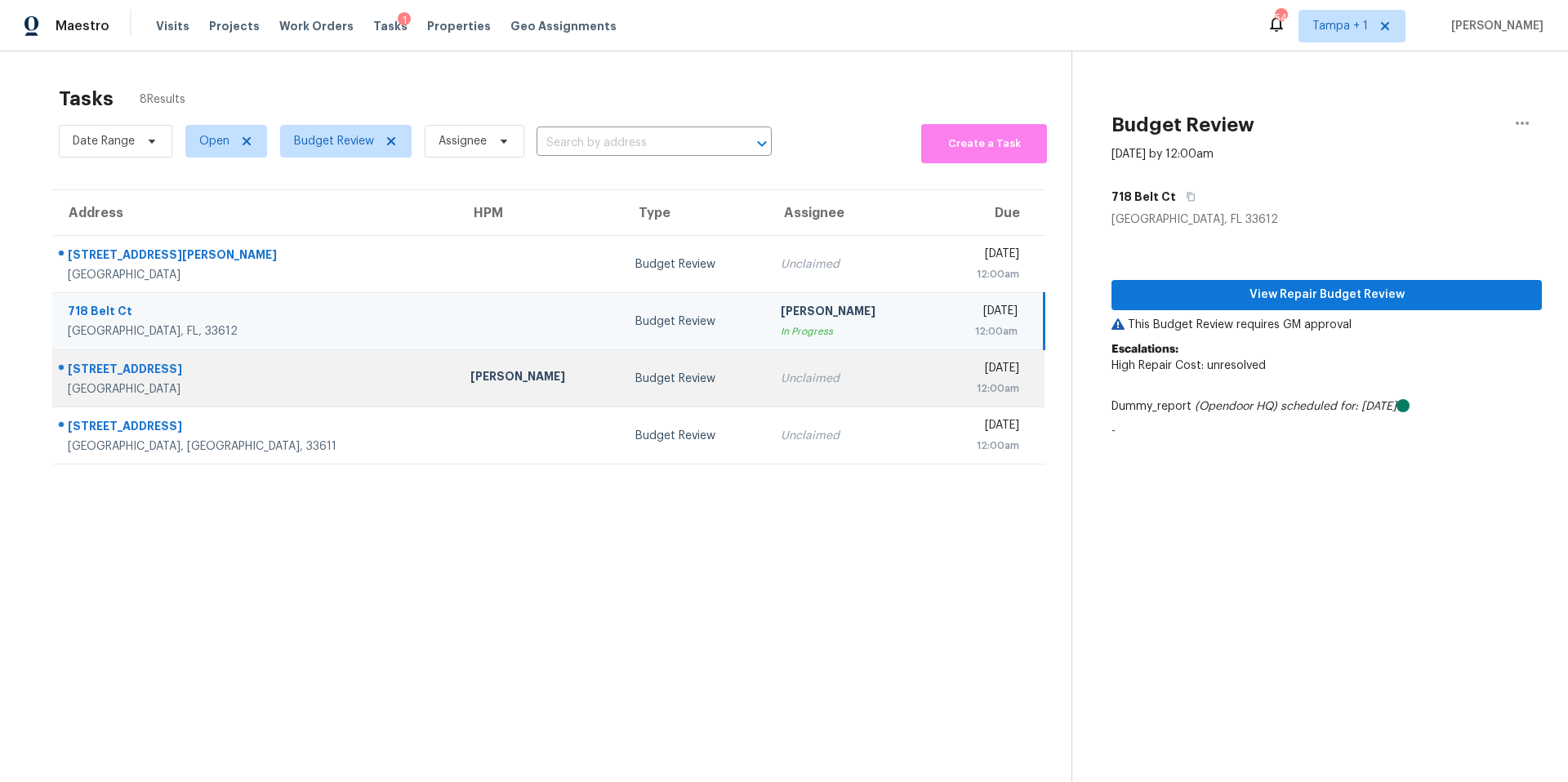
click at [457, 361] on td "Mat Smith" at bounding box center [539, 378] width 165 height 57
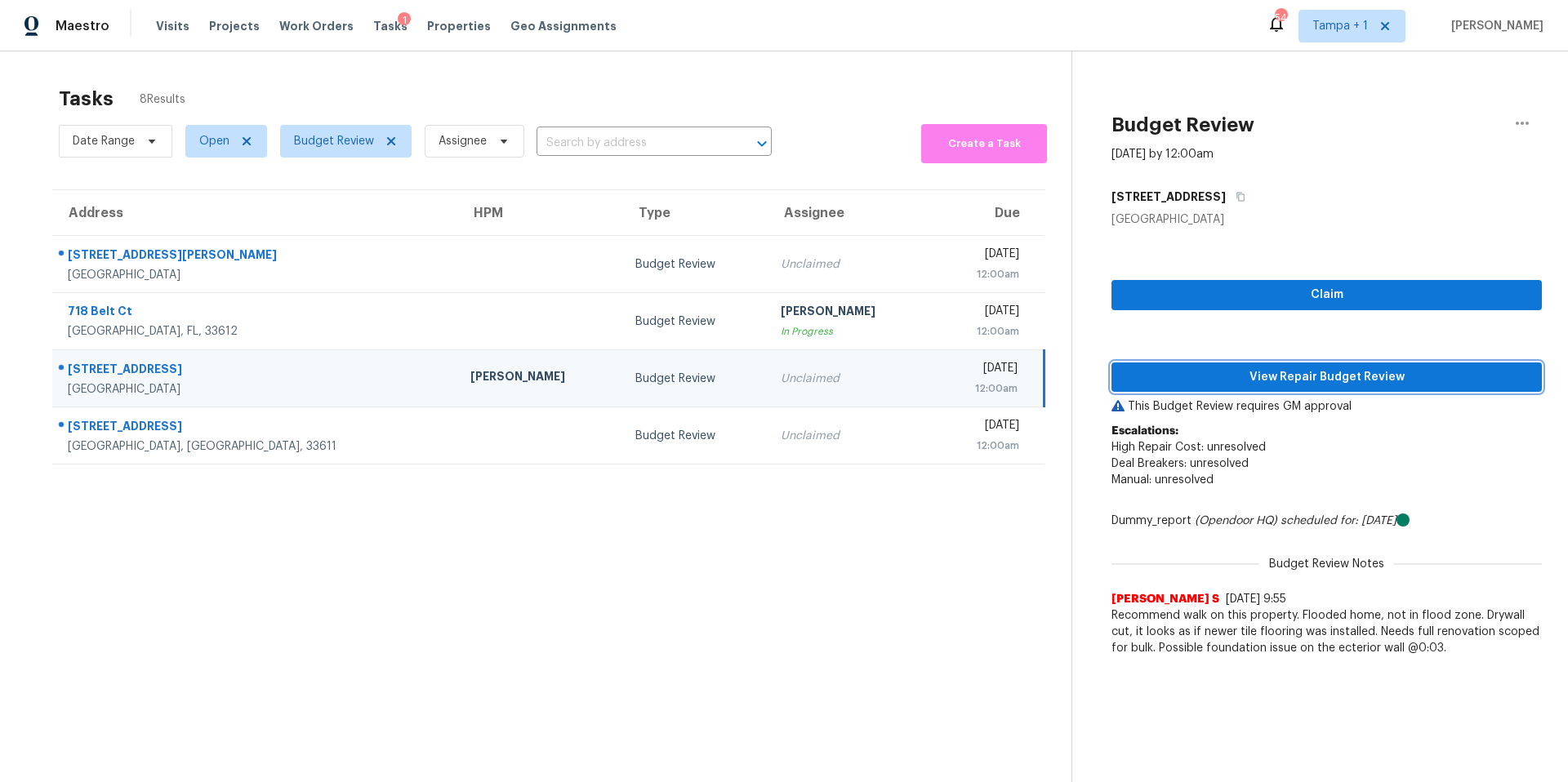
click at [1281, 376] on span "View Repair Budget Review" at bounding box center [1326, 377] width 404 height 20
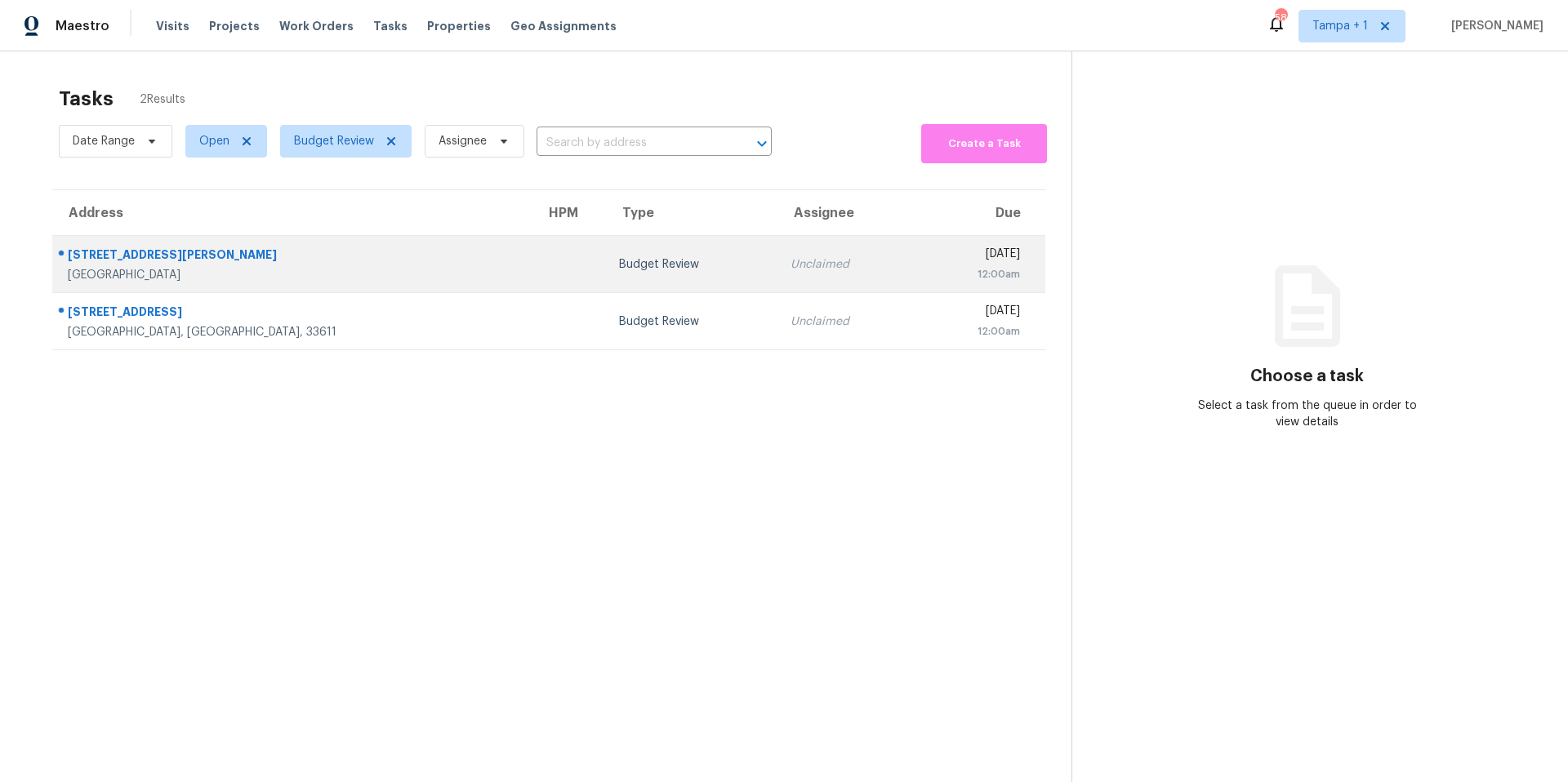
click at [606, 272] on td "Budget Review" at bounding box center [692, 264] width 172 height 57
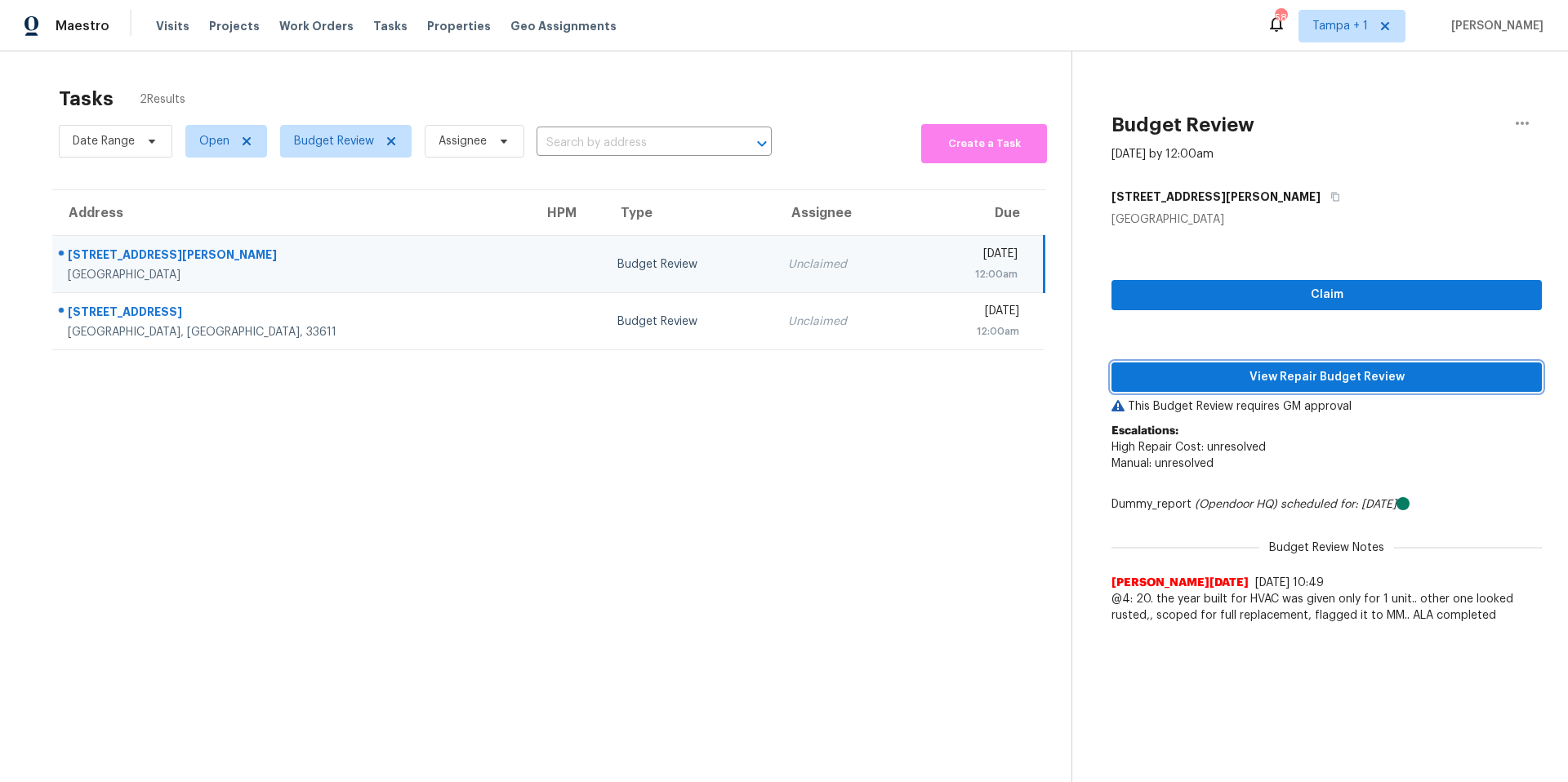
click at [1164, 386] on span "View Repair Budget Review" at bounding box center [1326, 377] width 404 height 20
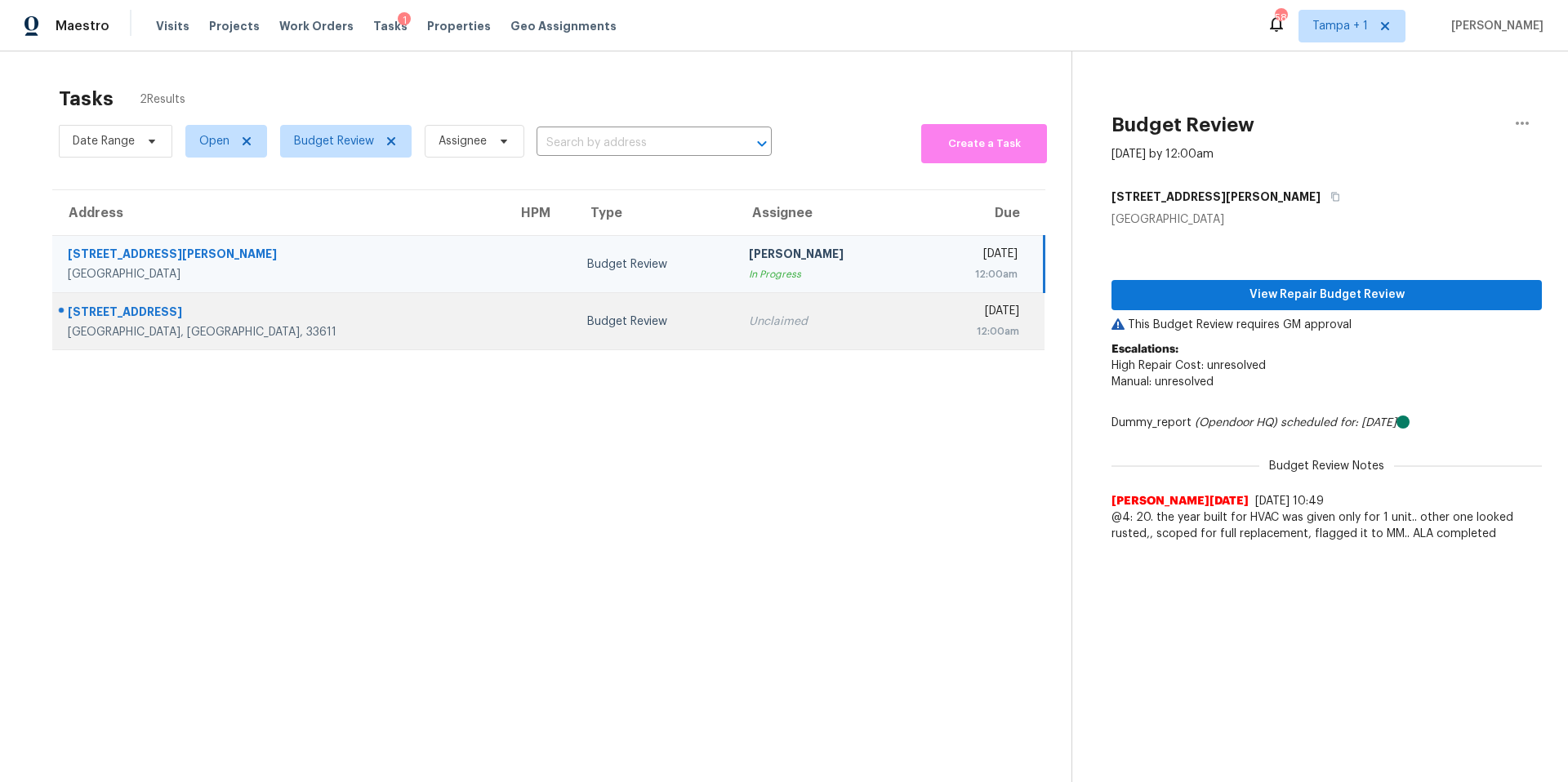
click at [587, 336] on td "Budget Review" at bounding box center [655, 321] width 162 height 57
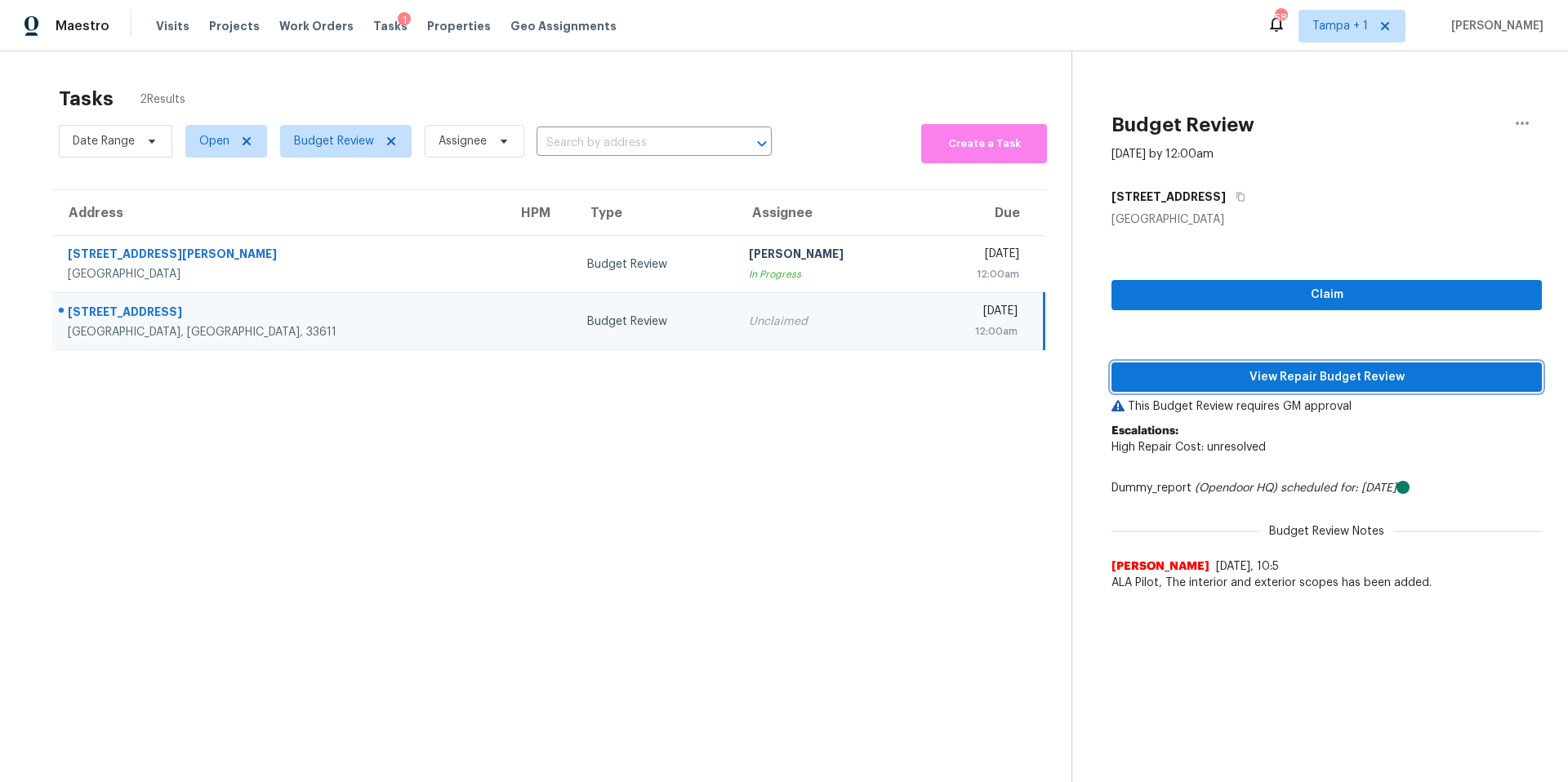
click at [1164, 380] on span "View Repair Budget Review" at bounding box center [1326, 377] width 404 height 20
